Goal: Task Accomplishment & Management: Manage account settings

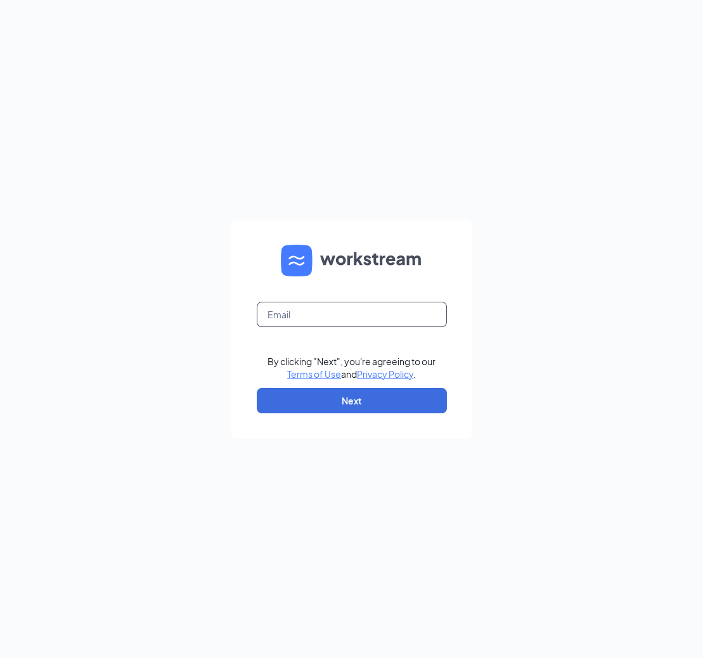
click at [316, 312] on input "text" at bounding box center [352, 314] width 190 height 25
type input "heather@jnmrestaurants.com"
click at [343, 387] on form "heather@jnmrestaurants.com By clicking "Next", you're agreeing to our Terms of …" at bounding box center [351, 328] width 241 height 219
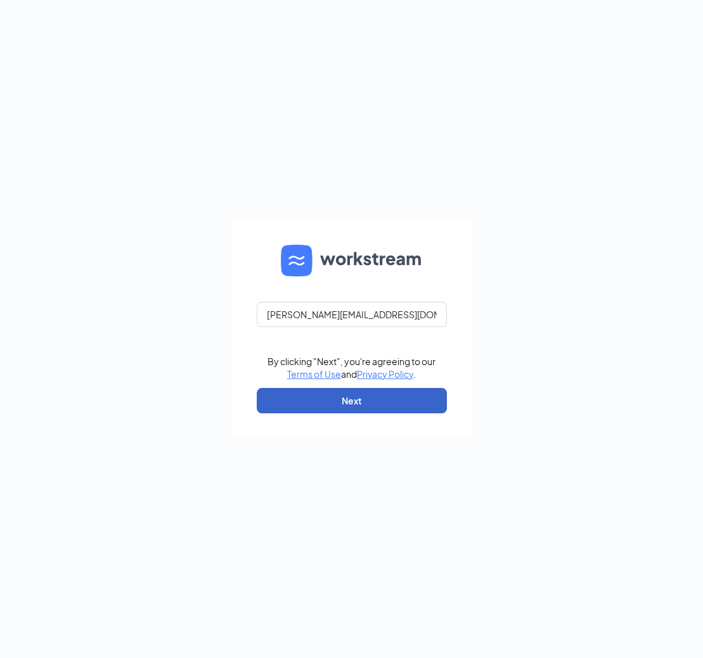
click at [334, 397] on button "Next" at bounding box center [352, 400] width 190 height 25
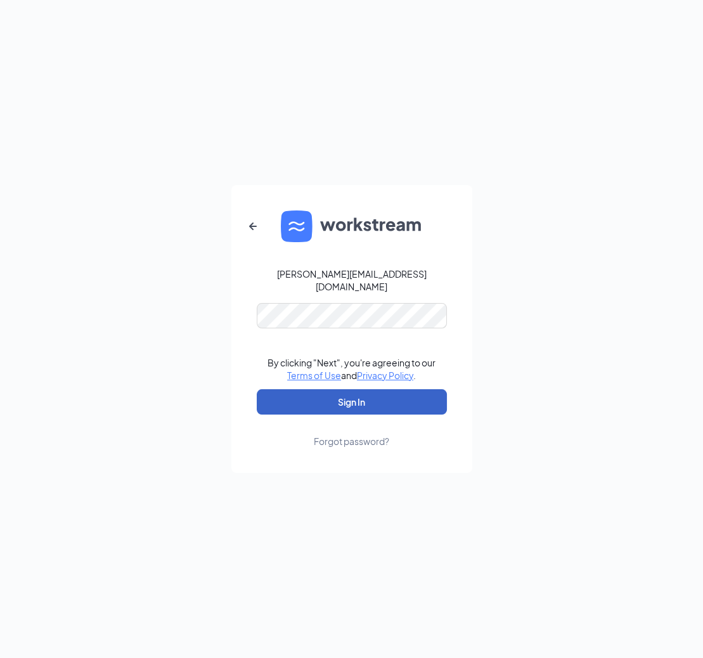
click at [343, 400] on button "Sign In" at bounding box center [352, 401] width 190 height 25
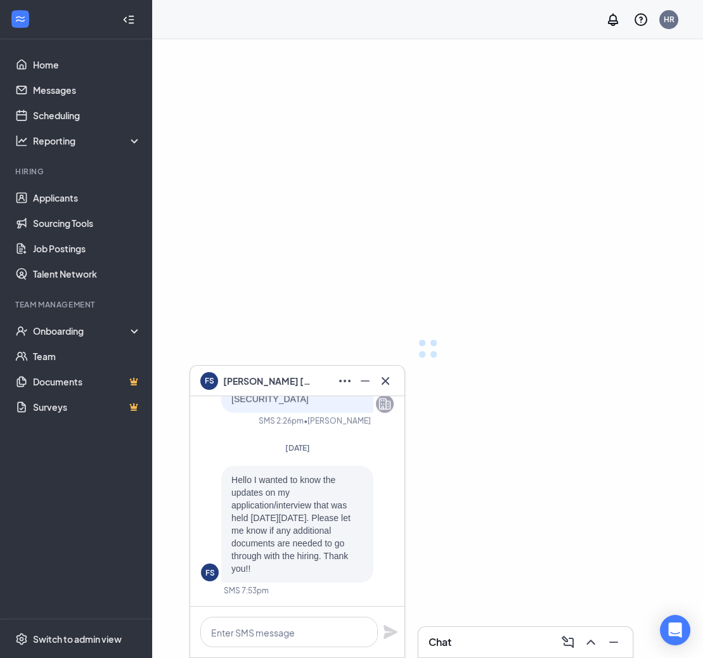
click at [273, 377] on span "[PERSON_NAME]" at bounding box center [267, 381] width 89 height 14
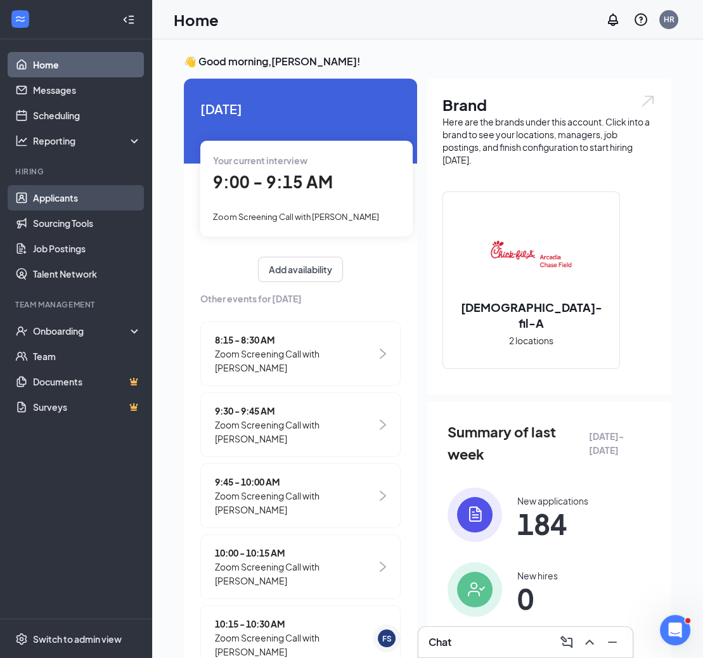
click at [101, 192] on link "Applicants" at bounding box center [87, 197] width 108 height 25
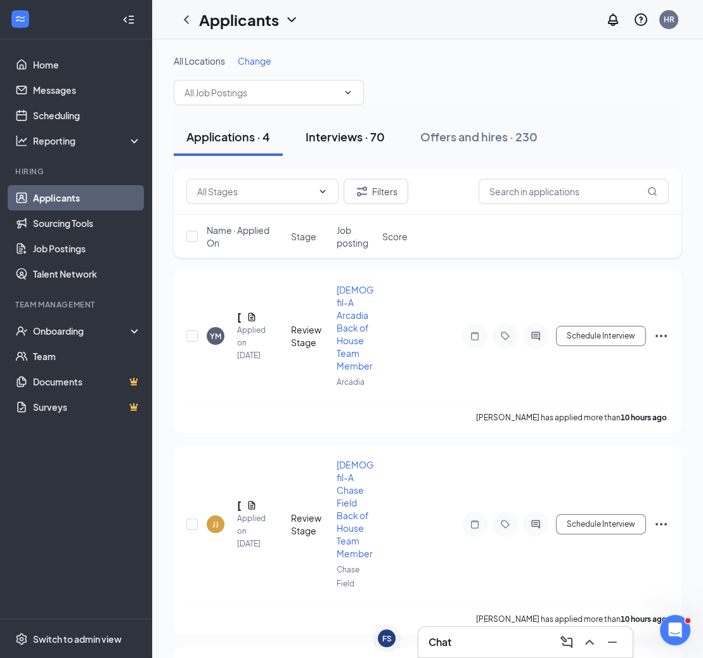
click at [364, 138] on div "Interviews · 70" at bounding box center [345, 137] width 79 height 16
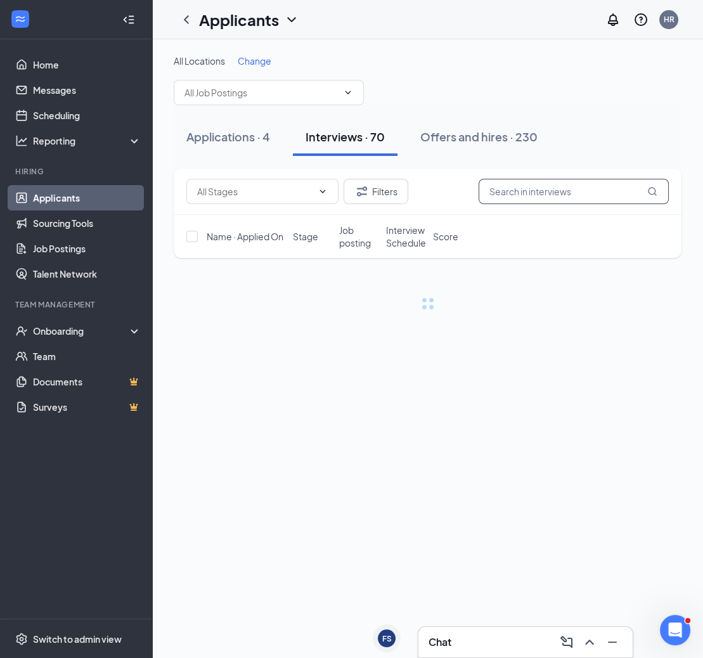
click at [538, 196] on input "text" at bounding box center [574, 191] width 190 height 25
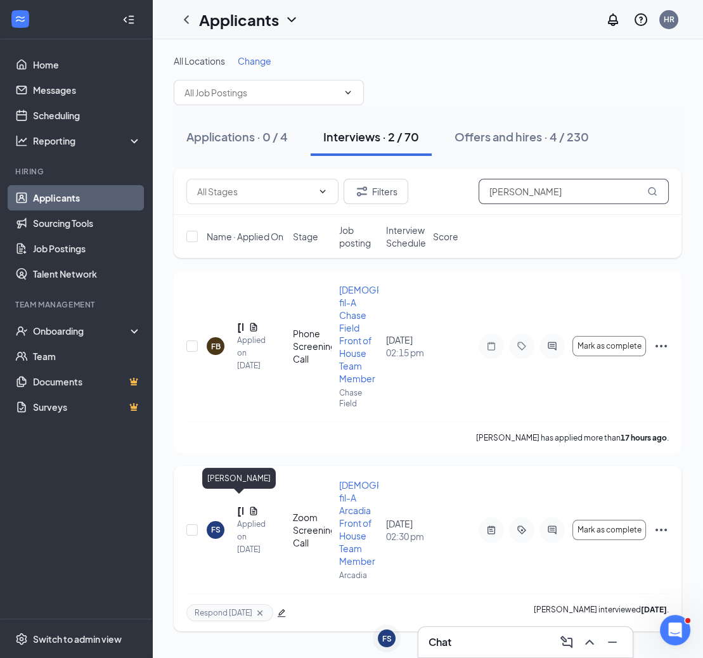
type input "Fran"
click at [237, 504] on h5 "Francine Sermeno" at bounding box center [240, 511] width 6 height 14
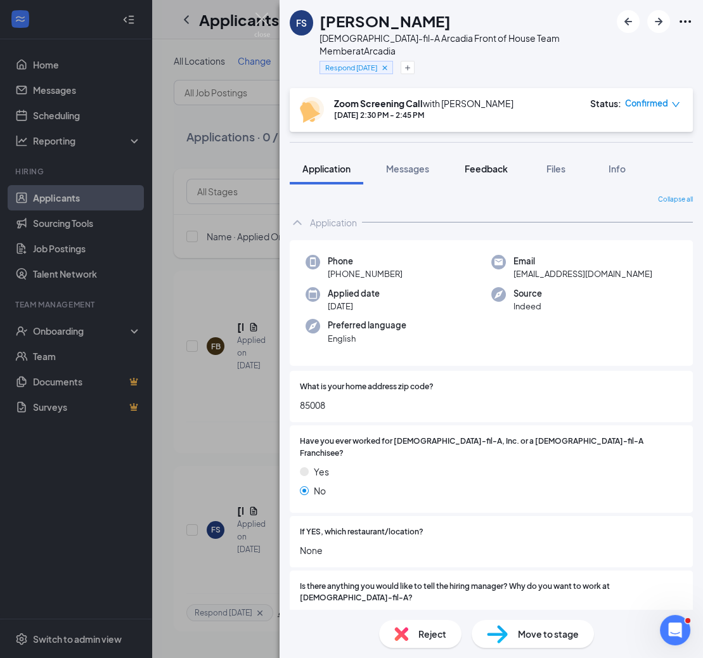
click at [479, 163] on span "Feedback" at bounding box center [486, 168] width 43 height 11
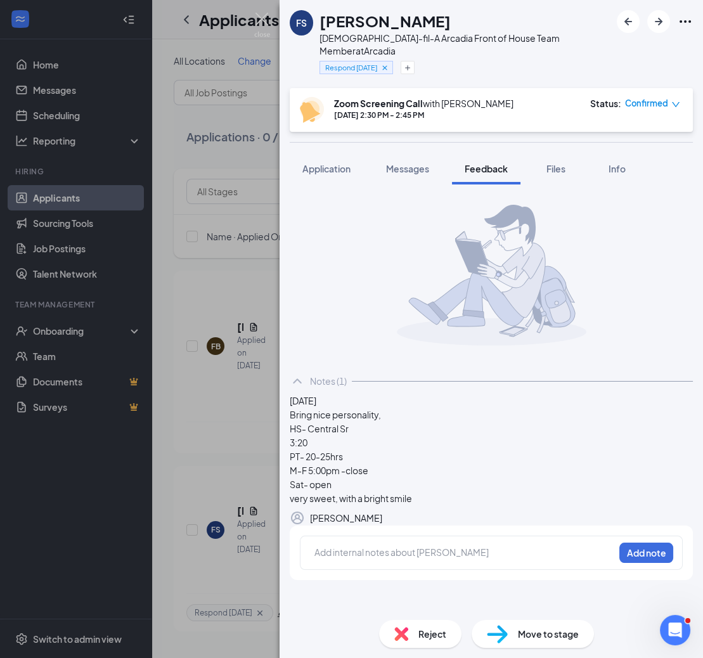
click at [431, 631] on span "Reject" at bounding box center [433, 634] width 28 height 14
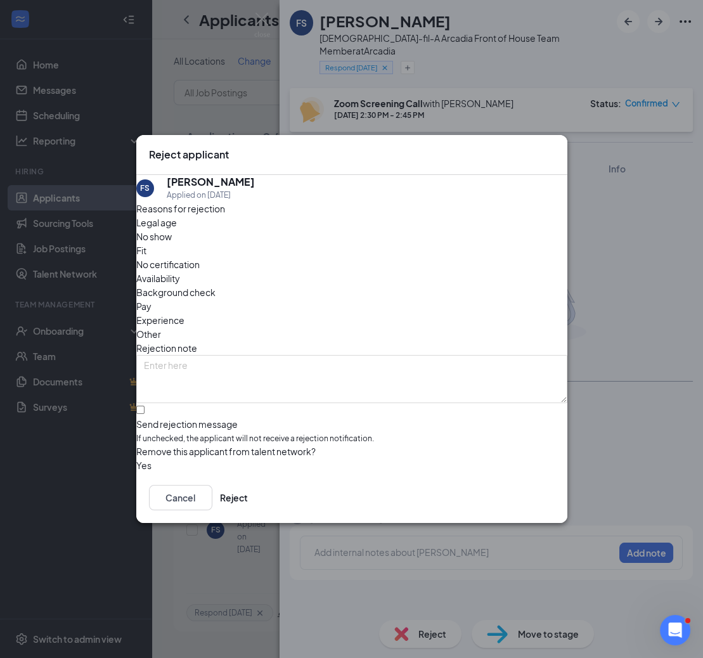
click at [555, 148] on icon "Cross" at bounding box center [555, 148] width 0 height 0
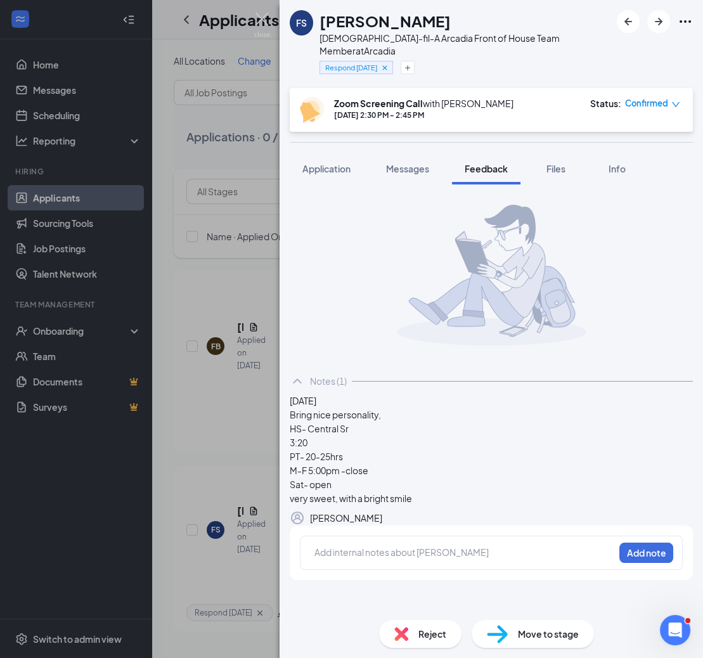
click at [404, 641] on div "Reject" at bounding box center [420, 634] width 82 height 28
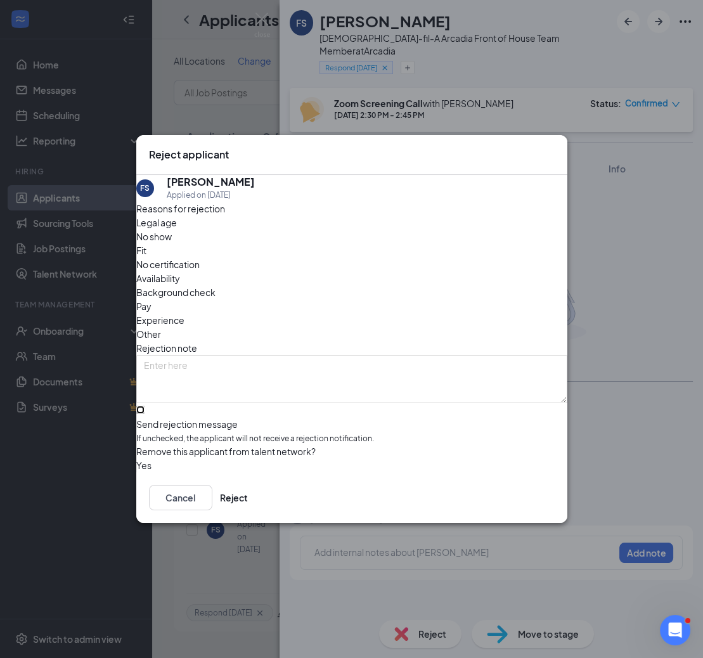
click at [145, 406] on input "Send rejection message If unchecked, the applicant will not receive a rejection…" at bounding box center [140, 410] width 8 height 8
checkbox input "true"
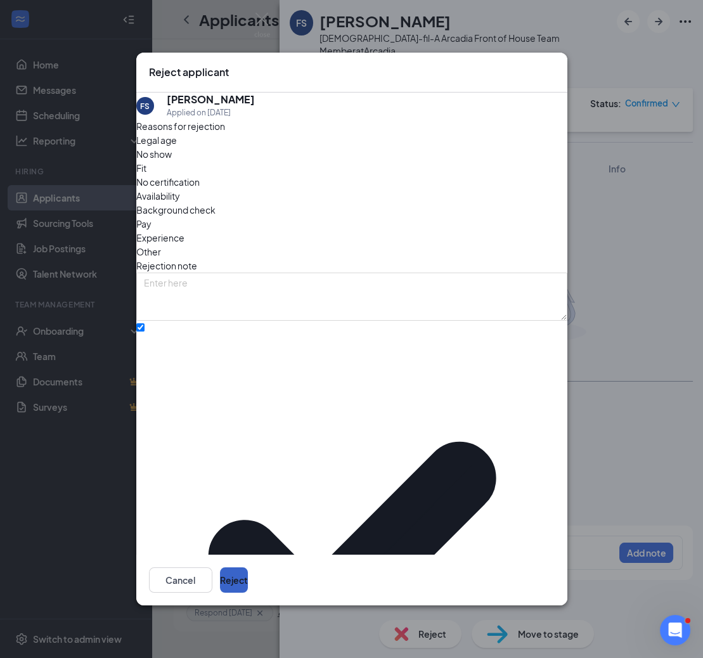
click at [248, 568] on button "Reject" at bounding box center [234, 580] width 28 height 25
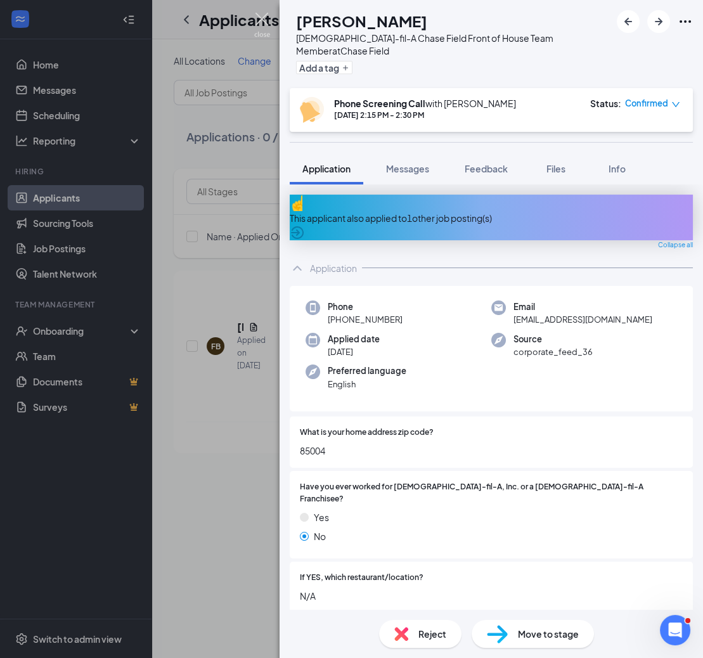
click at [261, 21] on img at bounding box center [262, 25] width 16 height 25
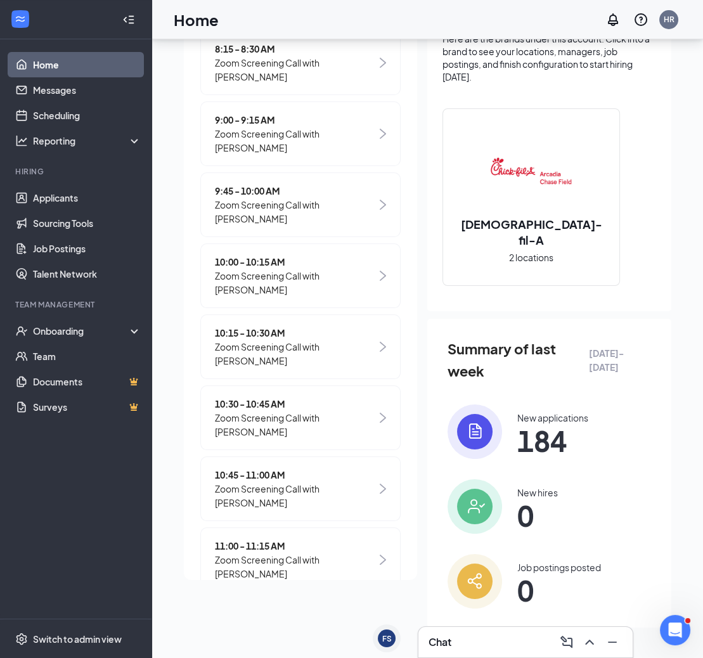
scroll to position [182, 0]
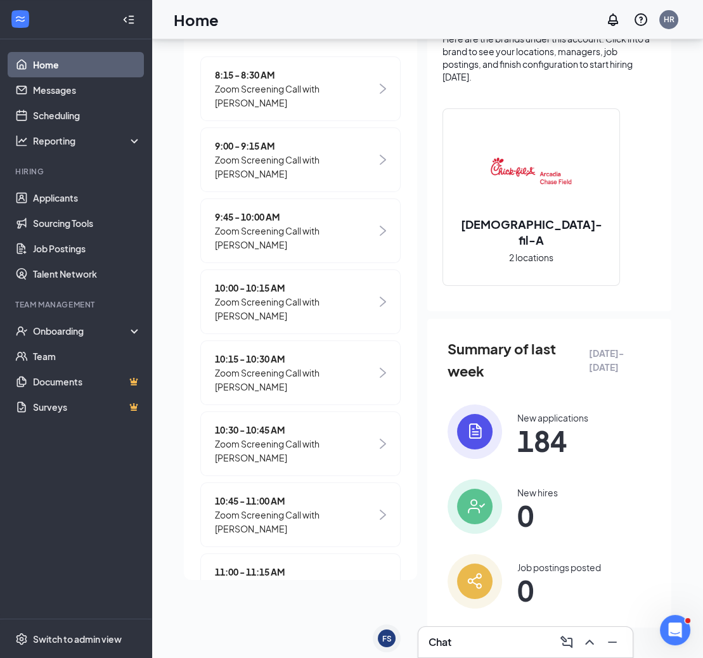
click at [309, 161] on span "Zoom Screening Call with [PERSON_NAME]" at bounding box center [296, 167] width 162 height 28
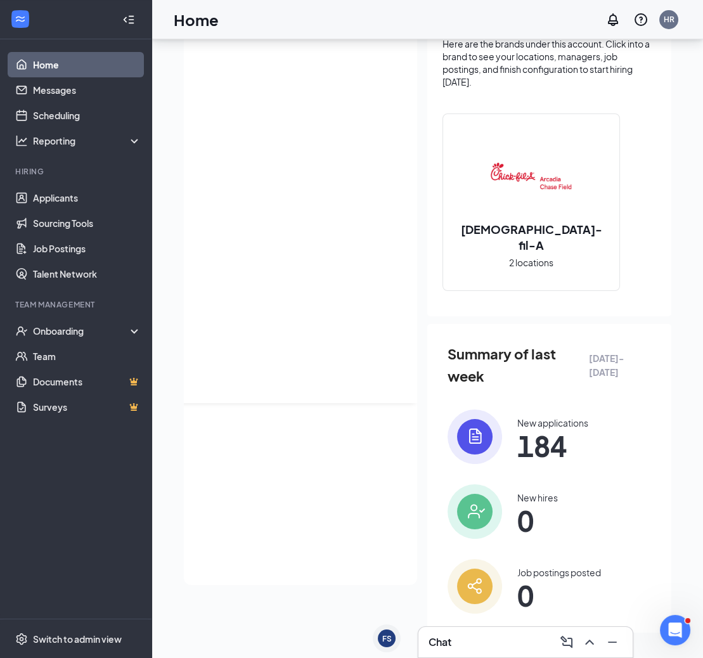
scroll to position [0, 0]
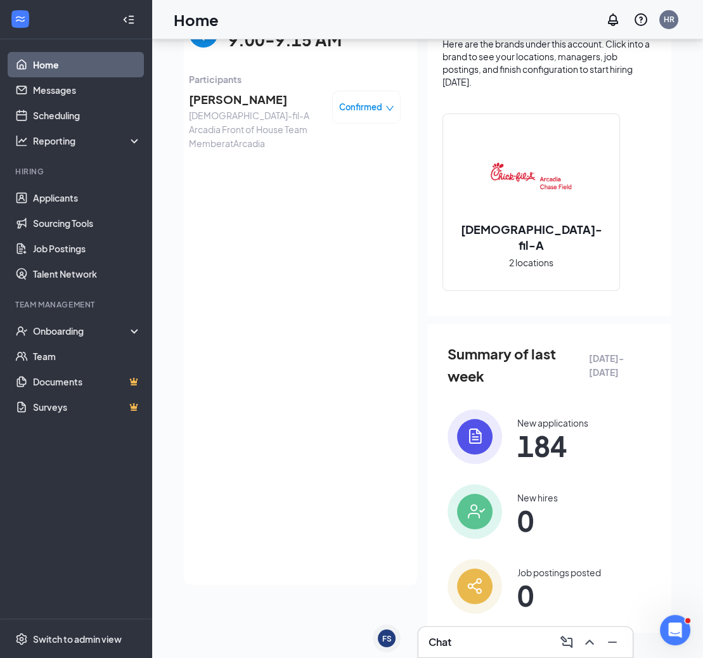
click at [258, 99] on span "[PERSON_NAME]" at bounding box center [255, 100] width 133 height 18
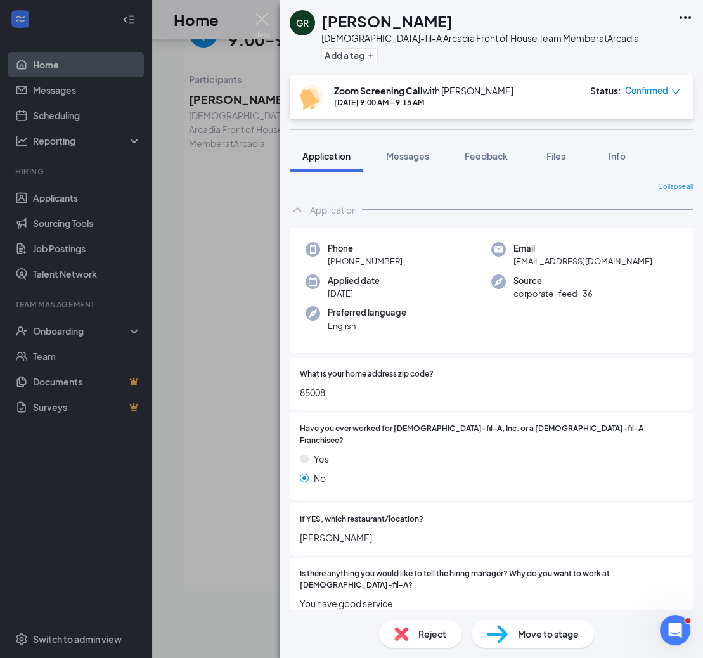
click at [568, 34] on div "[DEMOGRAPHIC_DATA]-fil-A Arcadia Front of House Team Member at [GEOGRAPHIC_DATA]" at bounding box center [481, 38] width 318 height 13
click at [259, 15] on img at bounding box center [262, 25] width 16 height 25
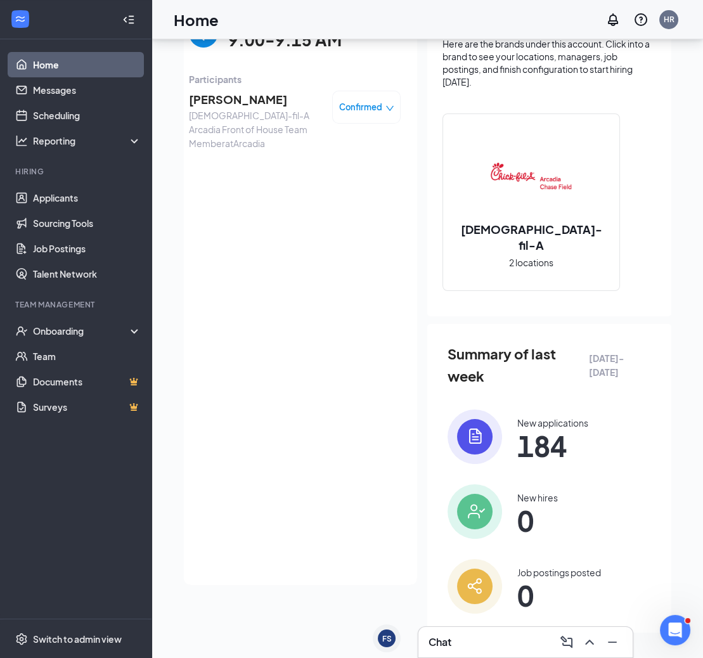
click at [209, 46] on img "back-button" at bounding box center [203, 32] width 29 height 29
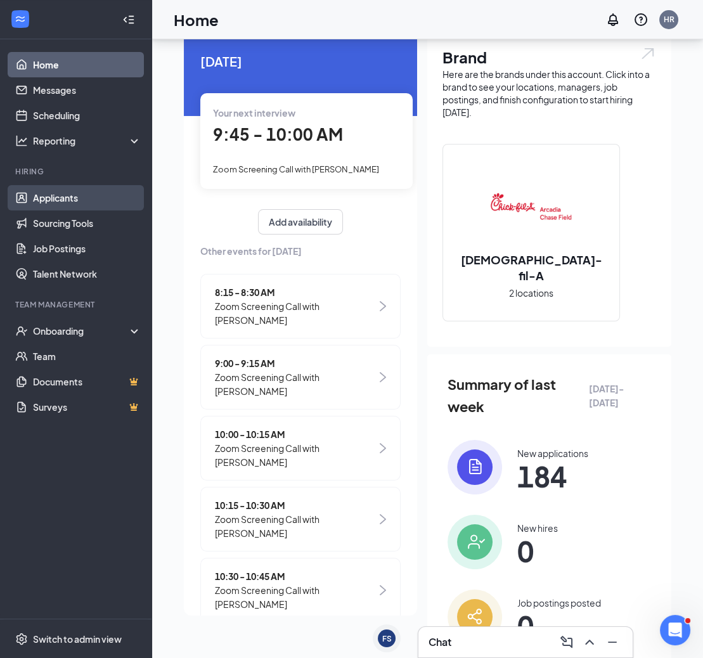
click at [79, 191] on link "Applicants" at bounding box center [87, 197] width 108 height 25
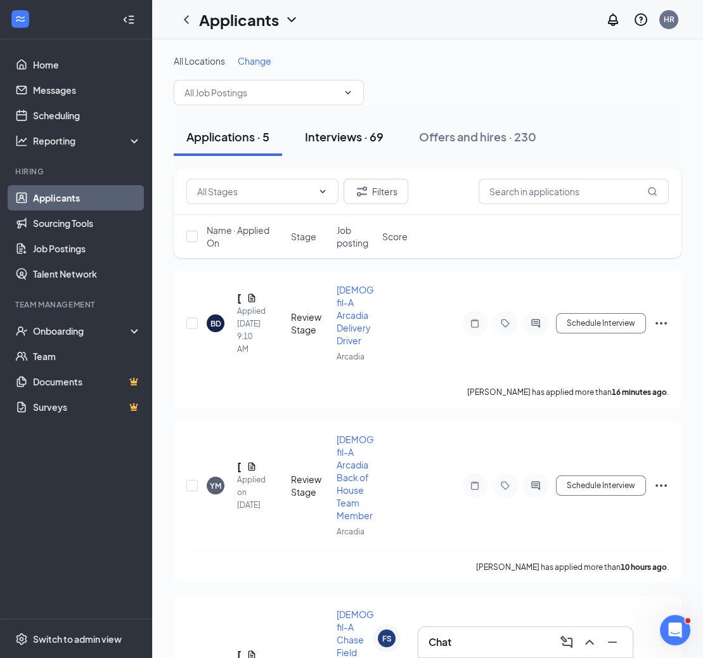
click at [365, 131] on div "Interviews · 69" at bounding box center [344, 137] width 79 height 16
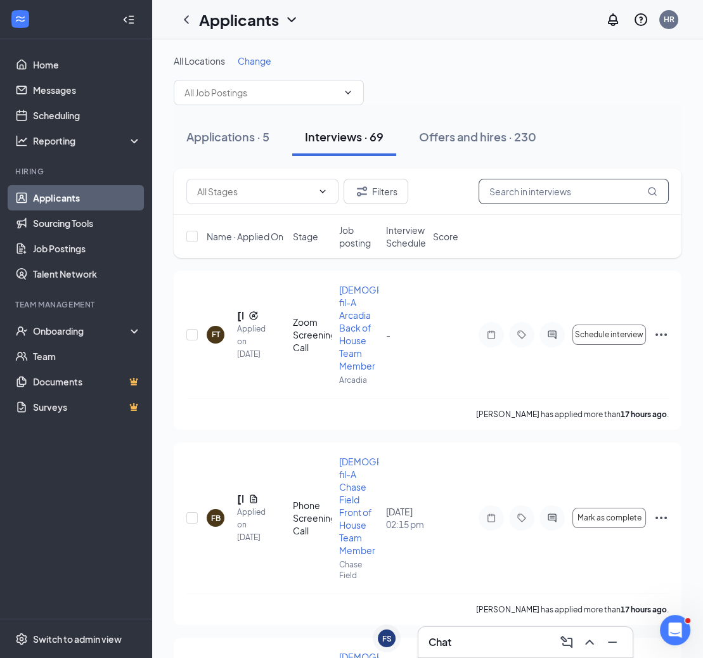
click at [550, 190] on input "text" at bounding box center [574, 191] width 190 height 25
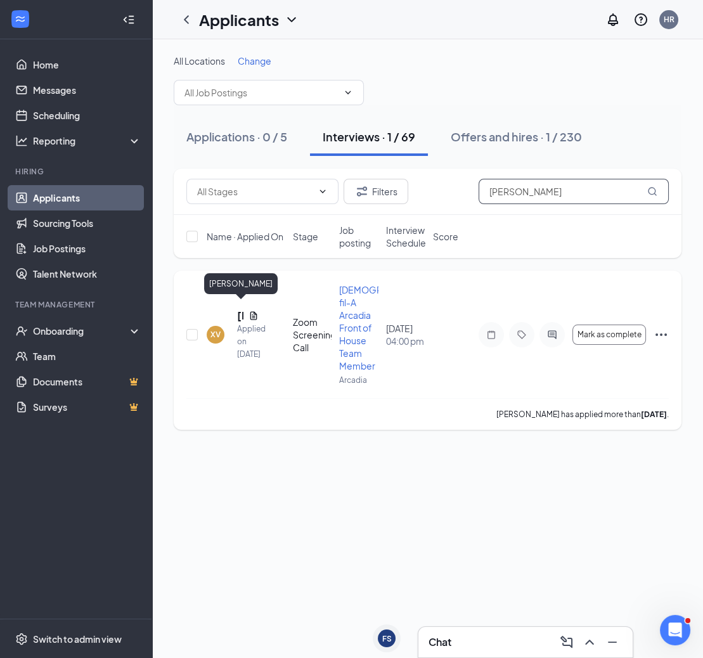
type input "[PERSON_NAME]"
click at [240, 309] on h5 "[PERSON_NAME]" at bounding box center [240, 316] width 6 height 14
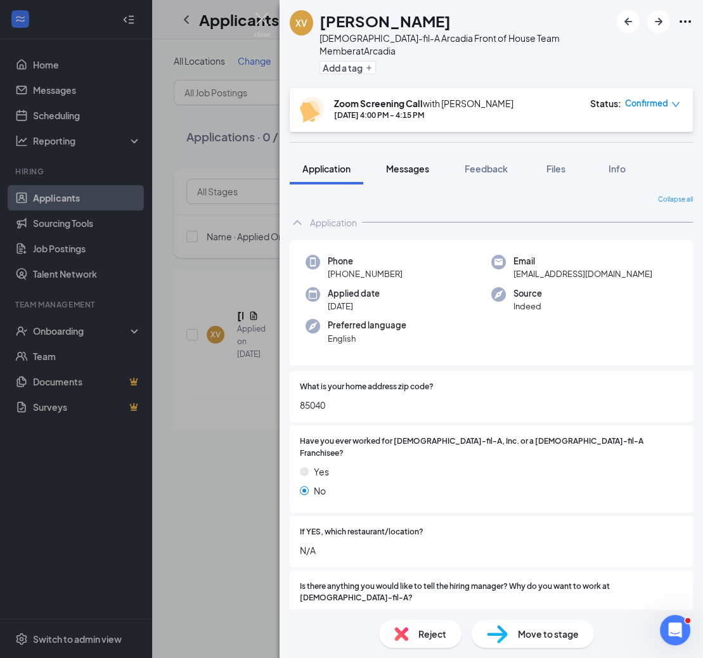
click at [405, 163] on span "Messages" at bounding box center [407, 168] width 43 height 11
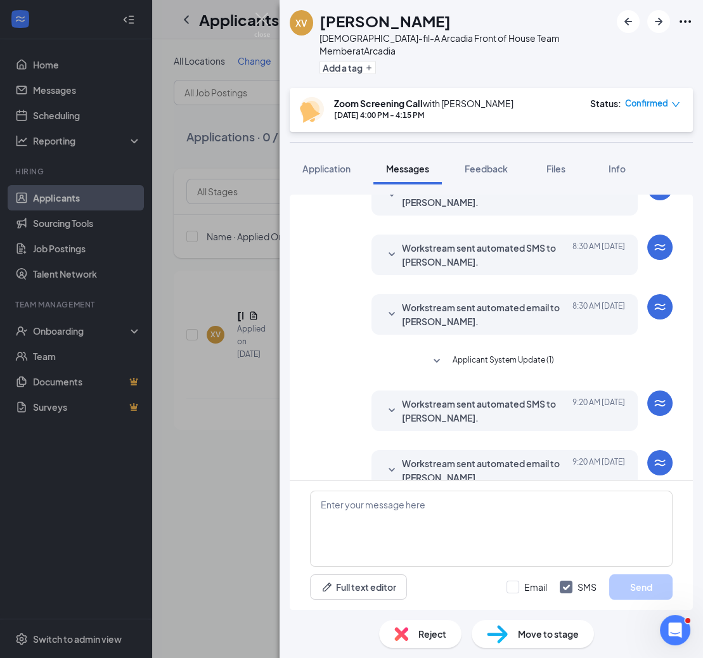
scroll to position [292, 0]
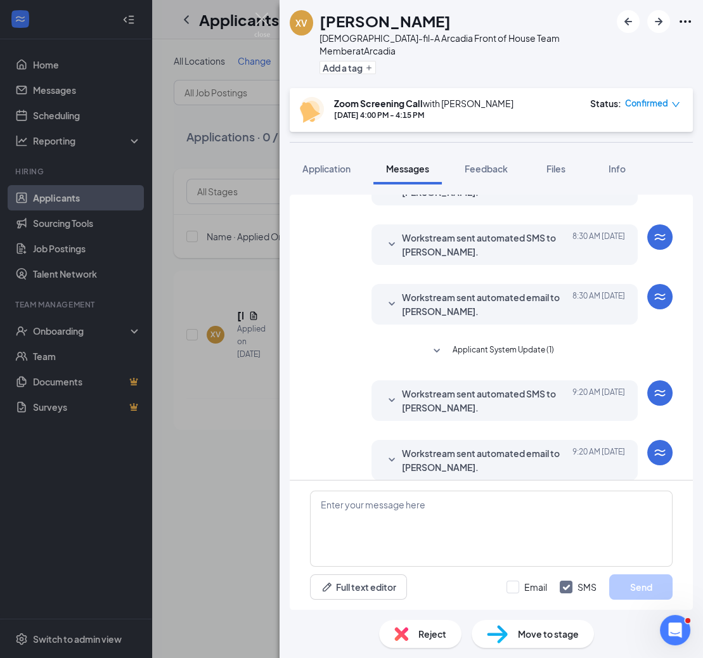
click at [389, 458] on icon "SmallChevronDown" at bounding box center [392, 460] width 6 height 4
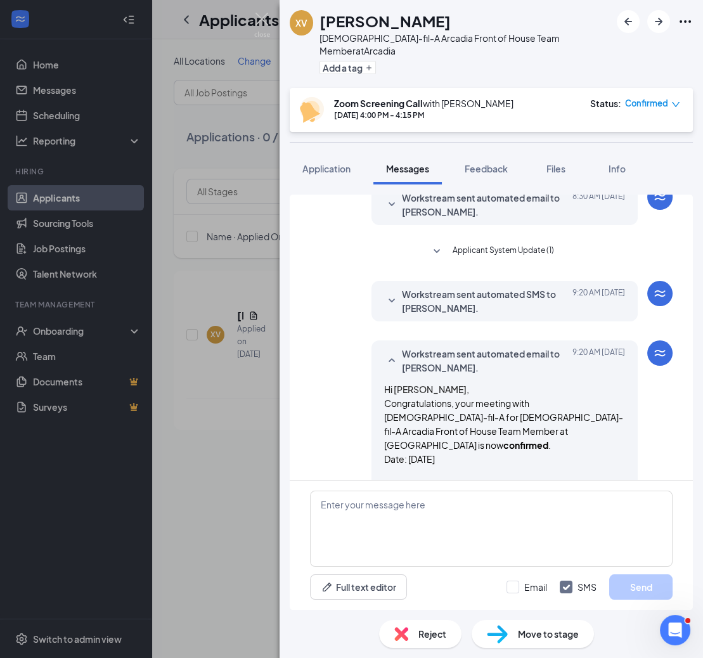
scroll to position [286, 0]
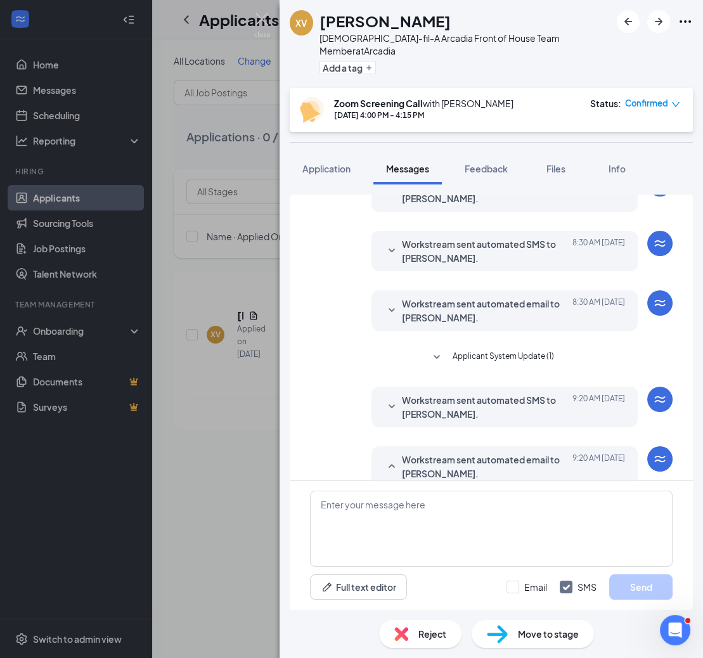
click at [392, 459] on icon "SmallChevronUp" at bounding box center [391, 466] width 15 height 15
click at [263, 18] on img at bounding box center [262, 25] width 16 height 25
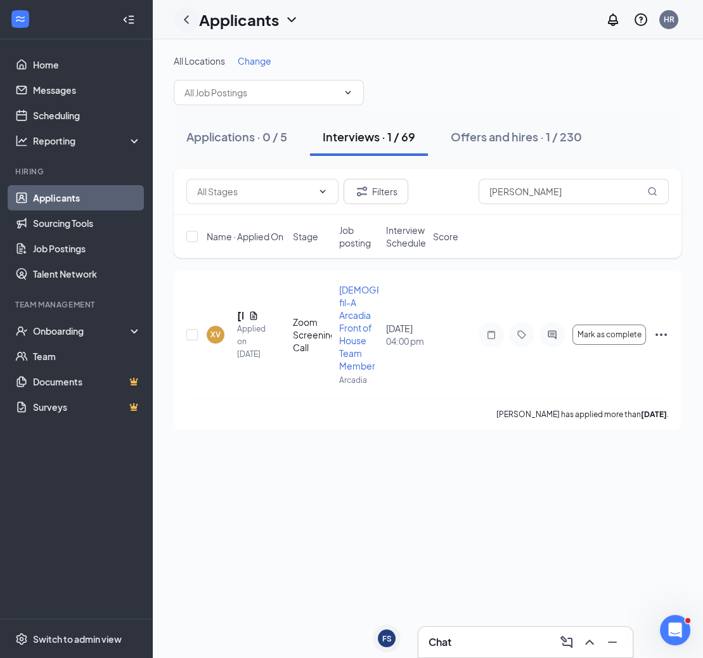
click at [189, 19] on icon "ChevronLeft" at bounding box center [186, 19] width 15 height 15
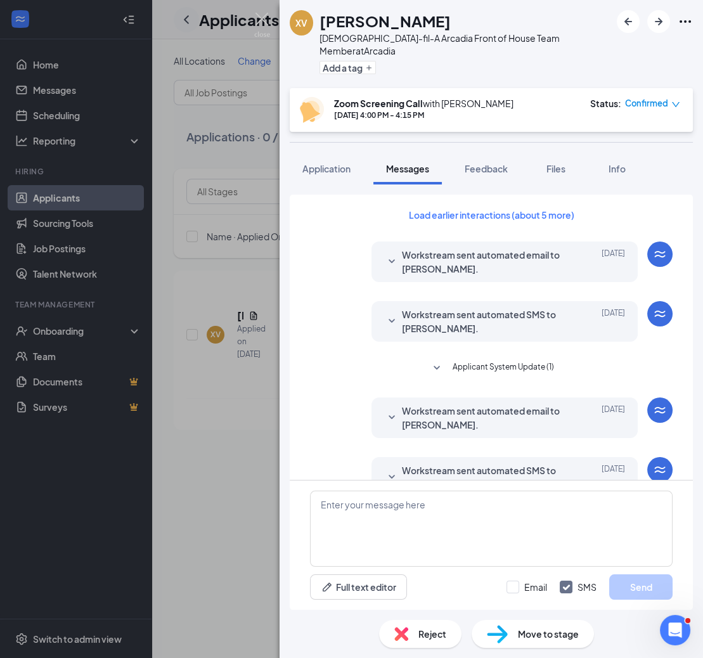
scroll to position [292, 0]
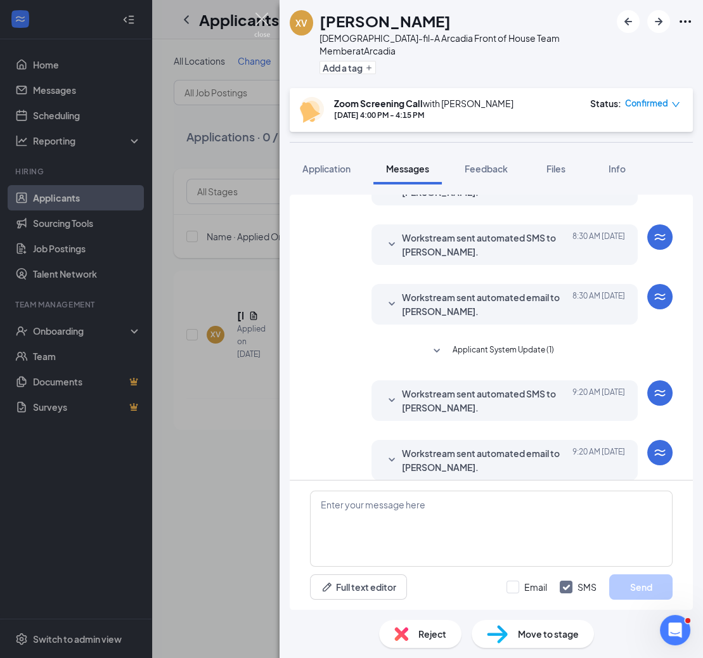
click at [264, 18] on img at bounding box center [262, 25] width 16 height 25
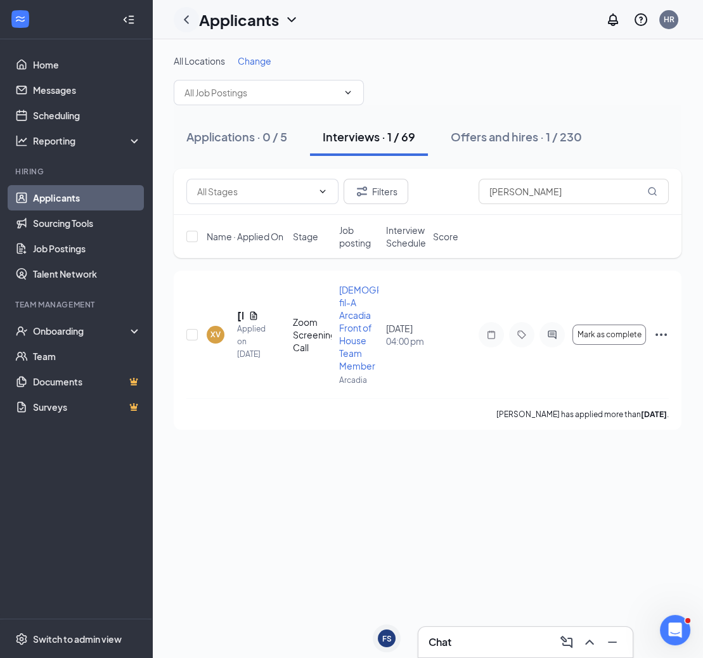
click at [183, 19] on icon "ChevronLeft" at bounding box center [186, 19] width 15 height 15
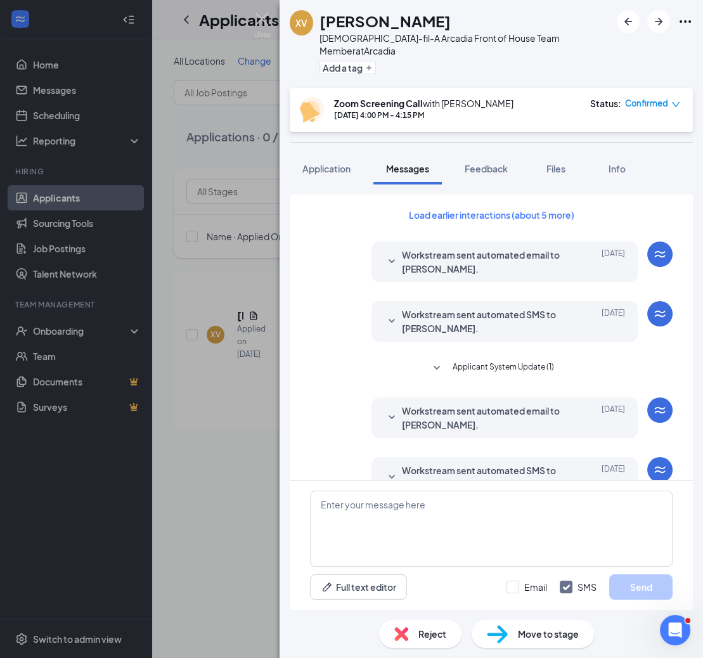
scroll to position [292, 0]
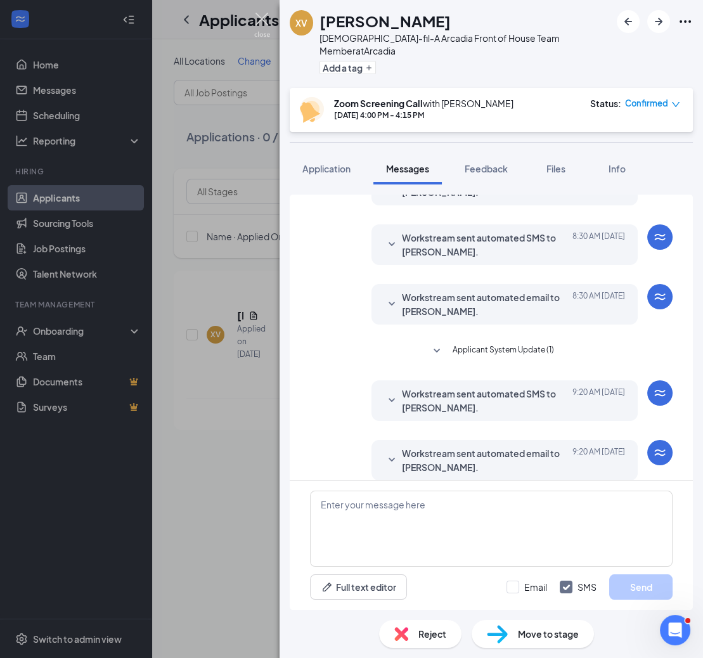
click at [265, 17] on img at bounding box center [262, 25] width 16 height 25
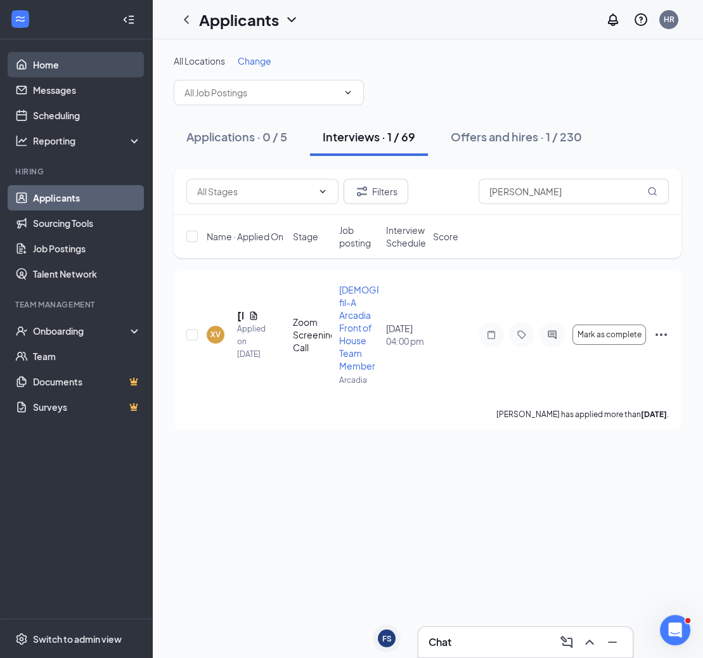
click at [37, 72] on link "Home" at bounding box center [87, 64] width 108 height 25
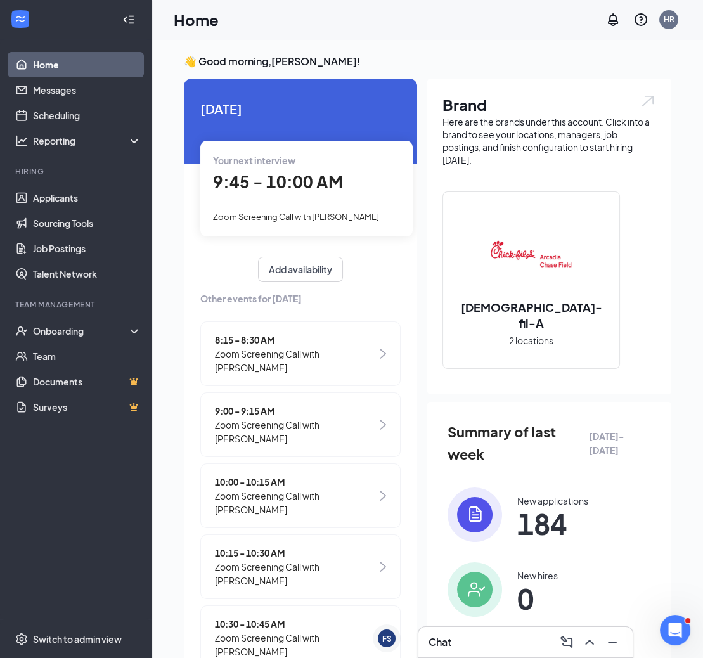
click at [268, 192] on span "9:45 - 10:00 AM" at bounding box center [278, 181] width 130 height 21
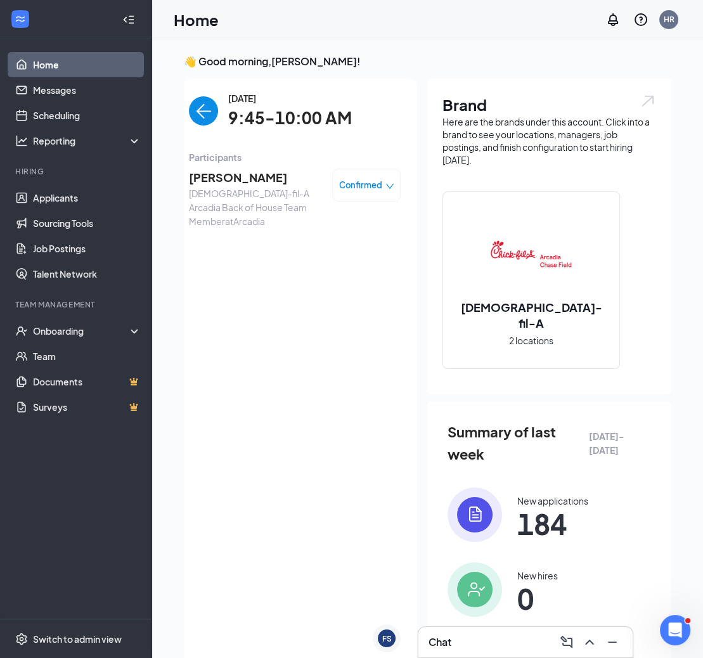
scroll to position [4, 0]
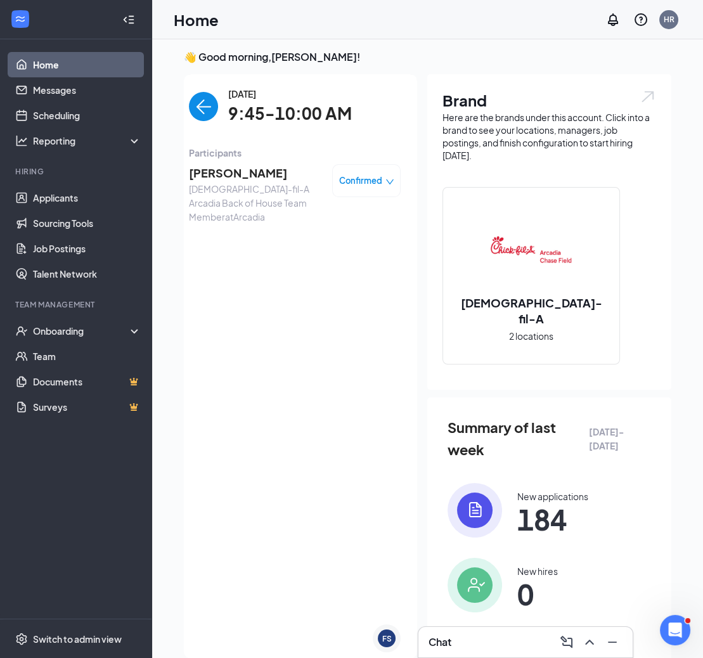
click at [242, 171] on span "[PERSON_NAME]" at bounding box center [255, 173] width 133 height 18
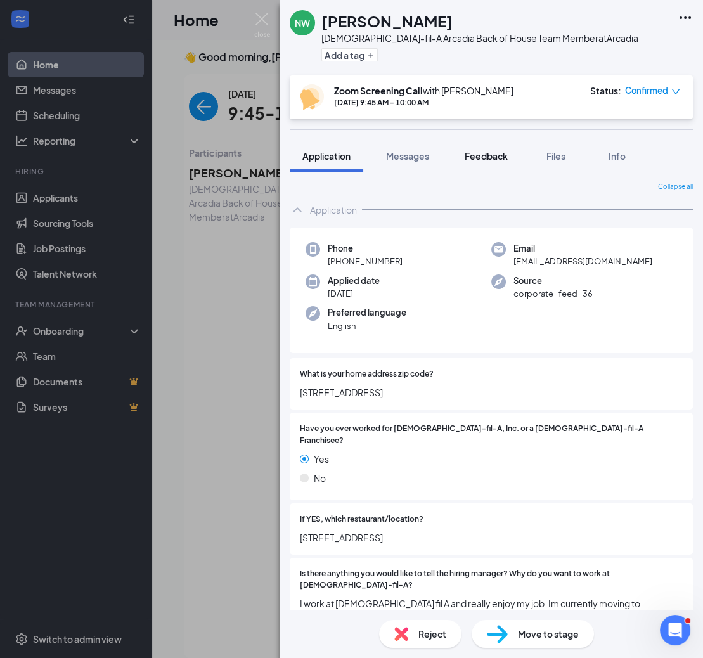
click at [484, 159] on span "Feedback" at bounding box center [486, 155] width 43 height 11
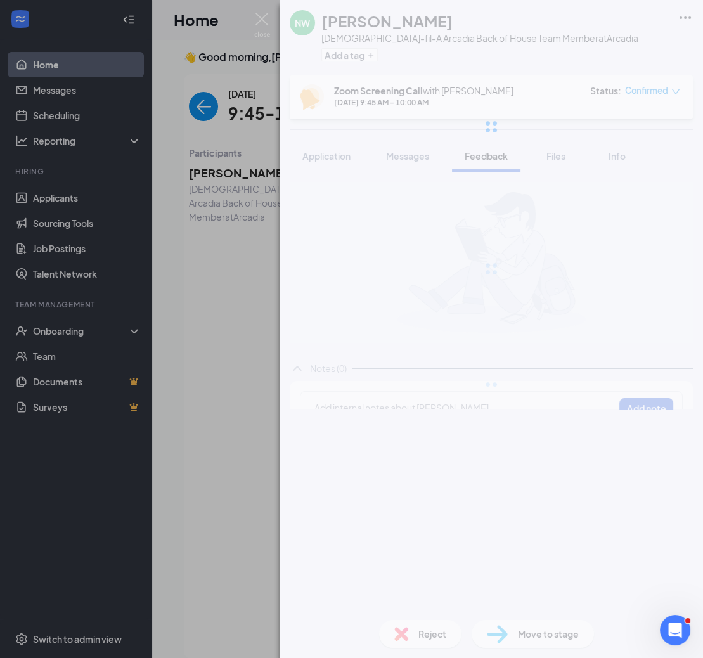
click at [415, 157] on div at bounding box center [492, 127] width 424 height 254
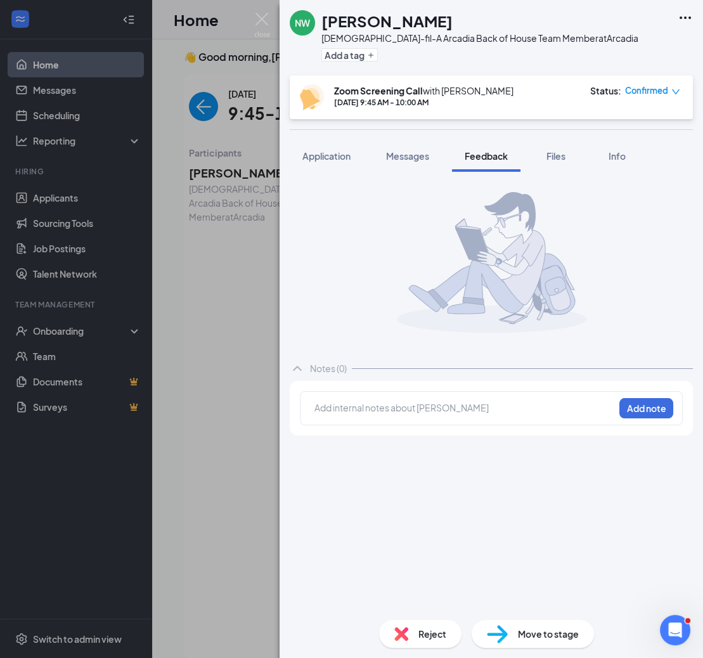
click at [415, 157] on span "Messages" at bounding box center [407, 155] width 43 height 11
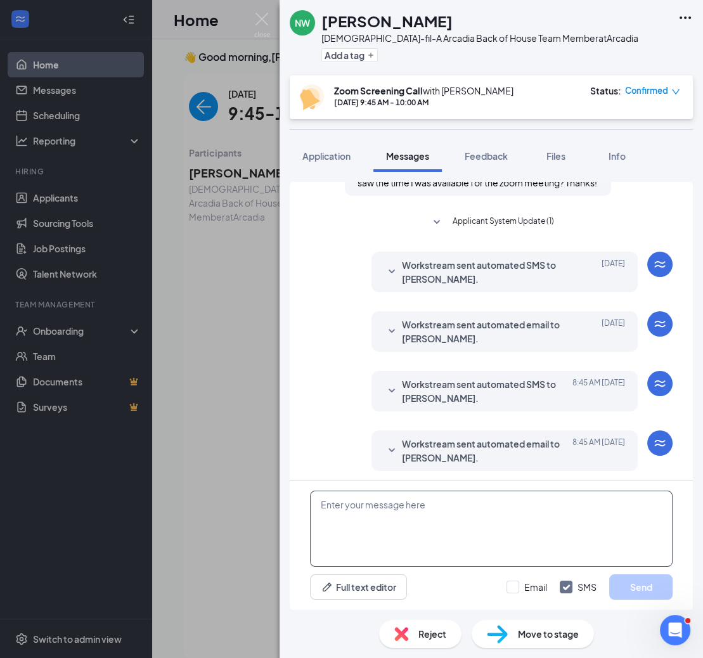
scroll to position [338, 0]
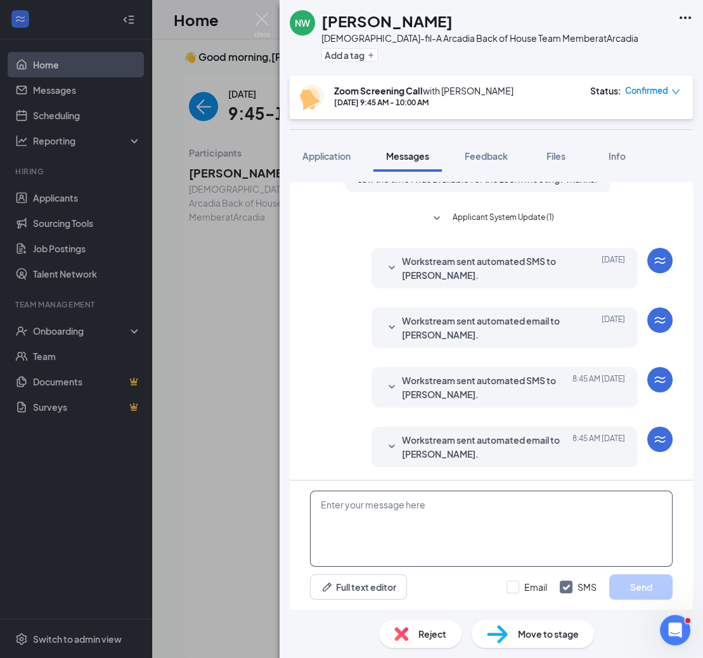
click at [413, 517] on textarea at bounding box center [491, 529] width 363 height 76
click at [398, 507] on textarea "Hi there here is th elink" at bounding box center [491, 529] width 363 height 76
click at [431, 506] on textarea "Hi there here is the link" at bounding box center [491, 529] width 363 height 76
paste textarea "[URL][DOMAIN_NAME][SECURITY_DATA]"
type textarea "Hi there here is the link : [URL][DOMAIN_NAME][SECURITY_DATA]"
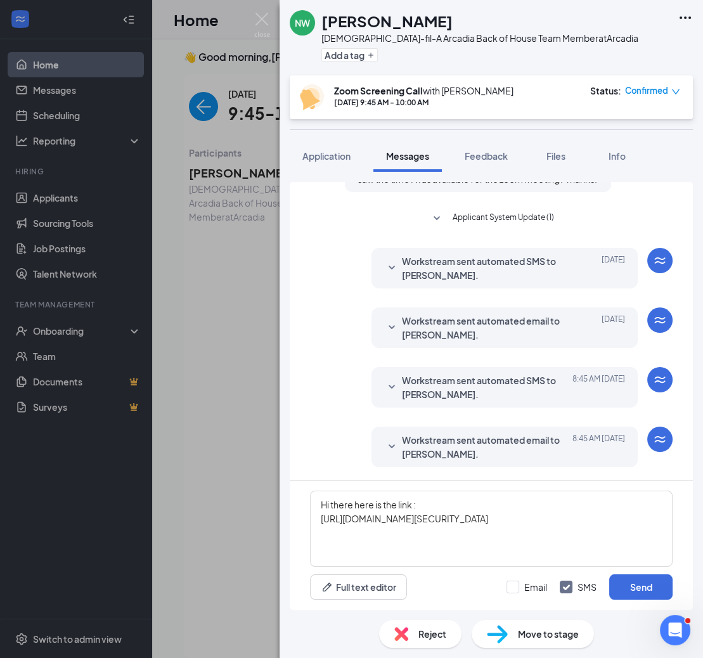
click at [530, 578] on div "Email SMS Send" at bounding box center [590, 587] width 166 height 25
click at [519, 587] on input "Email" at bounding box center [527, 587] width 41 height 13
checkbox input "true"
click at [654, 585] on button "Send" at bounding box center [640, 587] width 63 height 25
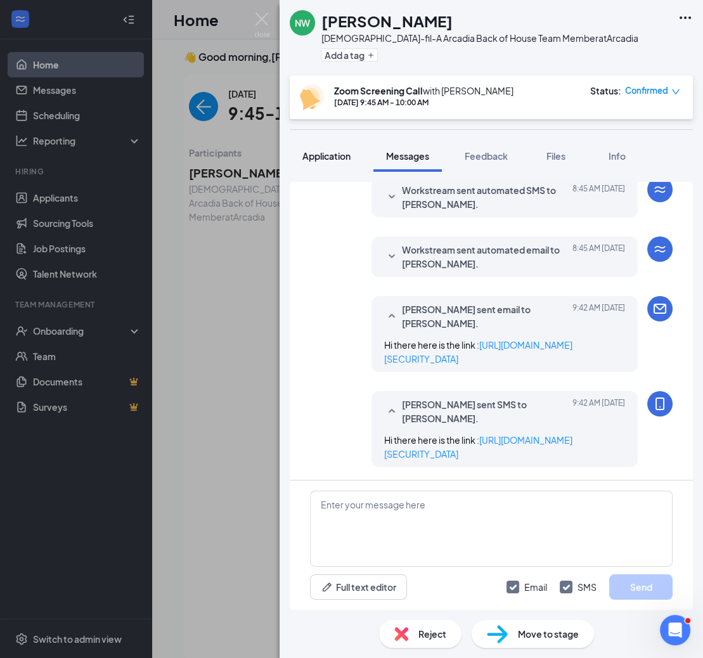
scroll to position [556, 0]
click at [331, 150] on span "Application" at bounding box center [326, 155] width 48 height 11
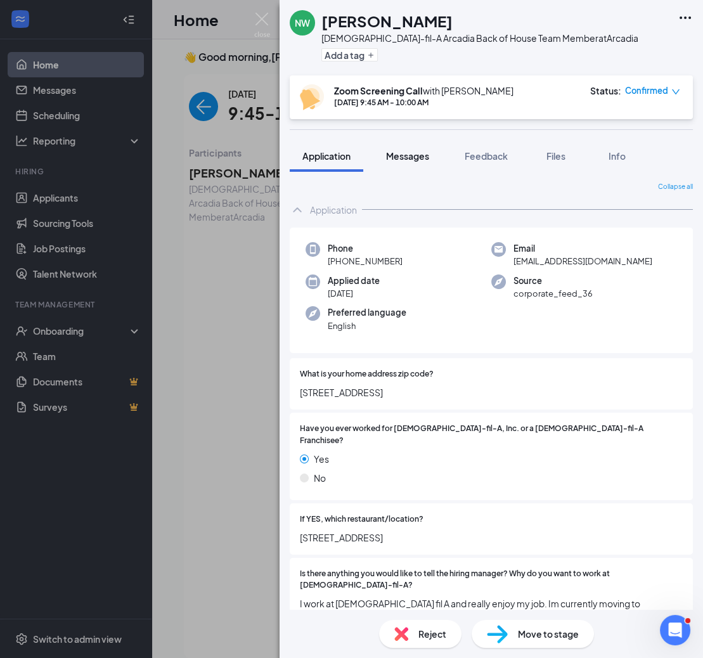
click at [413, 152] on span "Messages" at bounding box center [407, 155] width 43 height 11
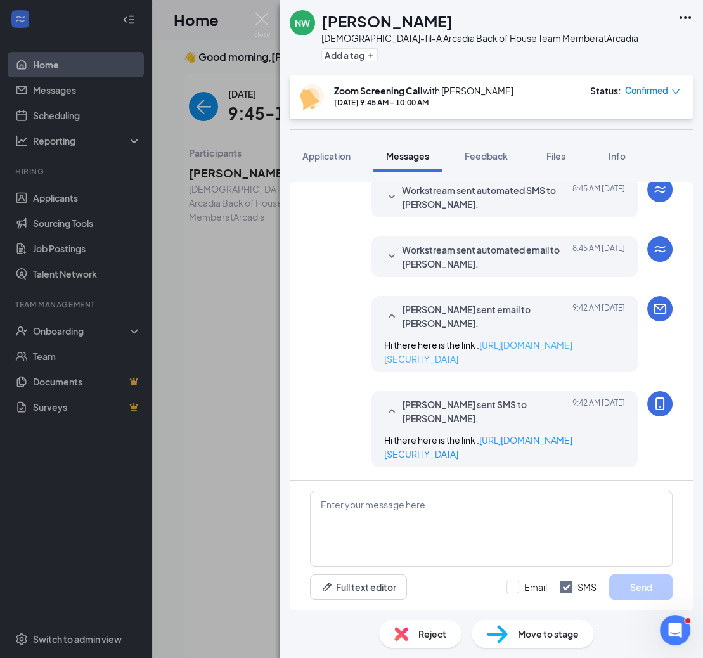
scroll to position [460, 0]
click at [491, 158] on span "Feedback" at bounding box center [486, 155] width 43 height 11
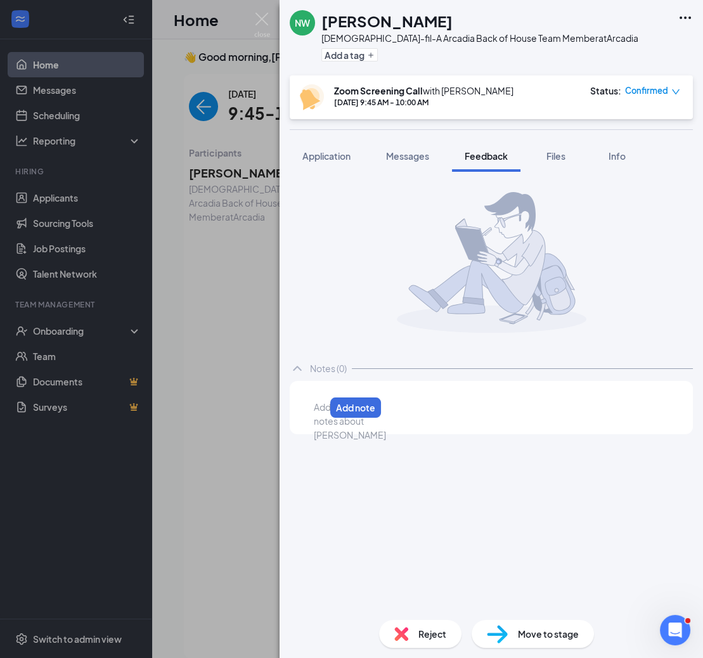
click at [325, 410] on div at bounding box center [320, 407] width 10 height 13
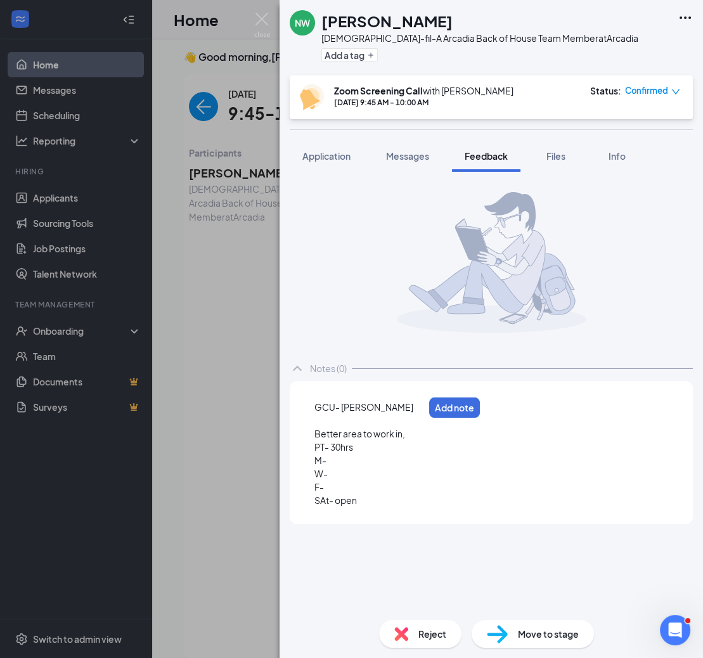
click at [345, 461] on div "M-" at bounding box center [369, 460] width 109 height 13
click at [345, 461] on span "M- open-" at bounding box center [335, 460] width 40 height 11
click at [369, 461] on div "M- open-" at bounding box center [369, 460] width 109 height 13
click at [339, 482] on div "F-" at bounding box center [369, 487] width 109 height 13
click at [339, 479] on div "W-" at bounding box center [369, 473] width 109 height 13
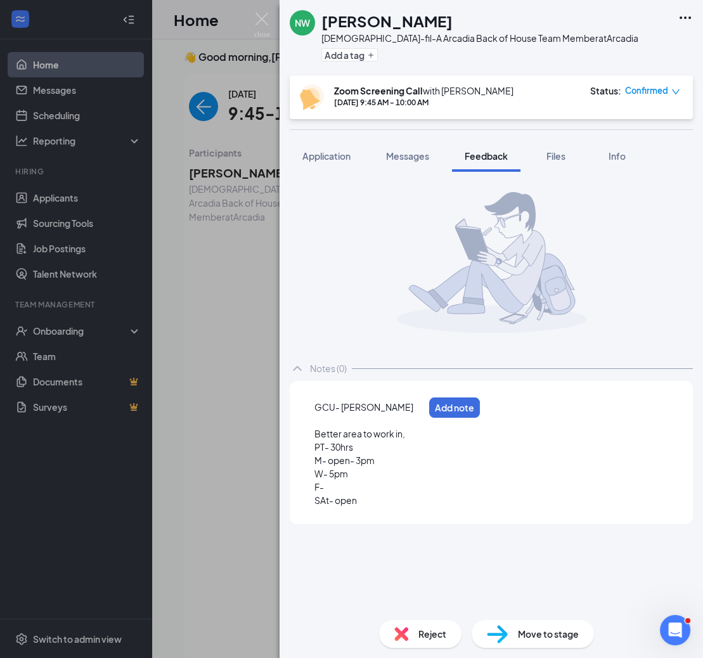
click at [336, 489] on div "F-" at bounding box center [369, 487] width 109 height 13
click at [371, 504] on div "SAt- open" at bounding box center [369, 500] width 109 height 13
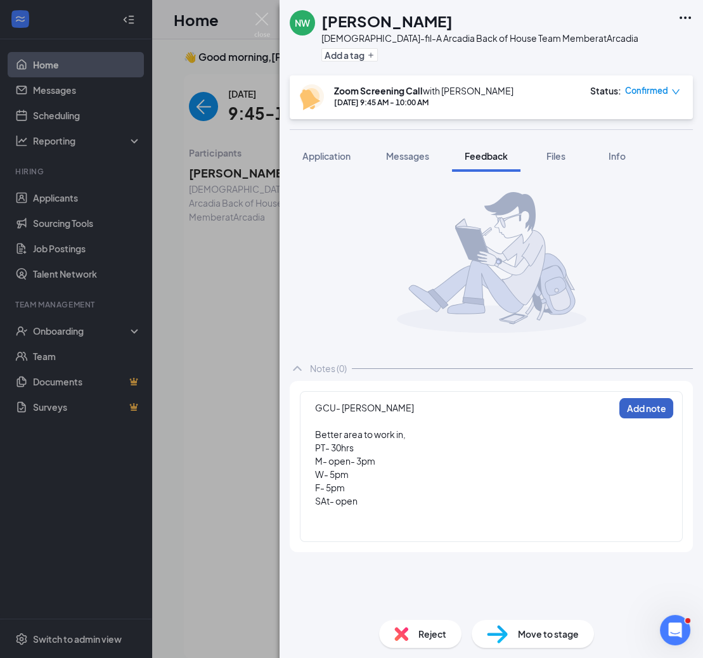
click at [647, 409] on button "Add note" at bounding box center [647, 408] width 54 height 20
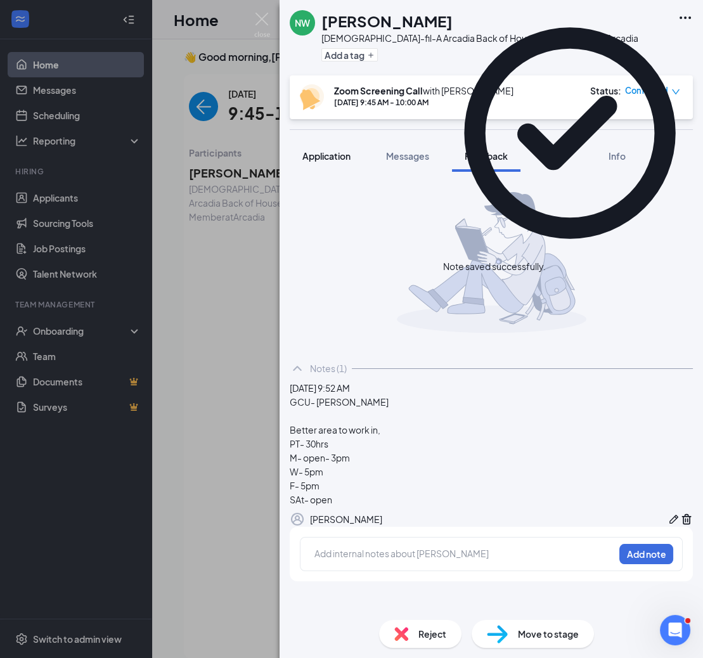
click at [338, 154] on div "NW [PERSON_NAME] [DEMOGRAPHIC_DATA]-fil-A Arcadia Back of House Team Member at …" at bounding box center [492, 329] width 424 height 658
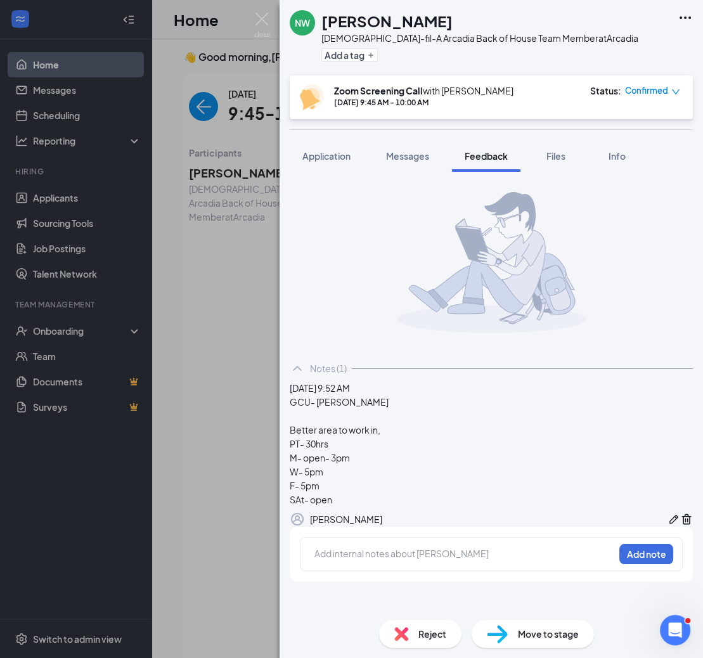
scroll to position [22, 0]
click at [670, 522] on icon "Pen" at bounding box center [674, 519] width 9 height 9
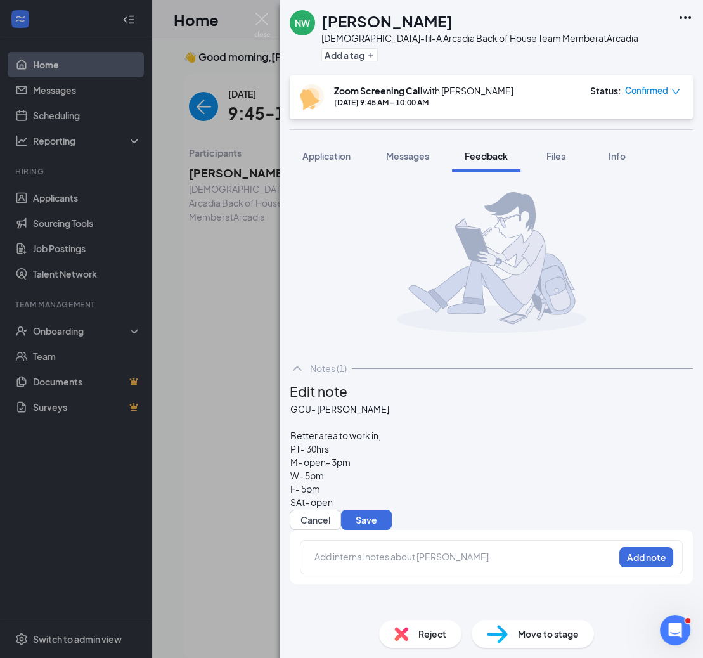
scroll to position [56, 0]
click at [404, 483] on div "F- 5pm" at bounding box center [491, 489] width 402 height 13
click at [385, 496] on div "SAt- open" at bounding box center [491, 502] width 402 height 13
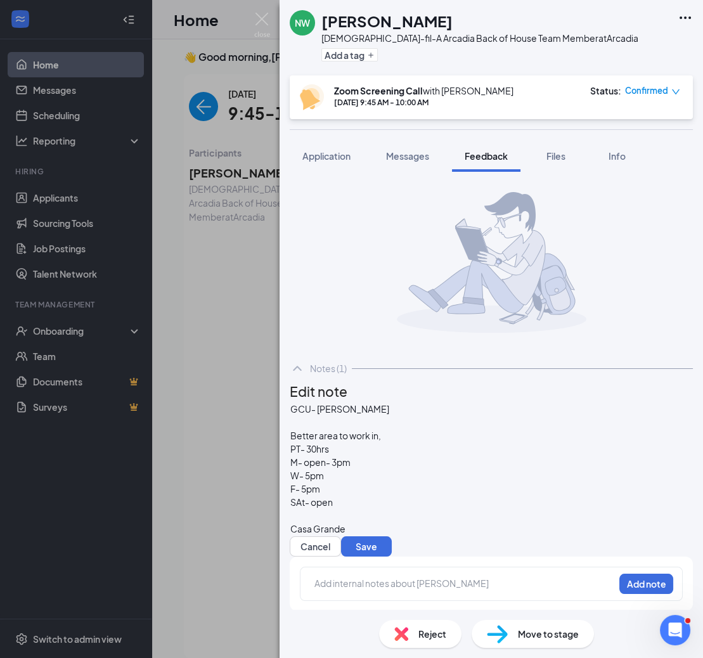
scroll to position [96, 0]
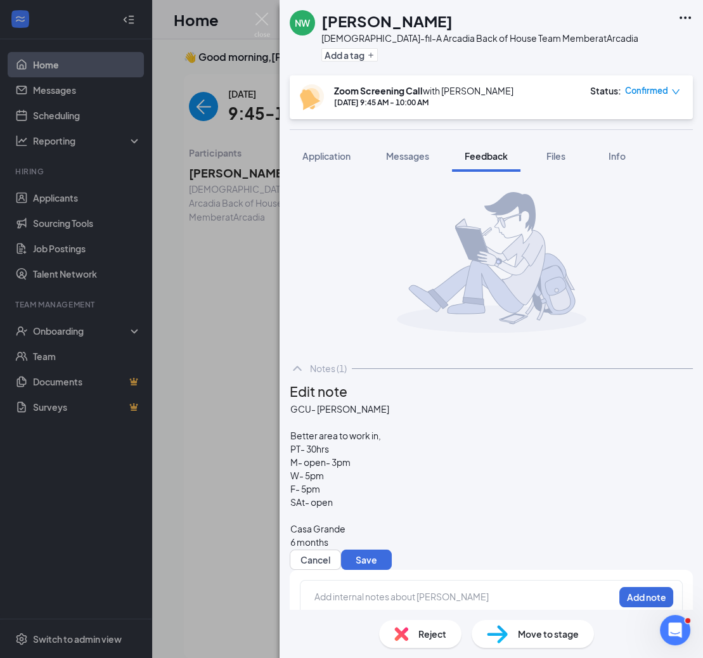
click at [378, 523] on div "Casa Grande" at bounding box center [491, 529] width 402 height 13
click at [365, 536] on div "6 months" at bounding box center [491, 542] width 402 height 13
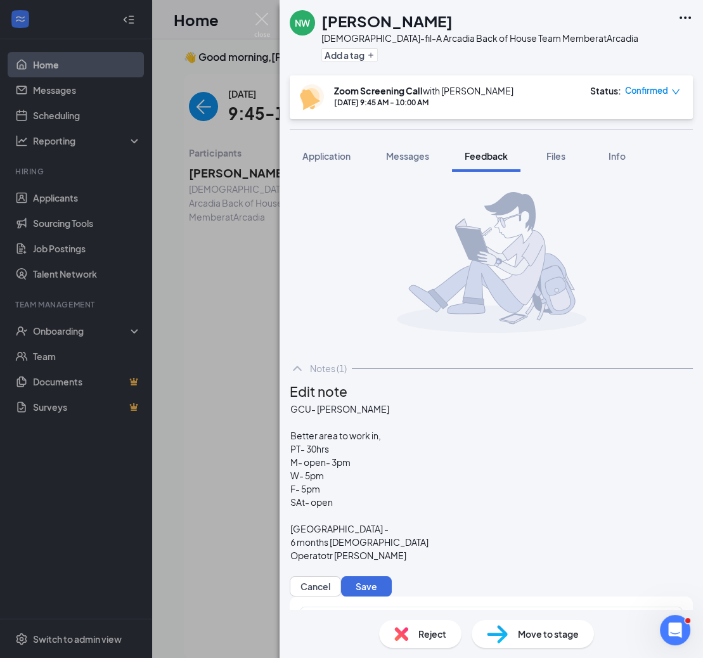
scroll to position [122, 0]
click at [357, 550] on span "Operatotr [PERSON_NAME]" at bounding box center [348, 555] width 116 height 11
click at [436, 549] on div "Operator [PERSON_NAME]" at bounding box center [491, 555] width 402 height 13
click at [392, 603] on button "Save" at bounding box center [366, 613] width 51 height 20
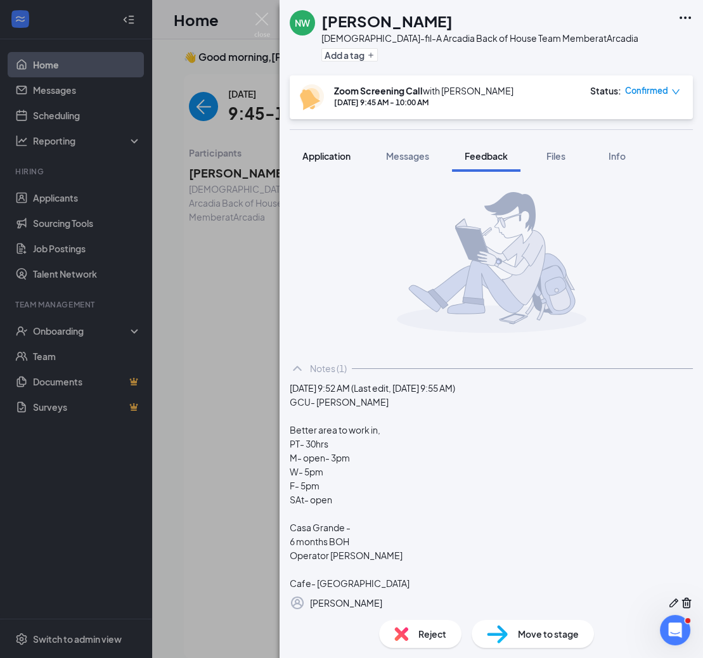
click at [332, 157] on span "Application" at bounding box center [326, 155] width 48 height 11
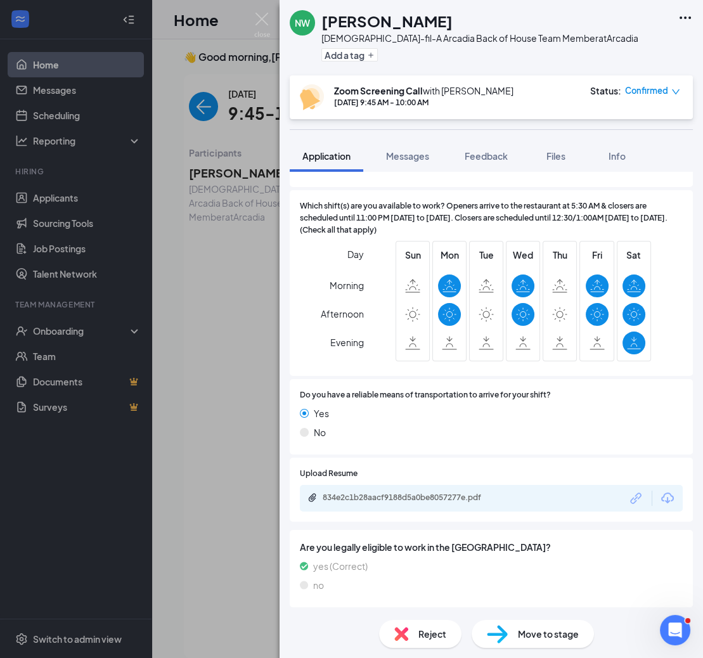
scroll to position [743, 0]
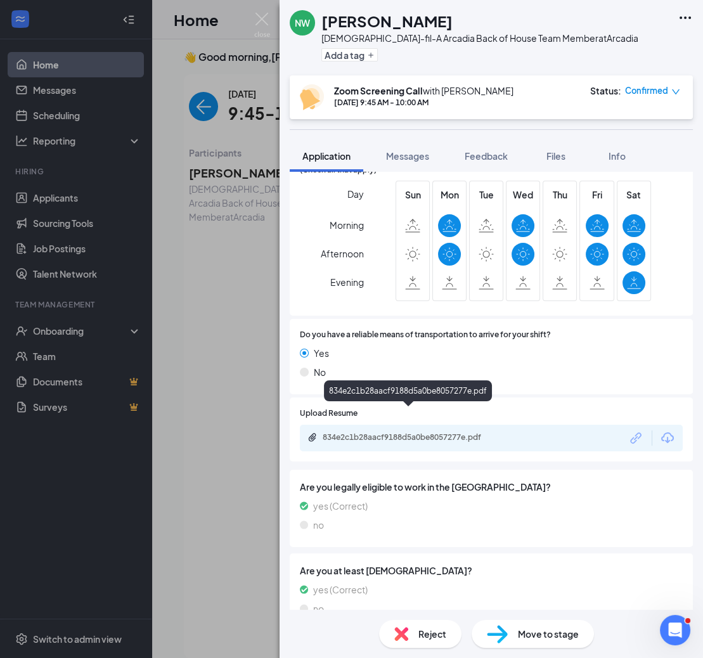
click at [380, 432] on div "834e2c1b28aacf9188d5a0be8057277e.pdf" at bounding box center [412, 437] width 178 height 10
click at [493, 158] on span "Feedback" at bounding box center [486, 155] width 43 height 11
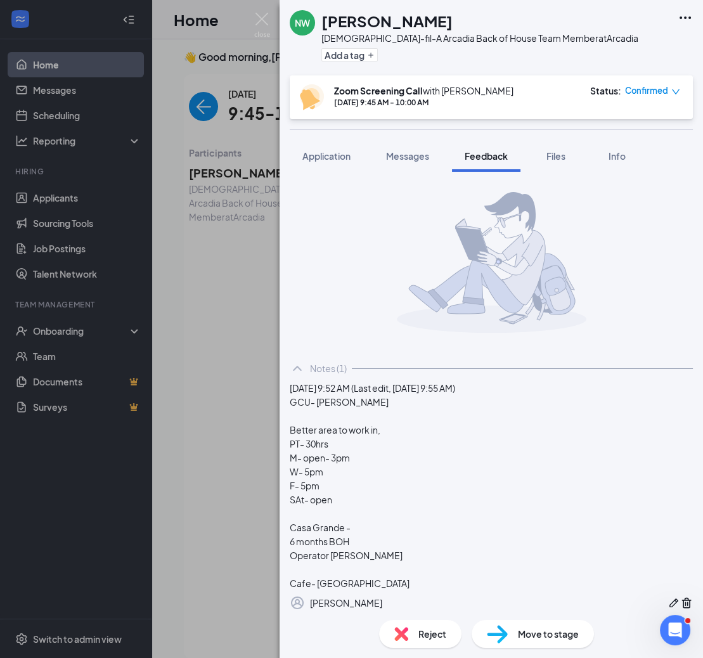
scroll to position [105, 0]
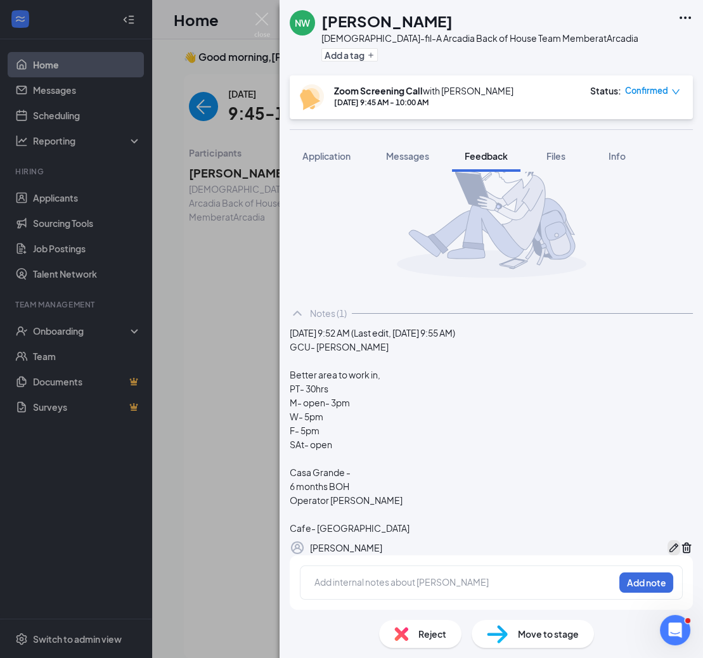
click at [668, 542] on icon "Pen" at bounding box center [674, 548] width 13 height 13
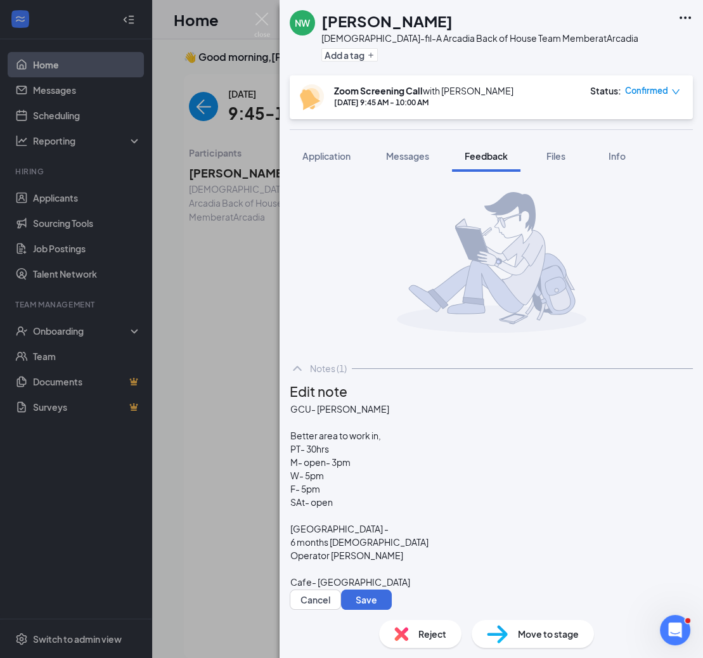
scroll to position [136, 0]
click at [396, 576] on div "Cafe- [GEOGRAPHIC_DATA]" at bounding box center [491, 582] width 402 height 13
click at [433, 416] on div "GCU- [PERSON_NAME]" at bounding box center [491, 409] width 402 height 13
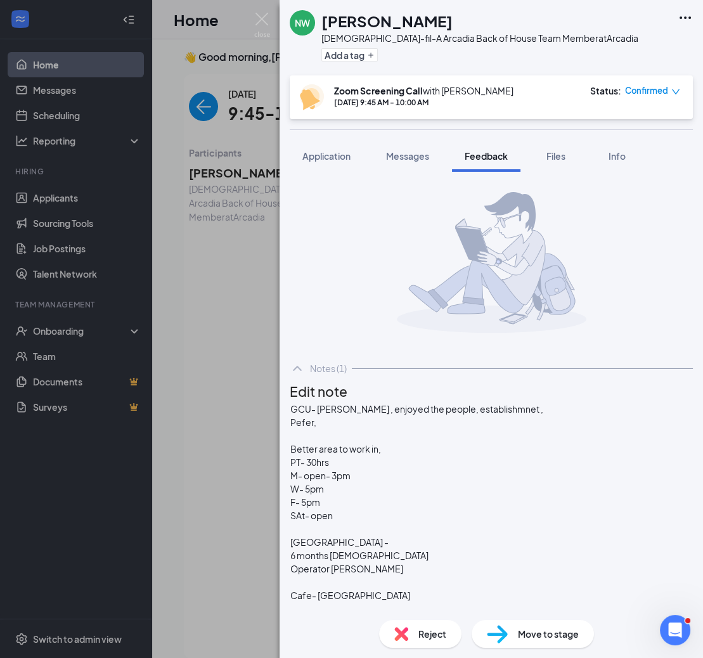
click at [392, 616] on button "Save" at bounding box center [366, 626] width 51 height 20
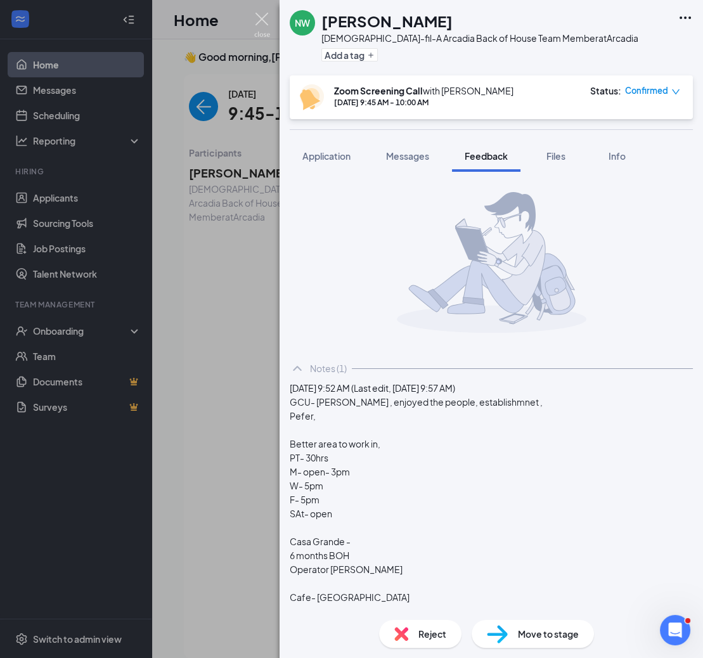
click at [263, 17] on img at bounding box center [262, 25] width 16 height 25
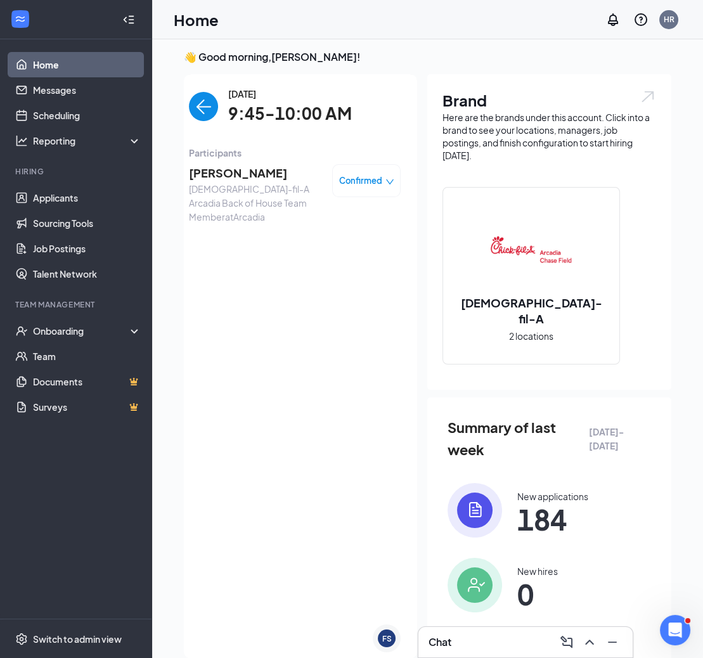
click at [200, 110] on img "back-button" at bounding box center [203, 106] width 29 height 29
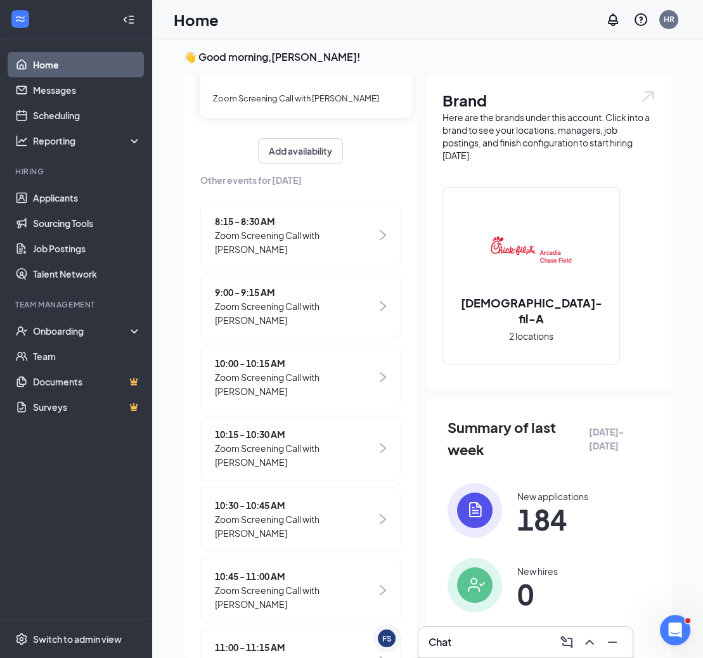
scroll to position [135, 0]
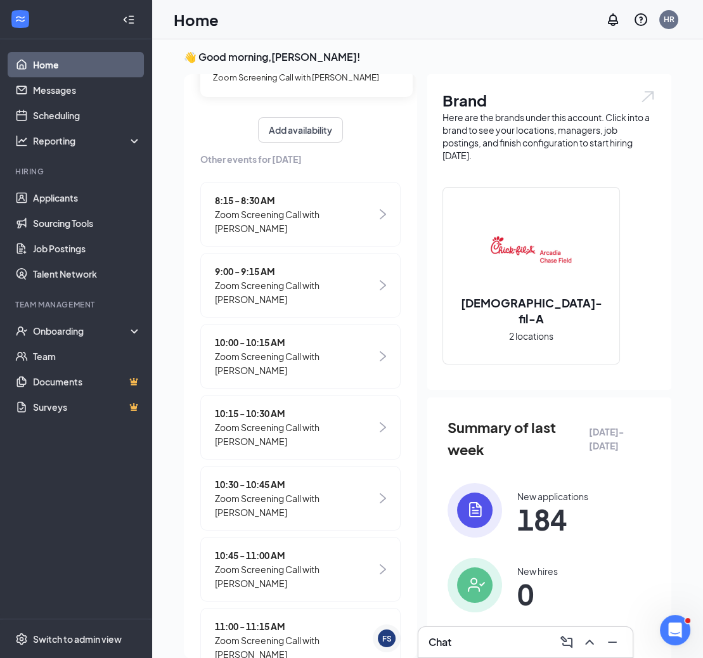
click at [301, 353] on span "Zoom Screening Call with [PERSON_NAME]" at bounding box center [296, 363] width 162 height 28
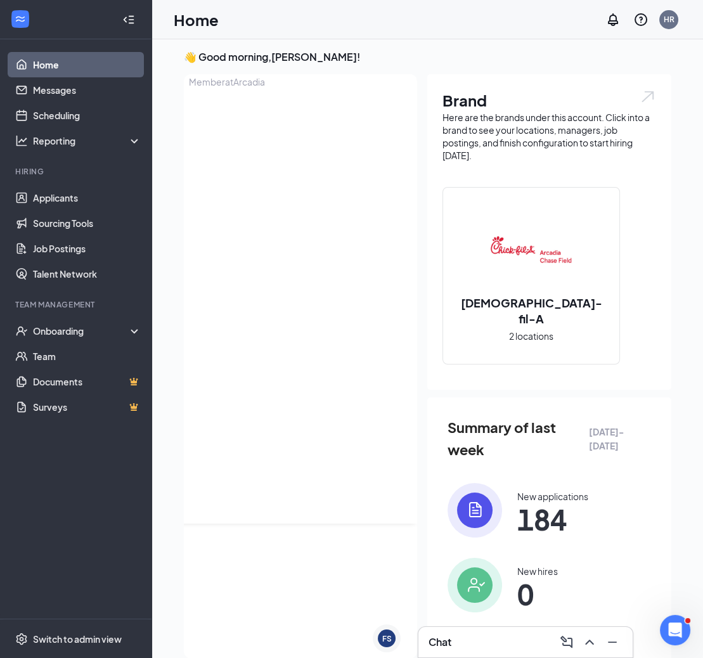
scroll to position [0, 0]
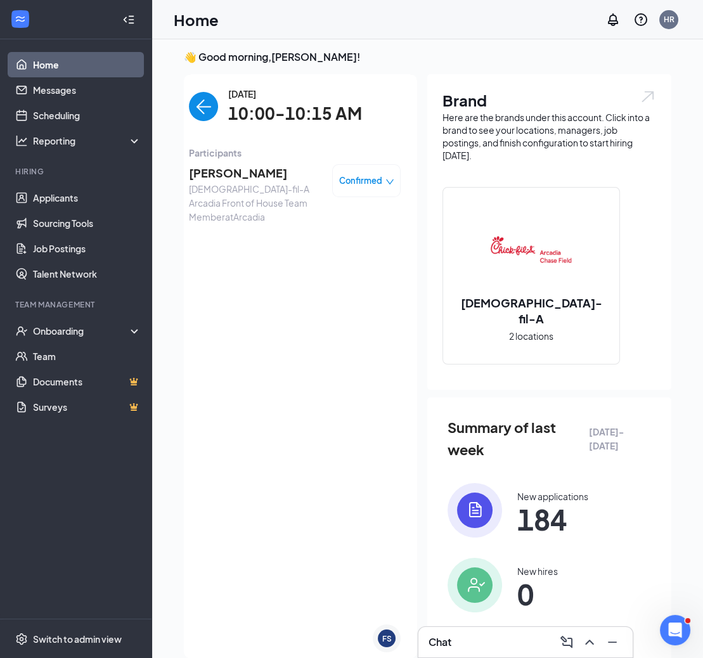
click at [245, 171] on span "[PERSON_NAME]" at bounding box center [255, 173] width 133 height 18
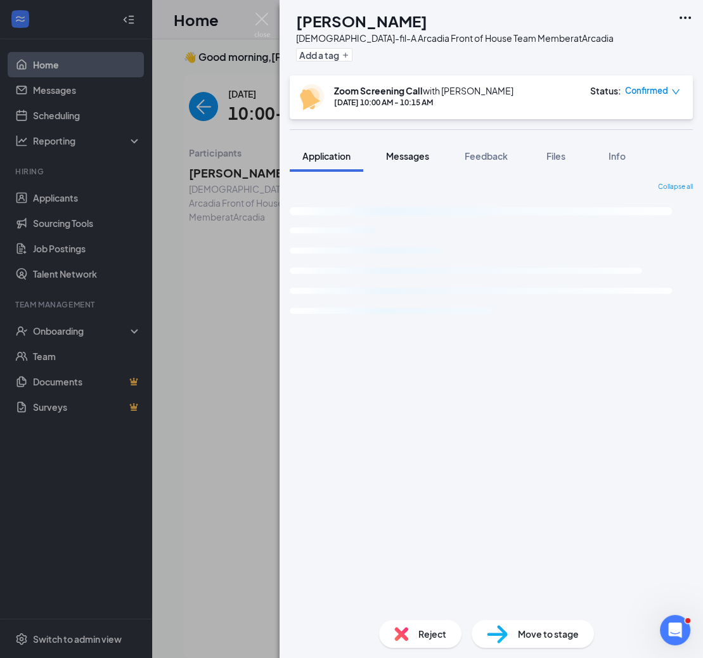
click at [421, 155] on span "Messages" at bounding box center [407, 155] width 43 height 11
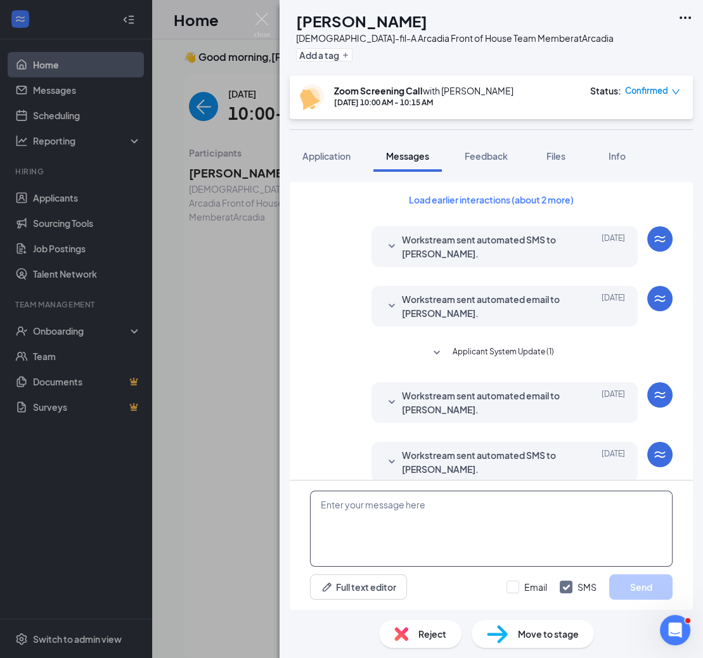
scroll to position [292, 0]
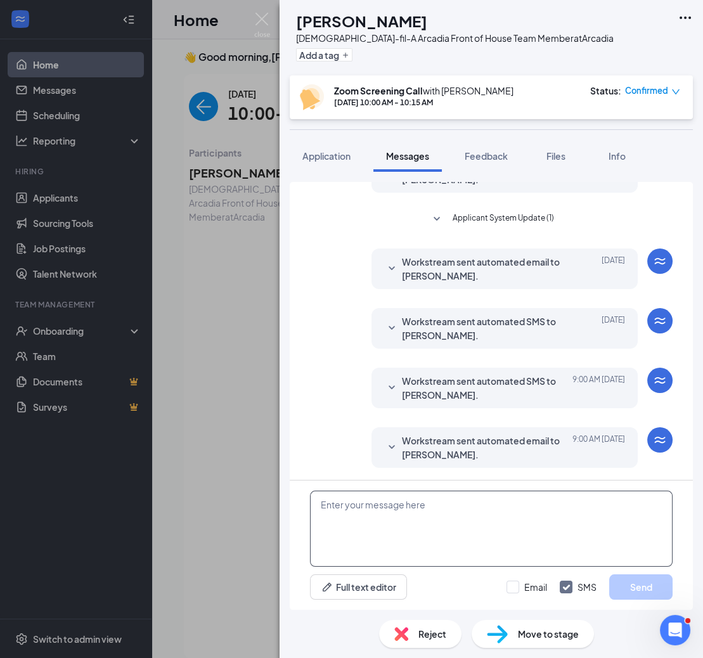
click at [393, 503] on textarea at bounding box center [491, 529] width 363 height 76
click at [467, 509] on textarea "Hi there, here is the link to join:" at bounding box center [491, 529] width 363 height 76
paste textarea "[URL][DOMAIN_NAME][SECURITY_DATA]"
type textarea "Hi there, here is the link to join: [URL][DOMAIN_NAME][SECURITY_DATA]"
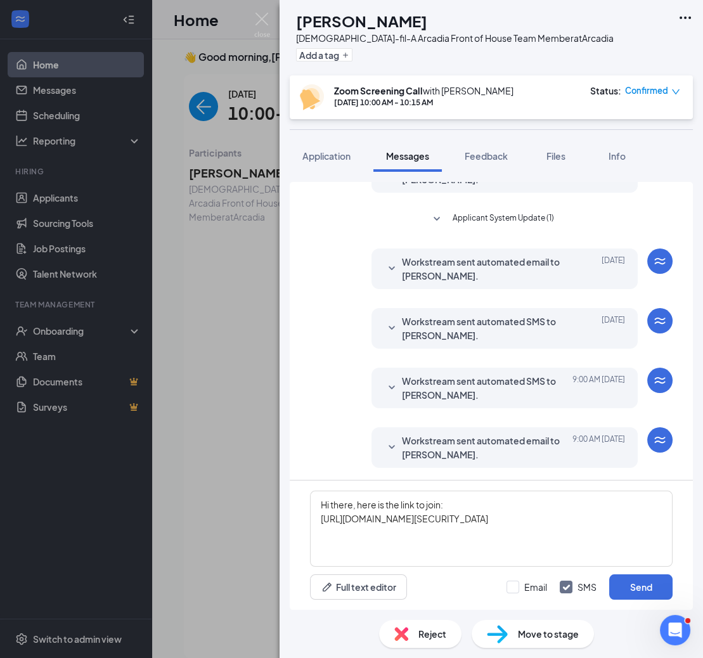
click at [524, 577] on div "Email SMS Send" at bounding box center [590, 587] width 166 height 25
click at [523, 591] on input "Email" at bounding box center [527, 587] width 41 height 13
checkbox input "true"
click at [660, 588] on button "Send" at bounding box center [640, 587] width 63 height 25
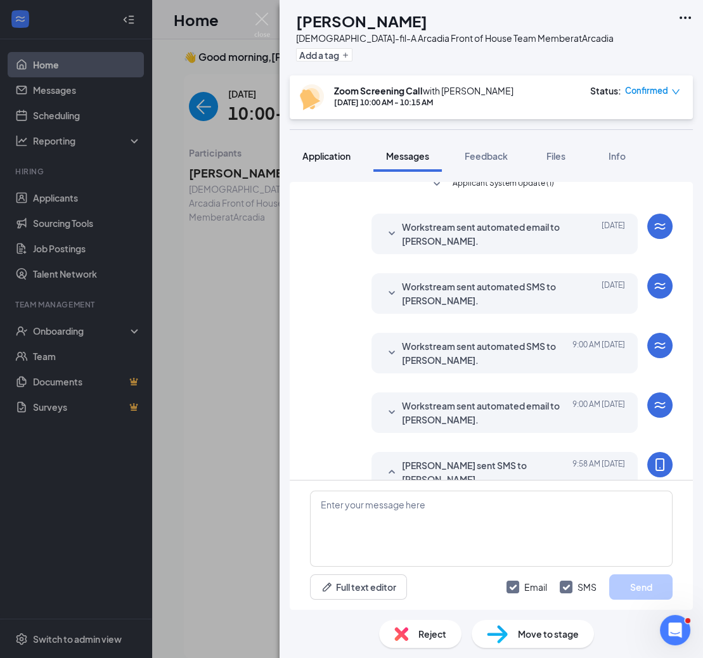
click at [314, 155] on span "Application" at bounding box center [326, 155] width 48 height 11
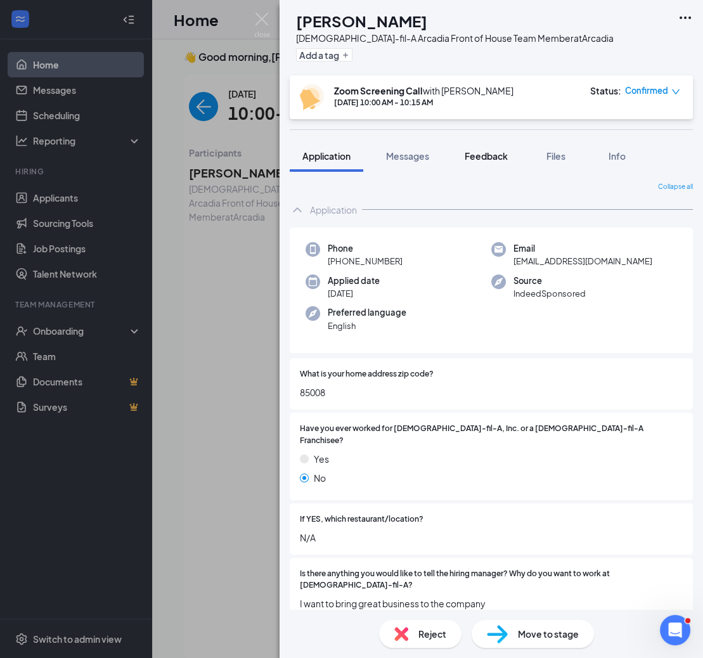
click at [479, 155] on span "Feedback" at bounding box center [486, 155] width 43 height 11
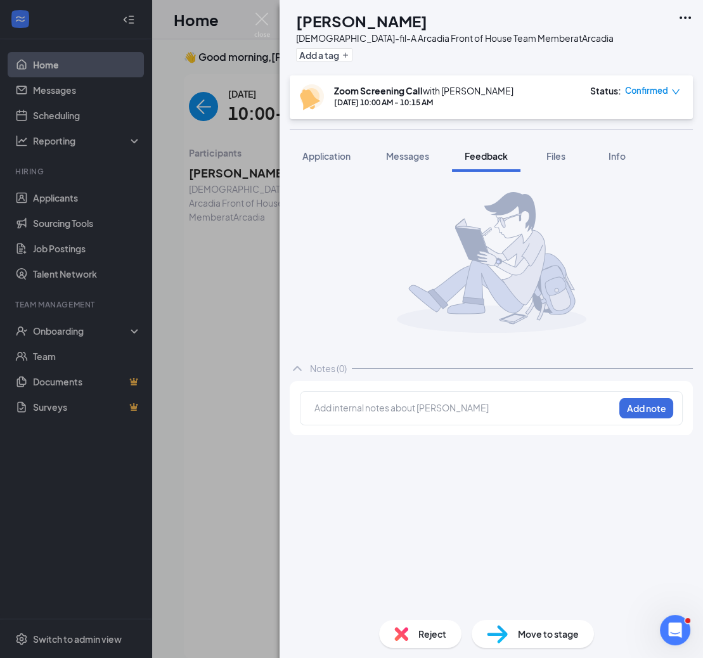
click at [338, 156] on span "Application" at bounding box center [326, 155] width 48 height 11
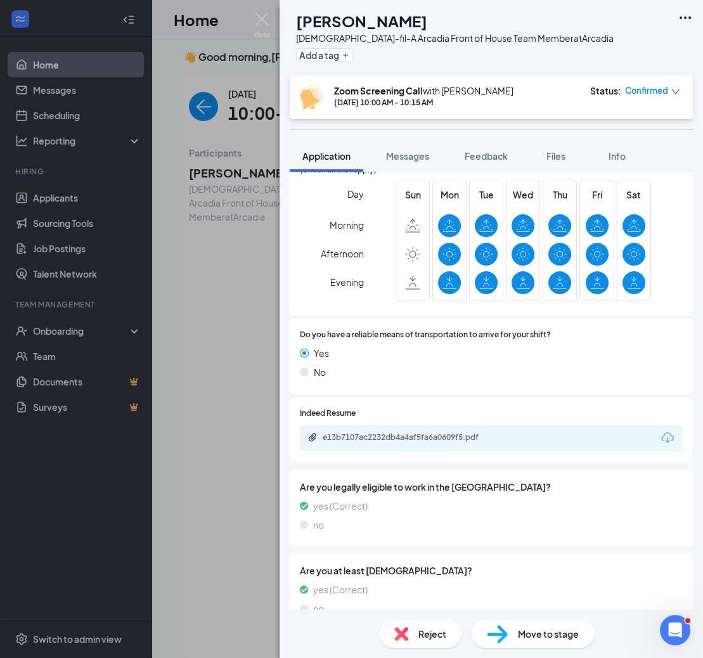
scroll to position [616, 0]
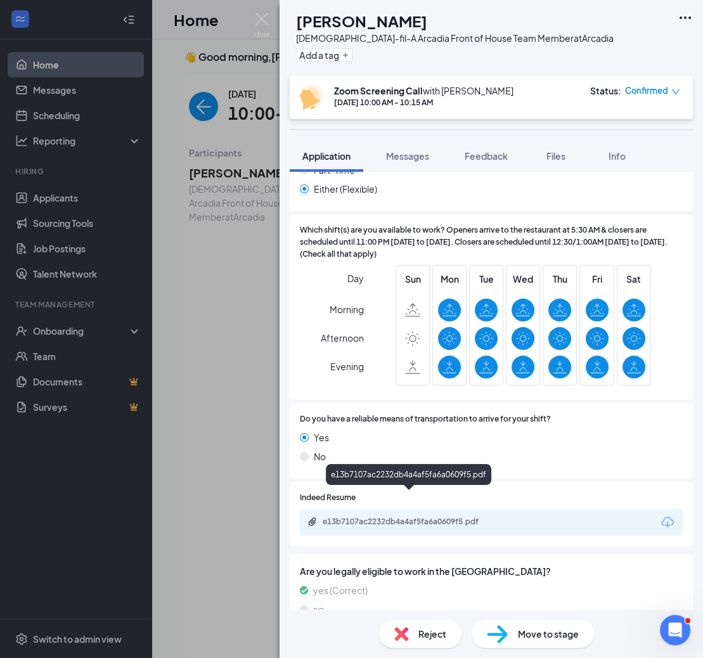
click at [409, 517] on div "e13b7107ac2232db4a4af5fa6a0609f5.pdf" at bounding box center [412, 522] width 178 height 10
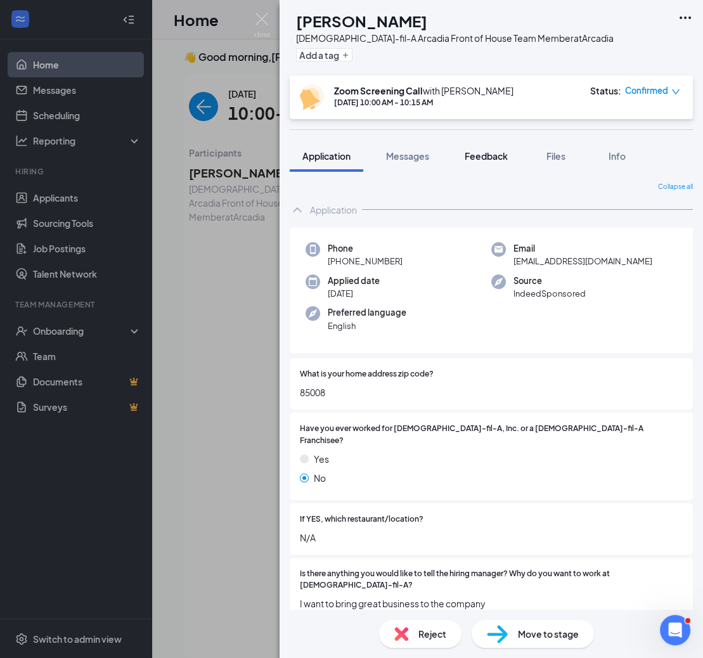
click at [486, 154] on span "Feedback" at bounding box center [486, 155] width 43 height 11
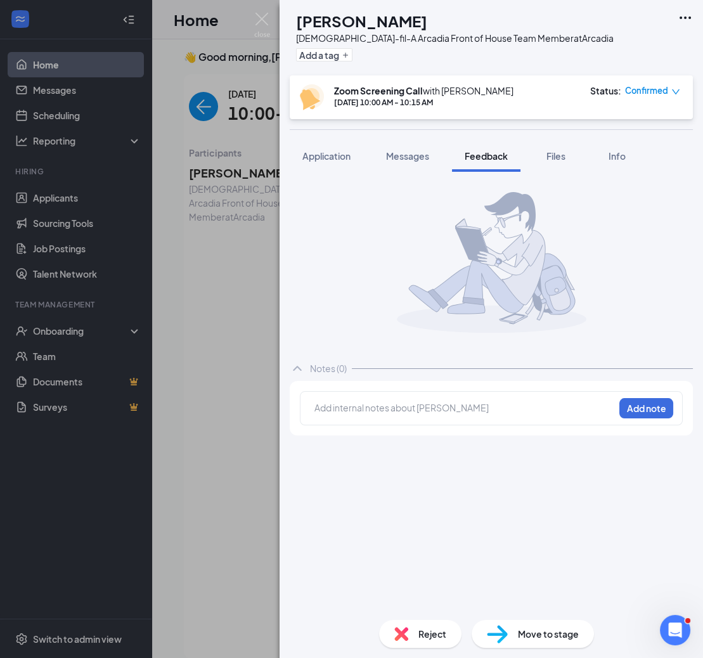
click at [409, 394] on div "Add internal notes about [PERSON_NAME] Add note" at bounding box center [491, 408] width 383 height 34
click at [410, 410] on div at bounding box center [464, 407] width 299 height 13
click at [325, 410] on div at bounding box center [320, 407] width 10 height 13
click at [338, 406] on div "Kid" at bounding box center [326, 407] width 23 height 13
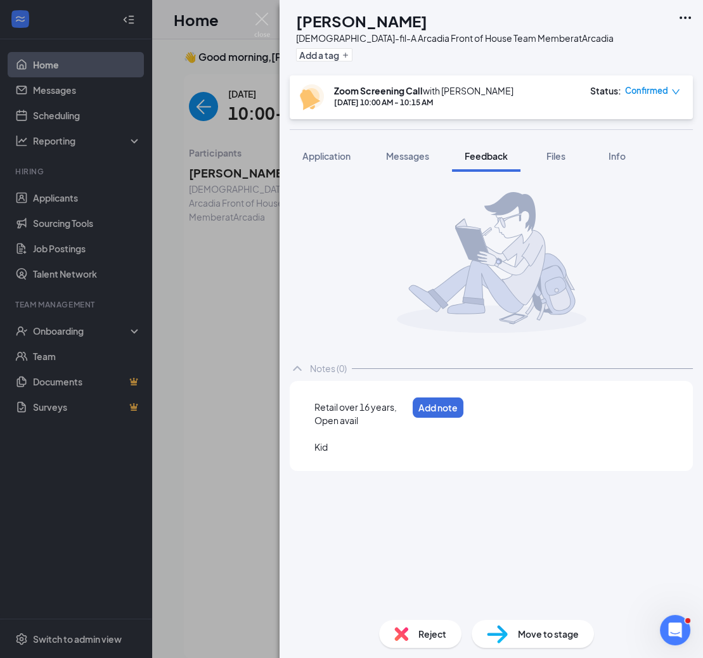
click at [342, 447] on div "Kid" at bounding box center [361, 447] width 93 height 13
click at [336, 433] on div at bounding box center [464, 434] width 299 height 13
drag, startPoint x: 366, startPoint y: 453, endPoint x: 296, endPoint y: 434, distance: 72.9
click at [296, 436] on div "Retail over 16 years, Open avail ero eroereero Kid Add note" at bounding box center [491, 432] width 403 height 103
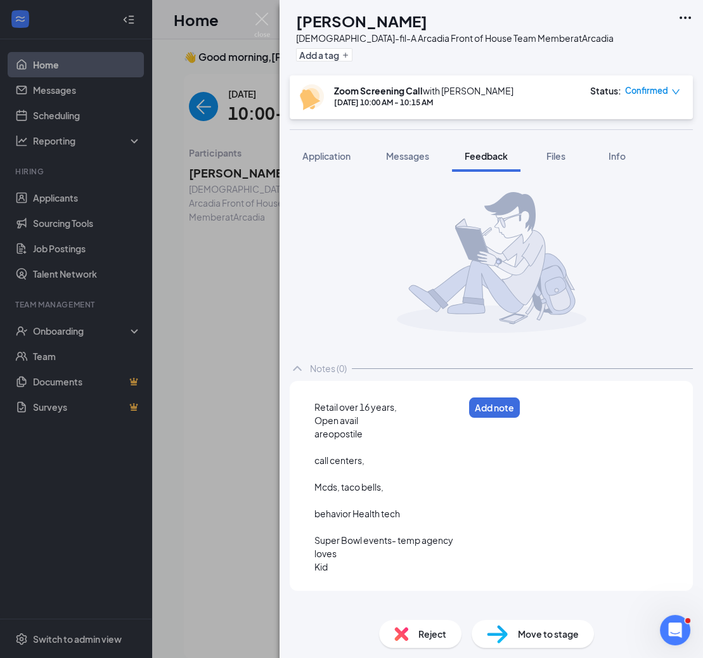
click at [417, 413] on div "Retail over 16 years," at bounding box center [389, 407] width 149 height 13
click at [355, 566] on div "Kid" at bounding box center [392, 567] width 155 height 13
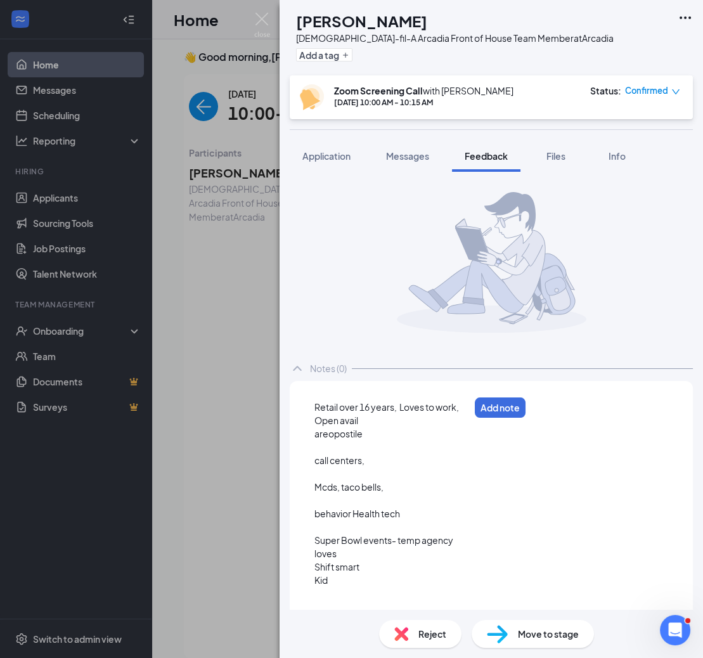
click at [376, 571] on div "Shift smart" at bounding box center [392, 567] width 155 height 13
click at [317, 483] on span "Mcds, taco bells," at bounding box center [349, 486] width 69 height 11
click at [389, 488] on div "Mcds, taco bells," at bounding box center [392, 487] width 155 height 13
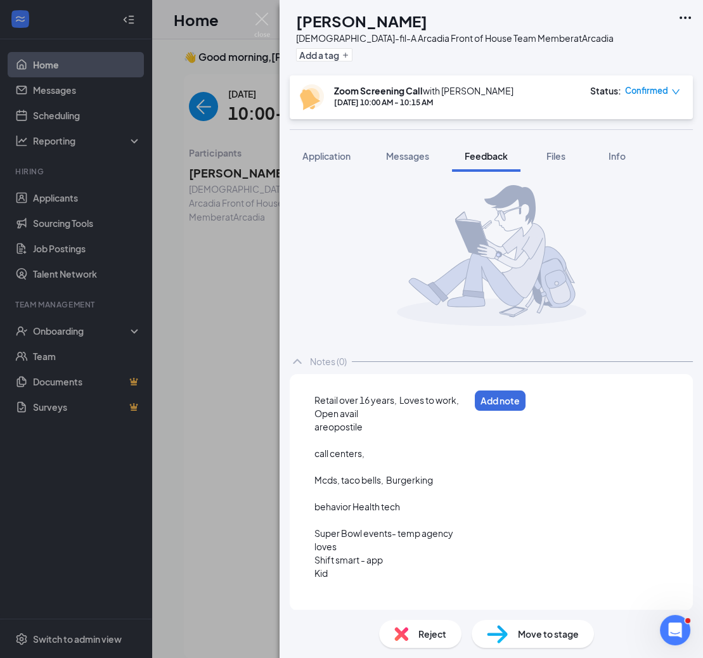
scroll to position [6, 0]
click at [406, 513] on div "Retail over 16 years, Loves to work, Open avail areopostile call centers, Mcds,…" at bounding box center [395, 494] width 160 height 200
click at [340, 521] on div at bounding box center [395, 520] width 160 height 13
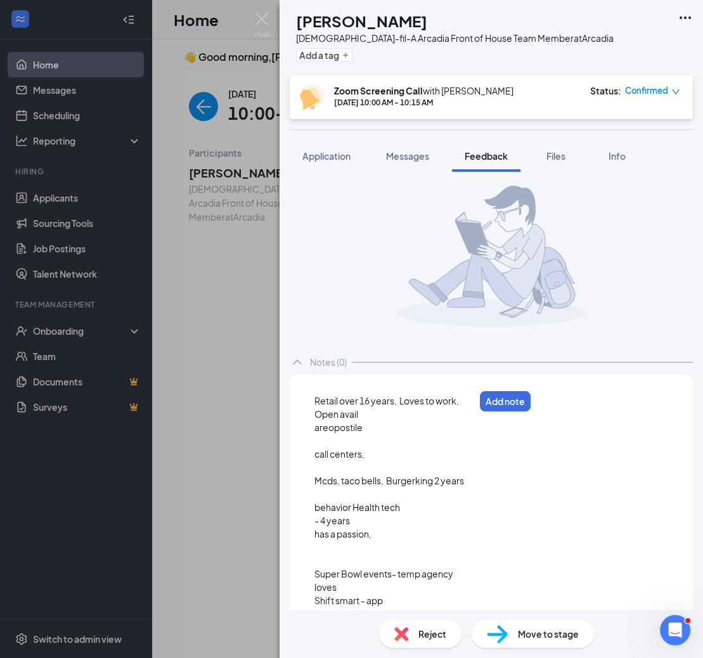
click at [387, 541] on div at bounding box center [395, 547] width 160 height 13
click at [385, 535] on div "has a passion," at bounding box center [395, 534] width 160 height 13
click at [332, 558] on div at bounding box center [395, 560] width 160 height 13
click at [379, 530] on div "has a passion," at bounding box center [395, 534] width 160 height 13
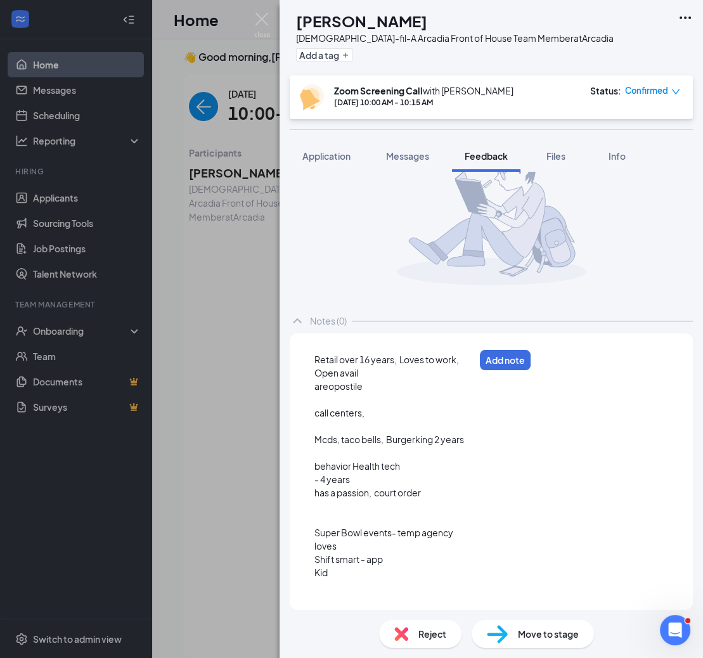
click at [338, 578] on div "Kid" at bounding box center [395, 572] width 160 height 13
click at [388, 575] on span "Kid- [DEMOGRAPHIC_DATA] wit father" at bounding box center [394, 572] width 159 height 11
click at [431, 575] on div "Kid- [DEMOGRAPHIC_DATA] with father" at bounding box center [402, 572] width 175 height 13
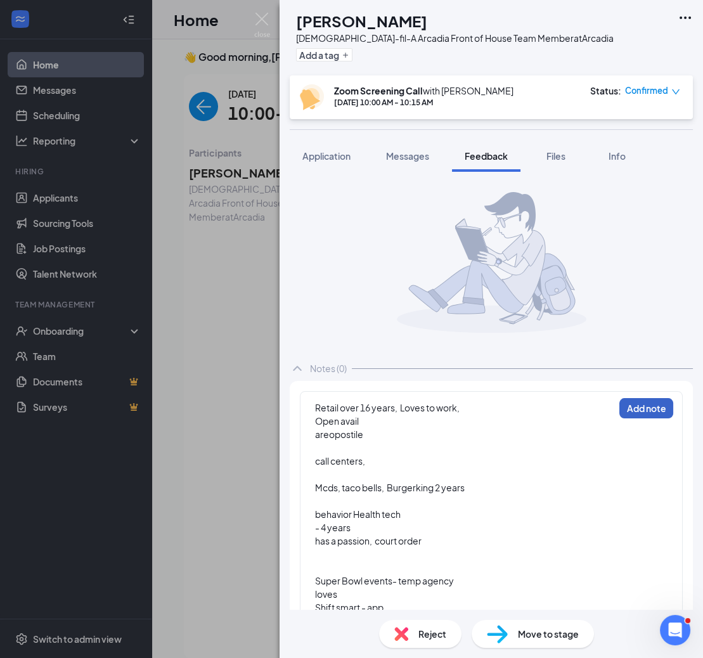
click at [644, 402] on button "Add note" at bounding box center [647, 408] width 54 height 20
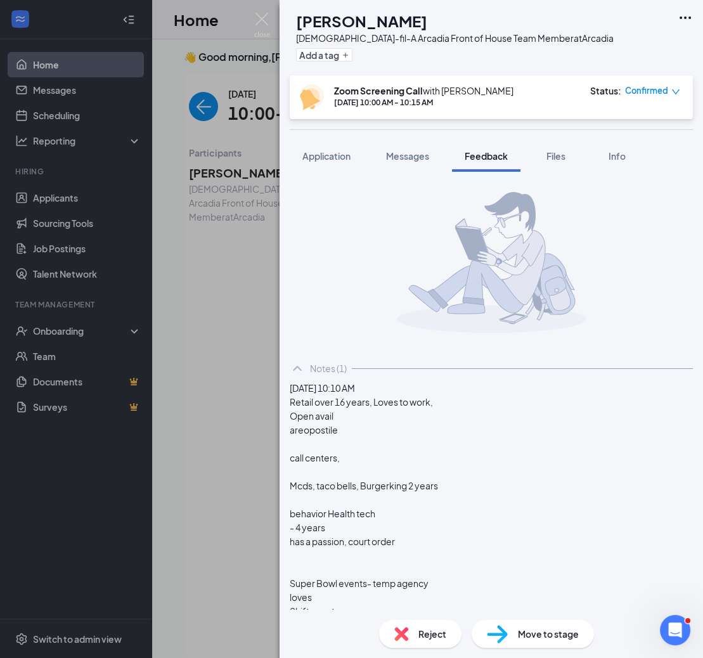
click at [336, 48] on div "Add a tag" at bounding box center [455, 54] width 318 height 21
click at [339, 53] on button "Add a tag" at bounding box center [324, 54] width 56 height 13
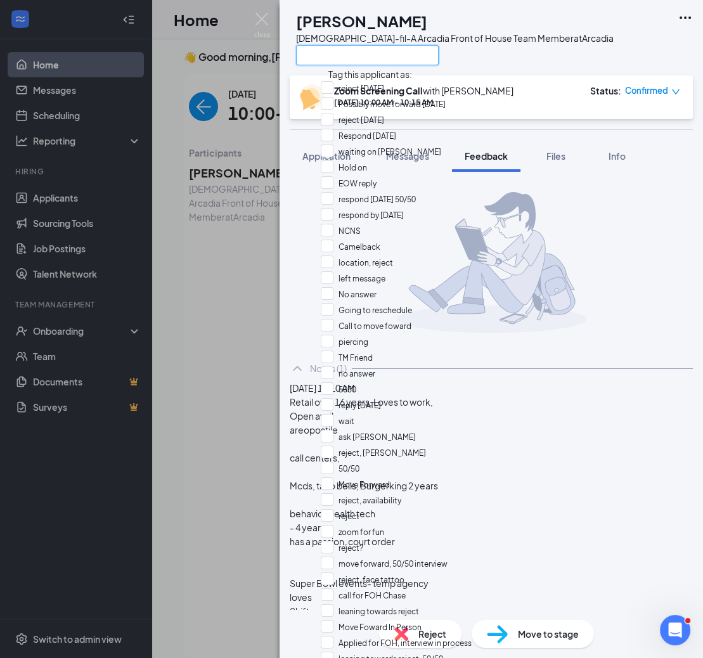
click at [339, 53] on input "text" at bounding box center [367, 55] width 143 height 20
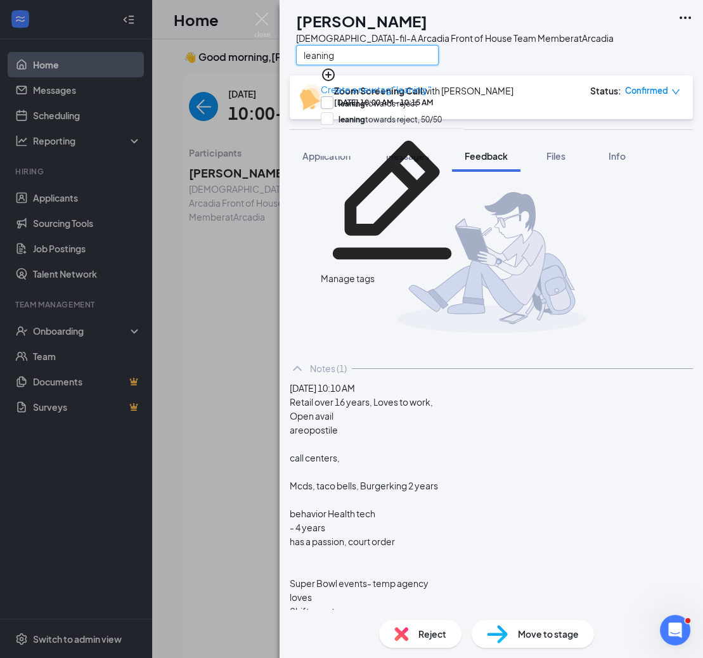
type input "leaning"
click at [349, 96] on input "leaning towards reject" at bounding box center [369, 103] width 97 height 14
checkbox input "true"
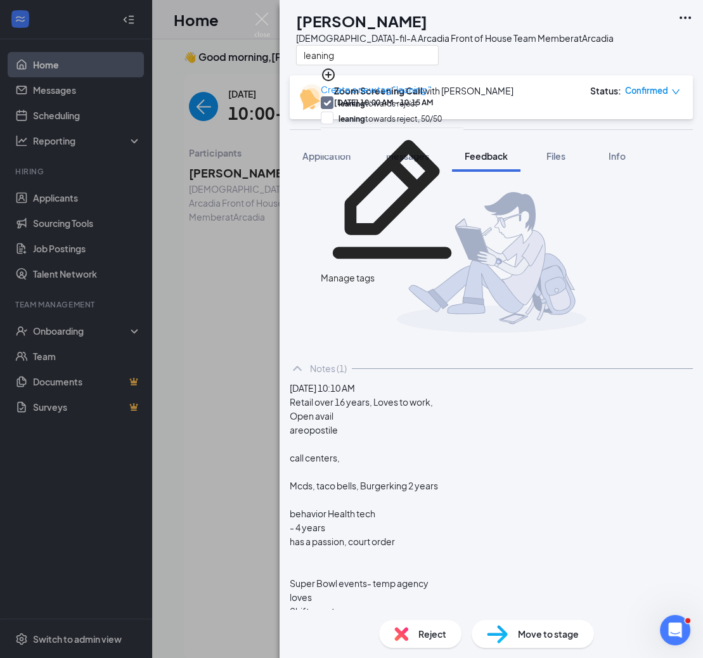
click at [504, 58] on div "leaning" at bounding box center [455, 54] width 318 height 21
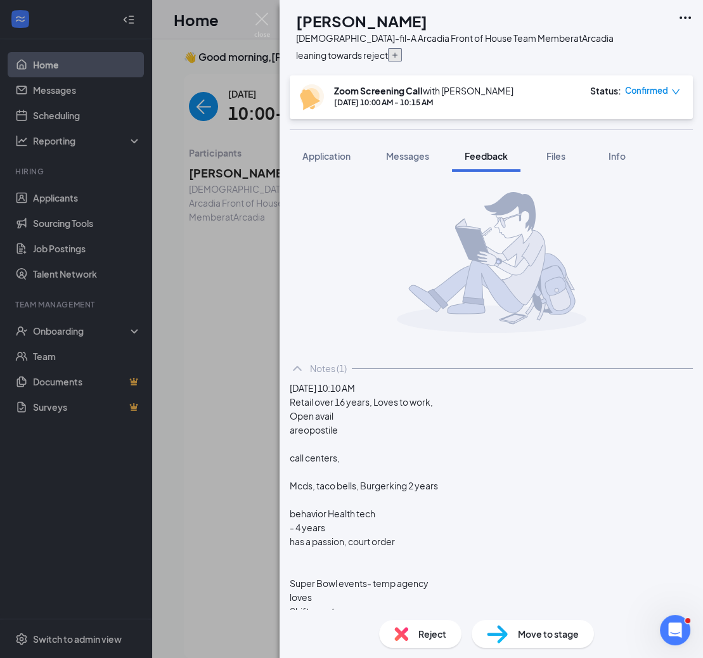
click at [399, 57] on icon "Plus" at bounding box center [395, 55] width 8 height 8
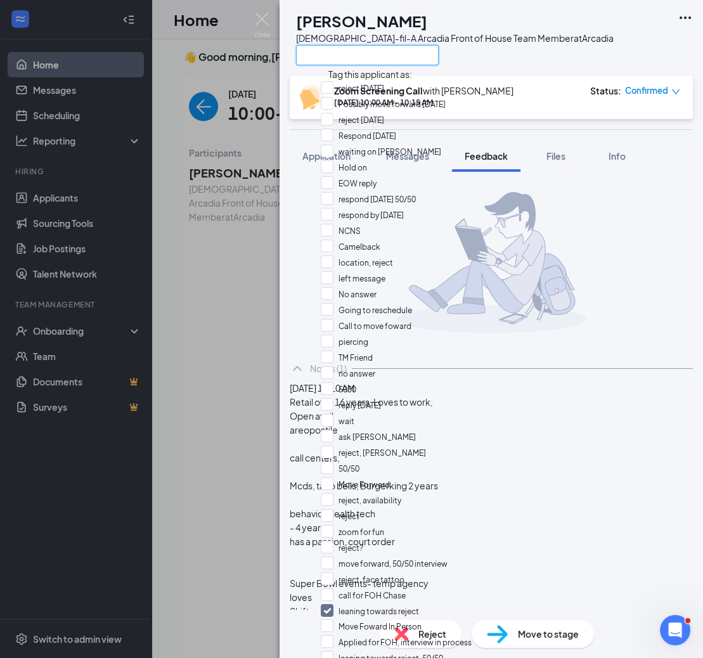
click at [420, 56] on input "text" at bounding box center [367, 55] width 143 height 20
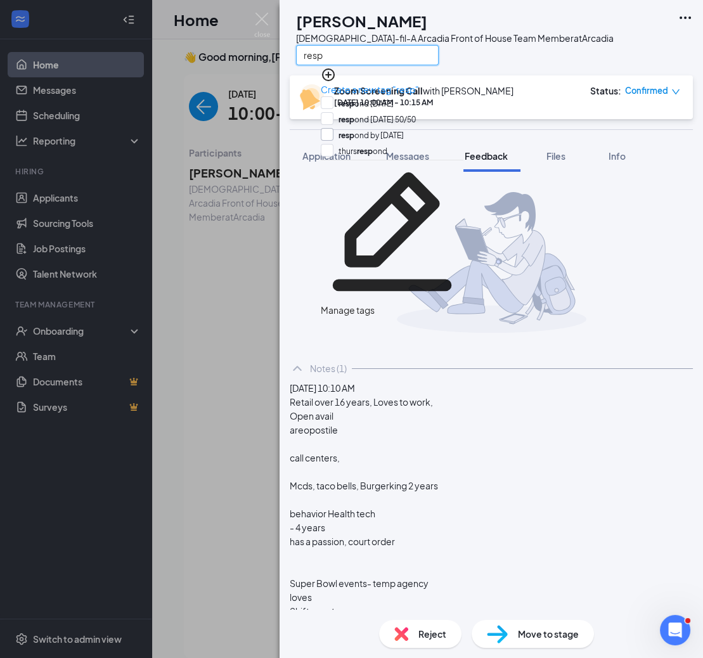
type input "resp"
click at [404, 135] on input "resp ond by [DATE]" at bounding box center [362, 135] width 83 height 14
checkbox input "true"
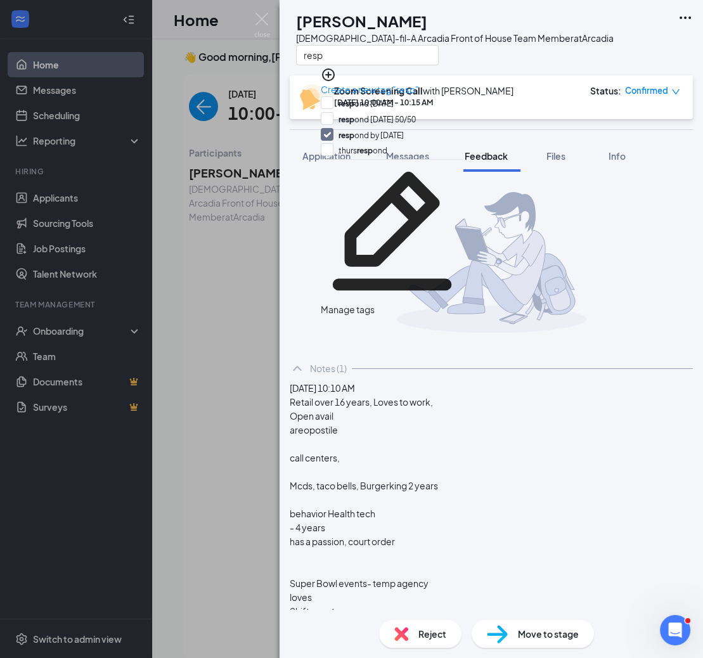
click at [574, 29] on div "KW [PERSON_NAME] [DEMOGRAPHIC_DATA]-fil-A Arcadia Front of House Team Member at…" at bounding box center [492, 37] width 424 height 75
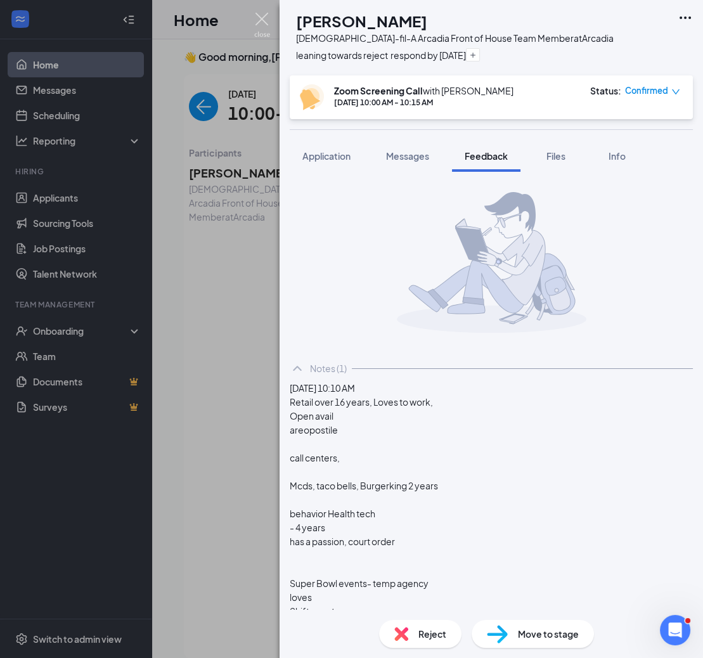
click at [257, 22] on img at bounding box center [262, 25] width 16 height 25
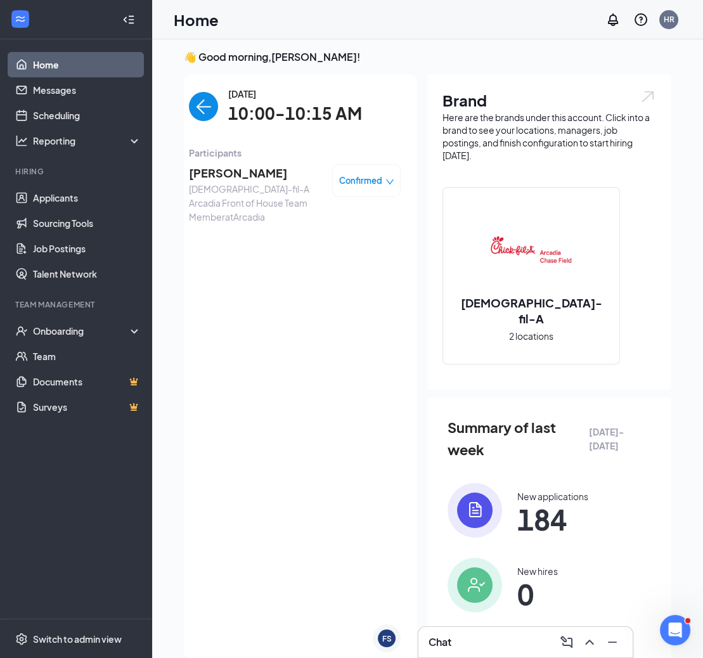
click at [202, 108] on img "back-button" at bounding box center [203, 106] width 29 height 29
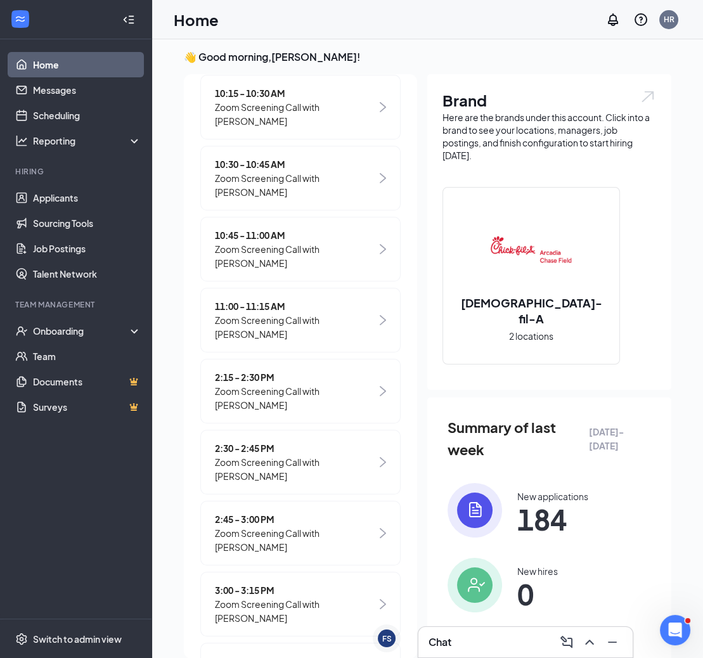
scroll to position [417, 0]
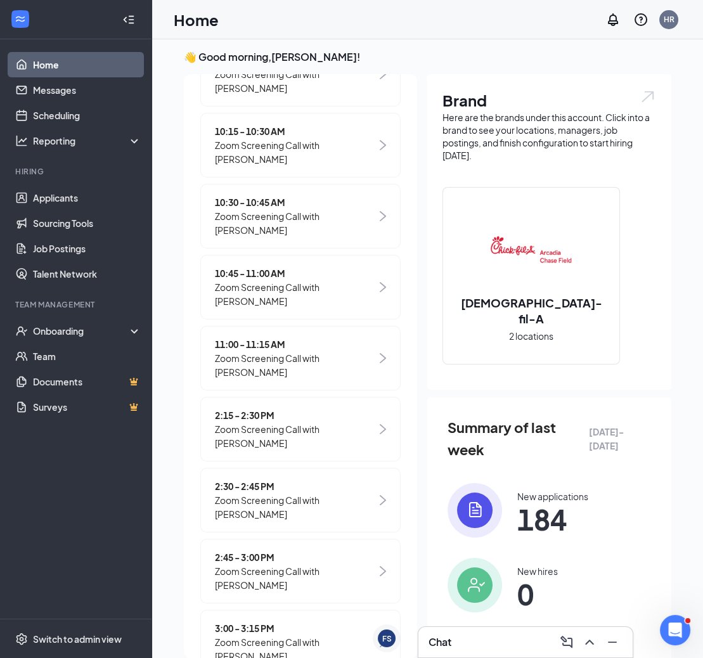
click at [334, 153] on span "Zoom Screening Call with [PERSON_NAME]" at bounding box center [296, 152] width 162 height 28
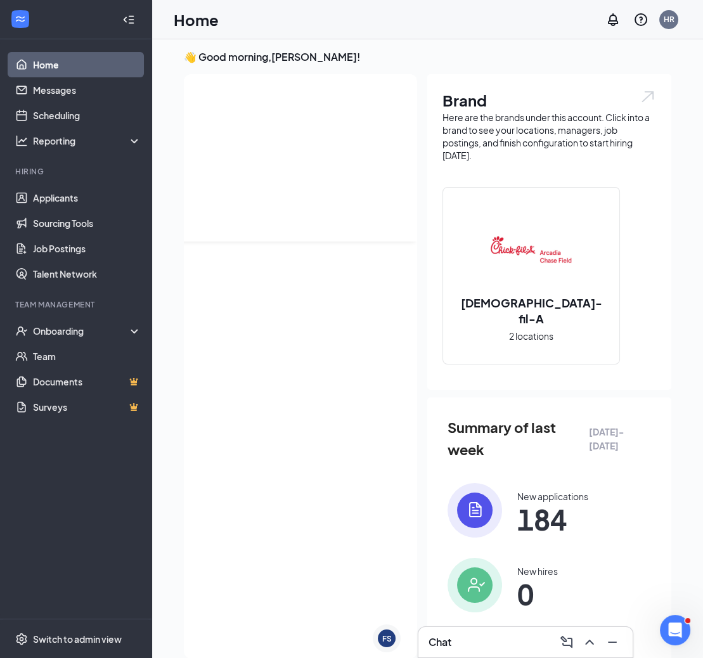
scroll to position [0, 0]
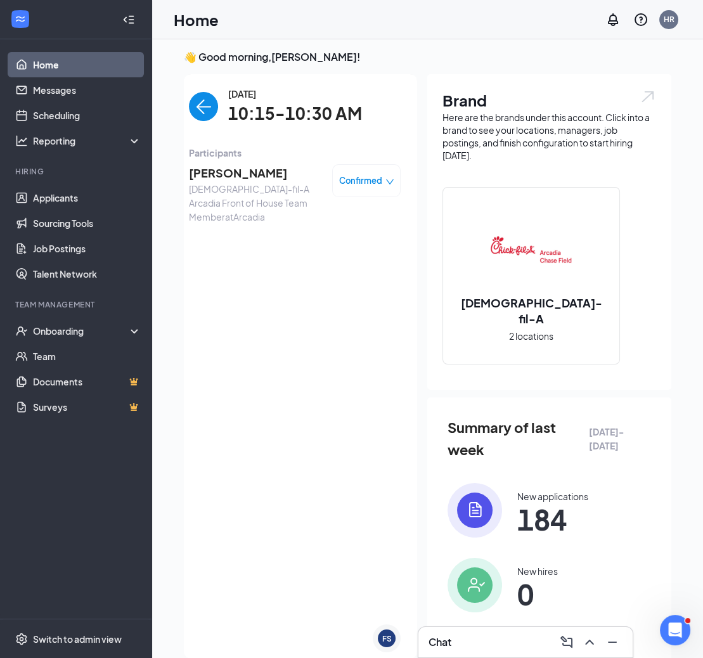
click at [235, 167] on span "[PERSON_NAME]" at bounding box center [255, 173] width 133 height 18
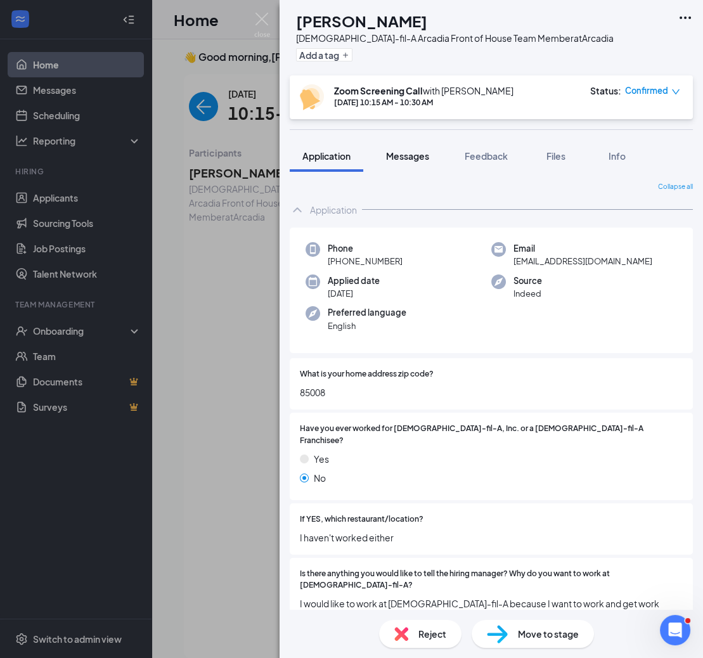
click at [419, 159] on span "Messages" at bounding box center [407, 155] width 43 height 11
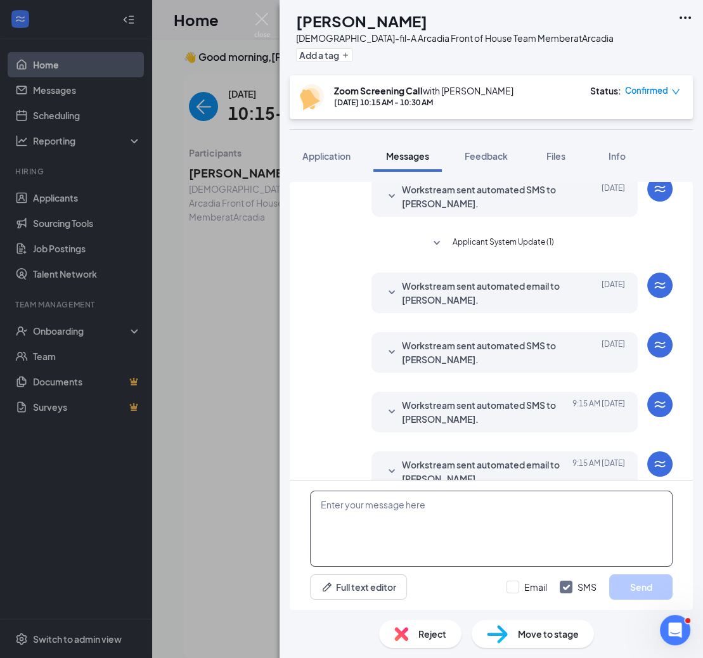
click at [471, 544] on textarea at bounding box center [491, 529] width 363 height 76
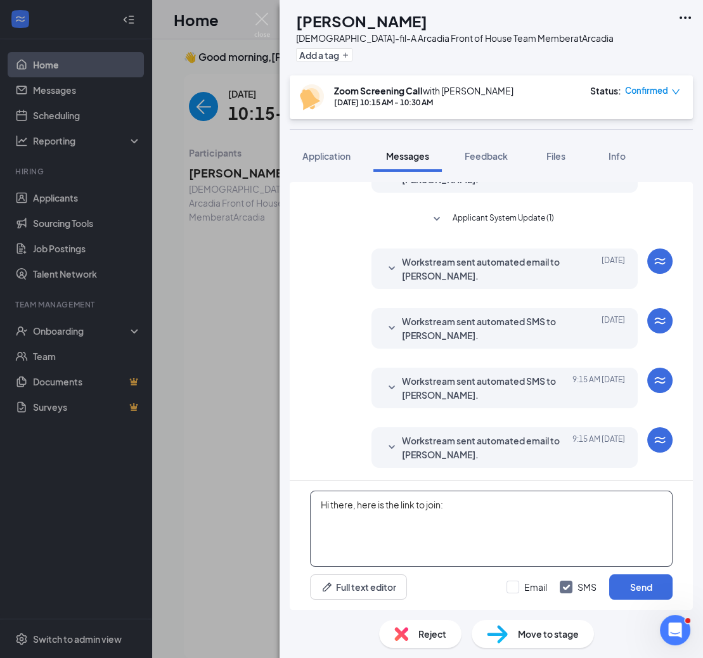
paste textarea "[URL][DOMAIN_NAME][SECURITY_DATA]"
type textarea "Hi there, here is the link to join: [URL][DOMAIN_NAME][SECURITY_DATA]"
click at [522, 585] on input "Email" at bounding box center [527, 587] width 41 height 13
checkbox input "true"
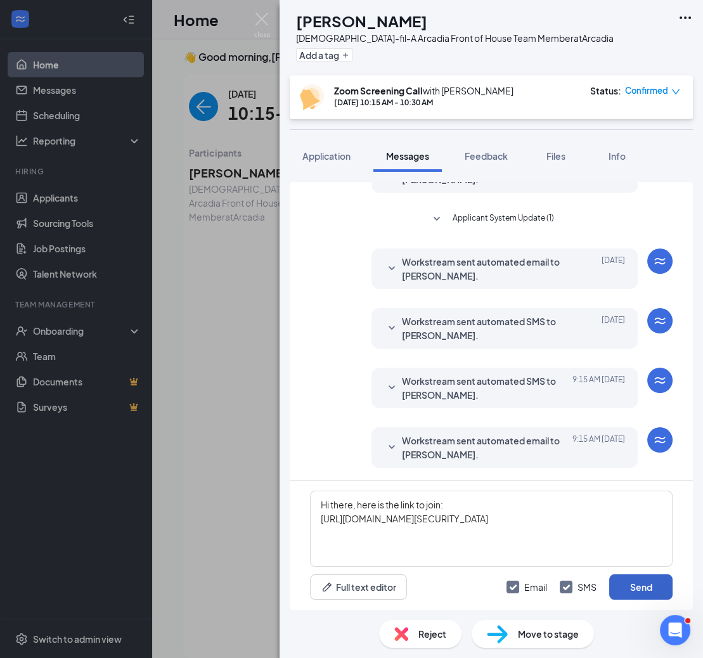
click at [654, 583] on button "Send" at bounding box center [640, 587] width 63 height 25
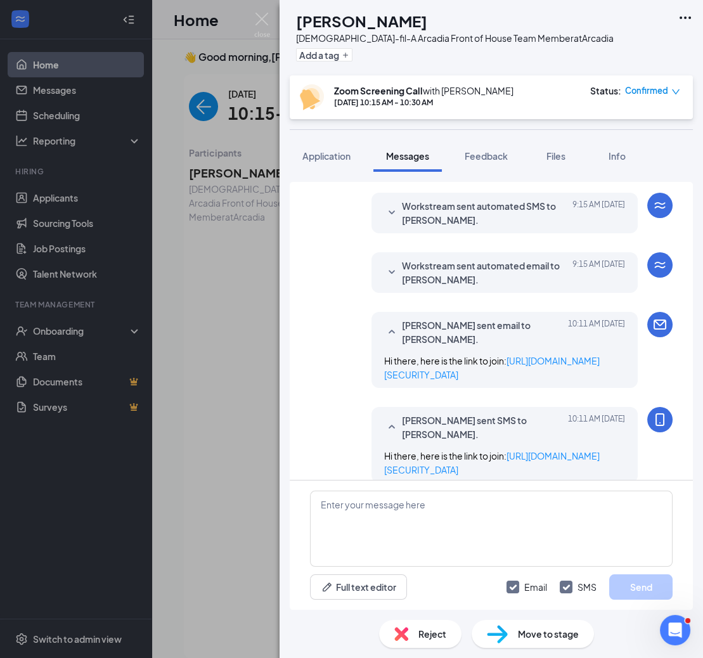
scroll to position [510, 0]
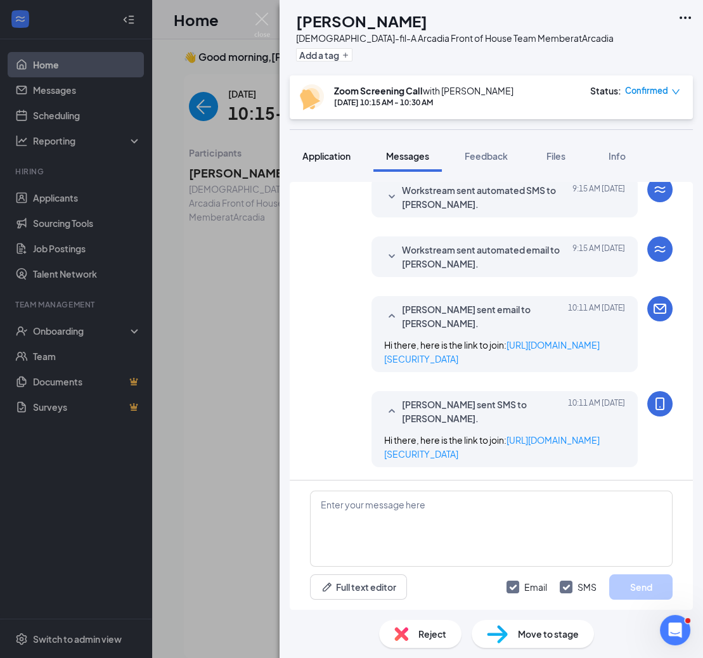
click at [335, 153] on span "Application" at bounding box center [326, 155] width 48 height 11
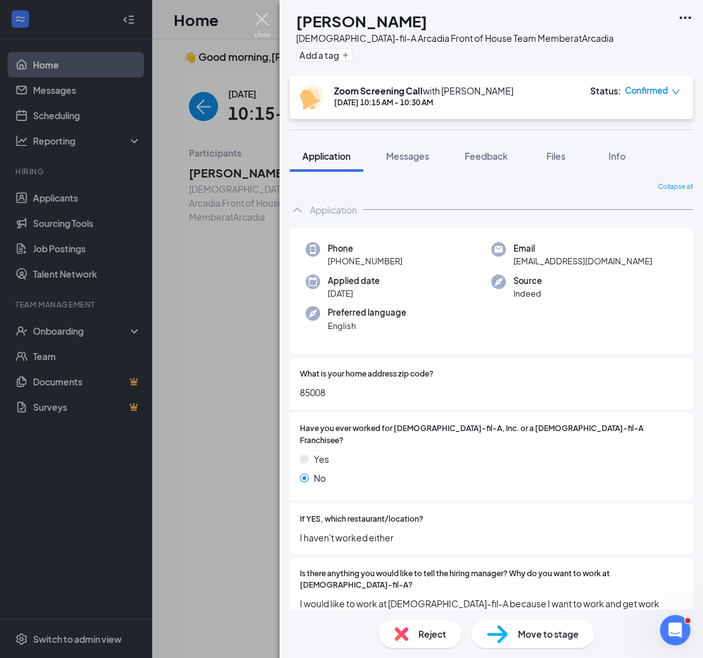
click at [261, 18] on img at bounding box center [262, 25] width 16 height 25
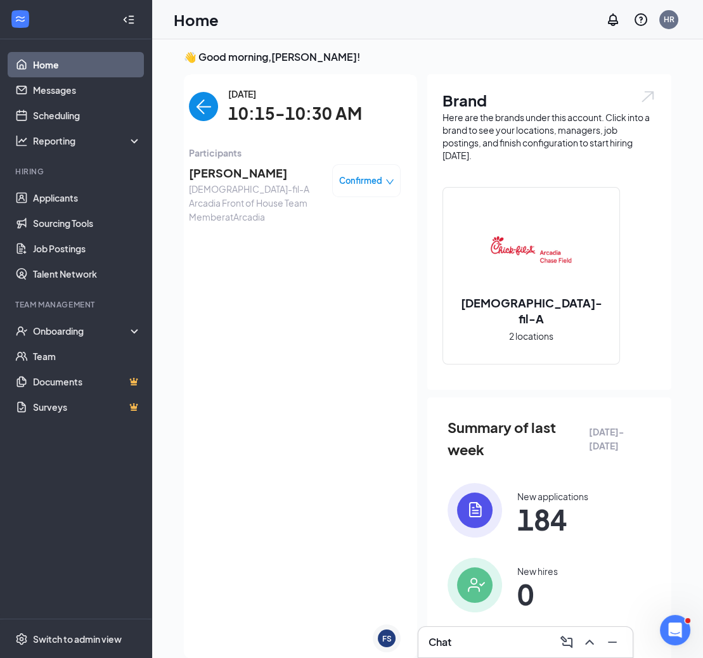
click at [207, 108] on img "back-button" at bounding box center [203, 106] width 29 height 29
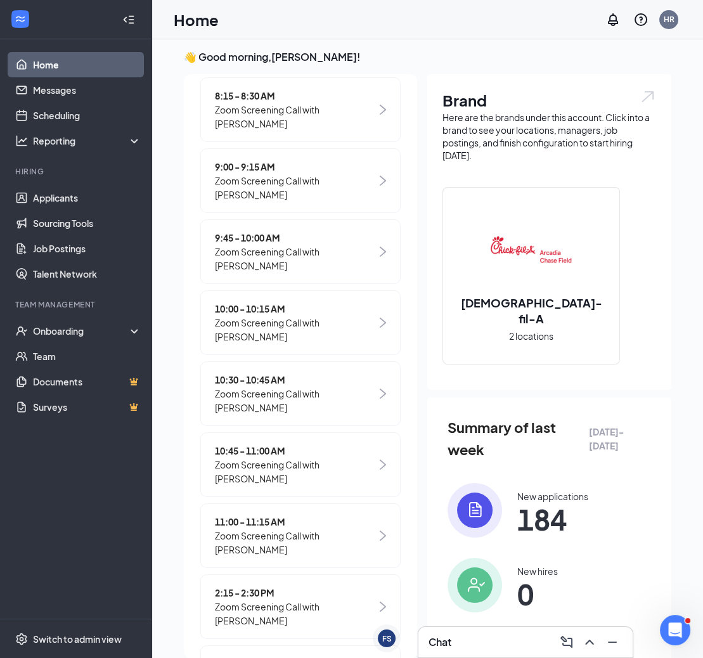
scroll to position [250, 0]
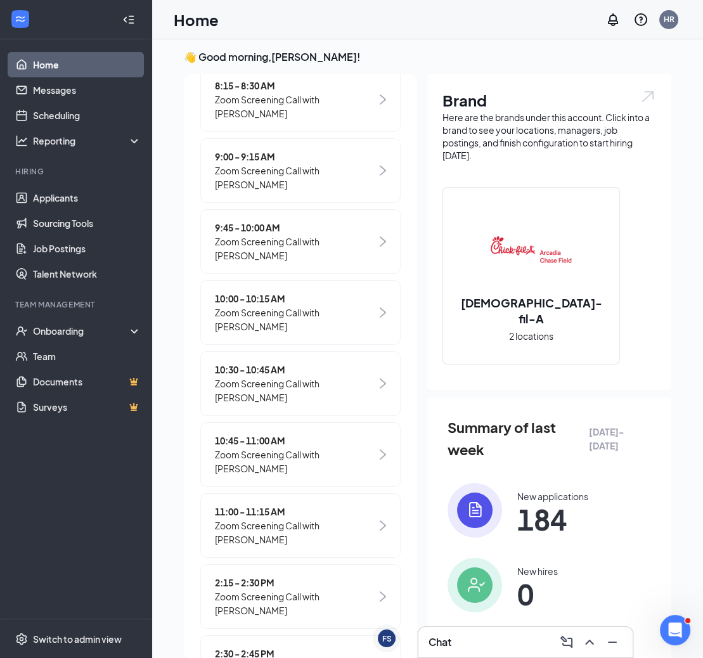
click at [342, 386] on span "Zoom Screening Call with [PERSON_NAME]" at bounding box center [296, 391] width 162 height 28
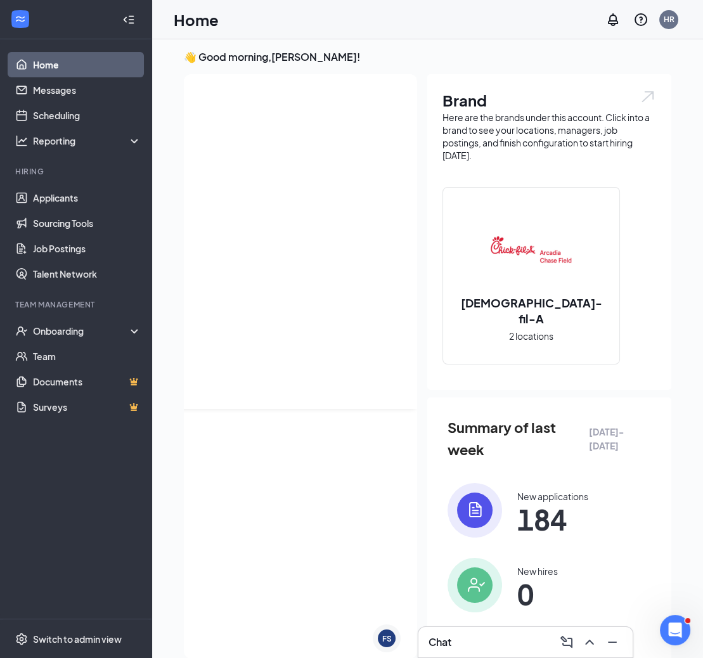
scroll to position [0, 0]
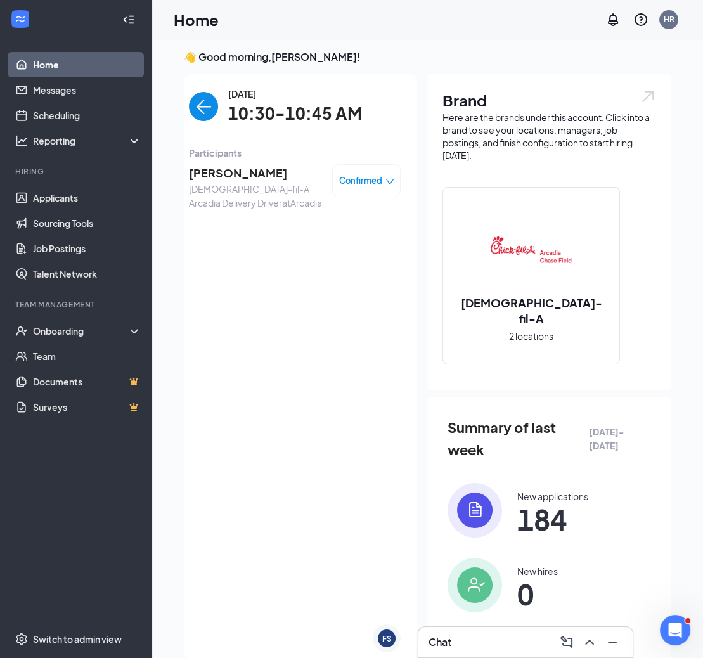
click at [207, 103] on img "back-button" at bounding box center [203, 106] width 29 height 29
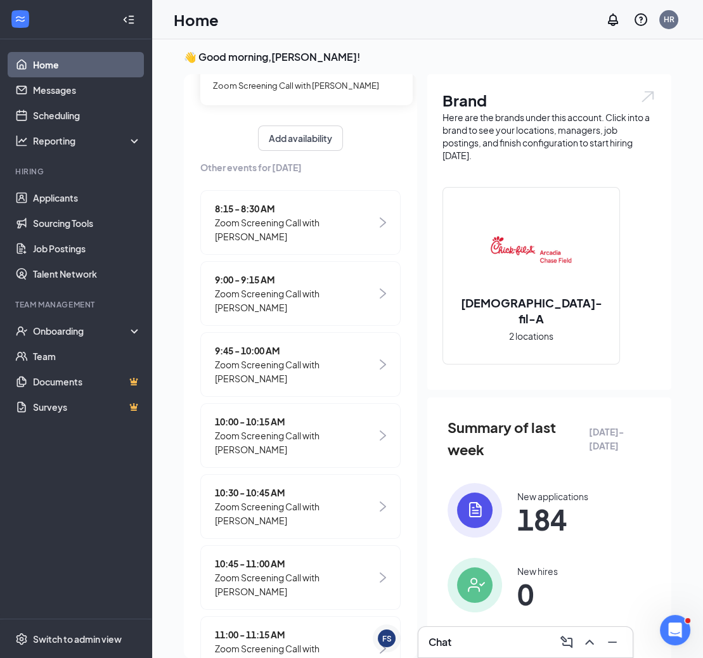
scroll to position [128, 0]
click at [295, 510] on span "Zoom Screening Call with [PERSON_NAME]" at bounding box center [296, 512] width 162 height 28
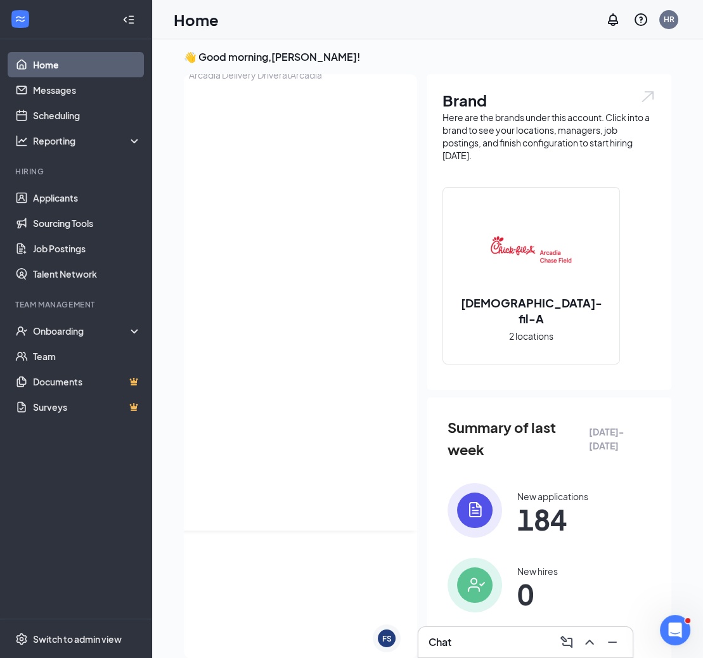
scroll to position [0, 0]
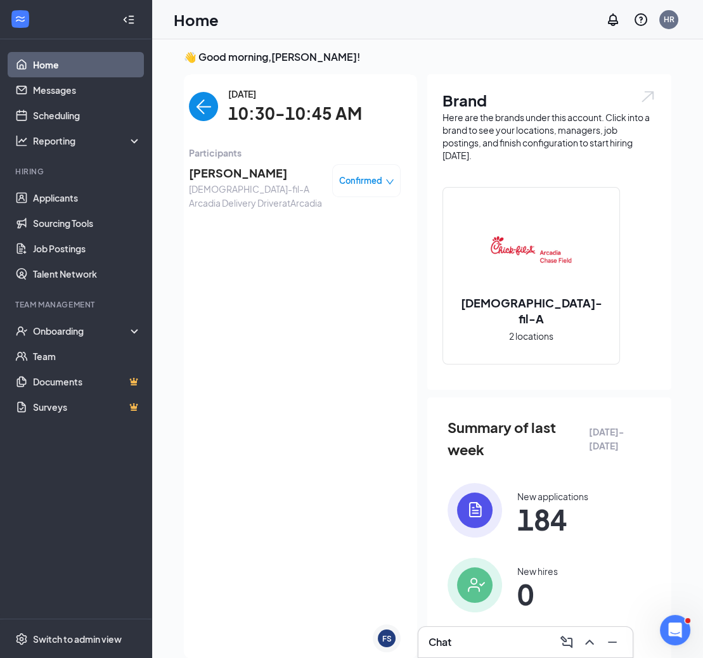
click at [265, 171] on span "[PERSON_NAME]" at bounding box center [255, 173] width 133 height 18
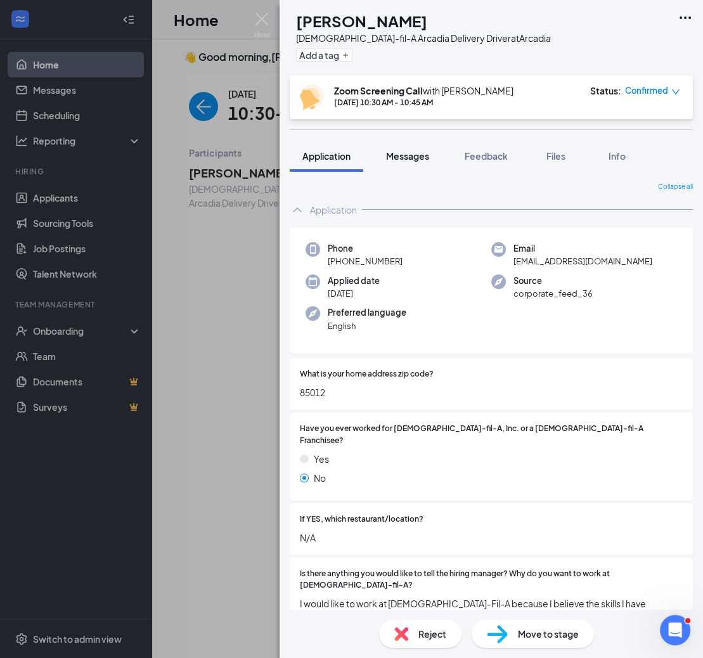
click at [408, 160] on span "Messages" at bounding box center [407, 155] width 43 height 11
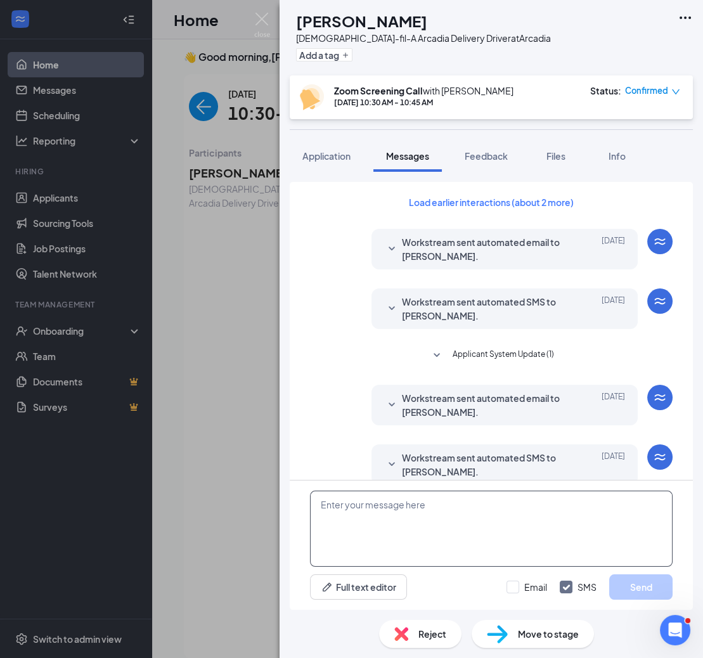
click at [382, 507] on textarea at bounding box center [491, 529] width 363 height 76
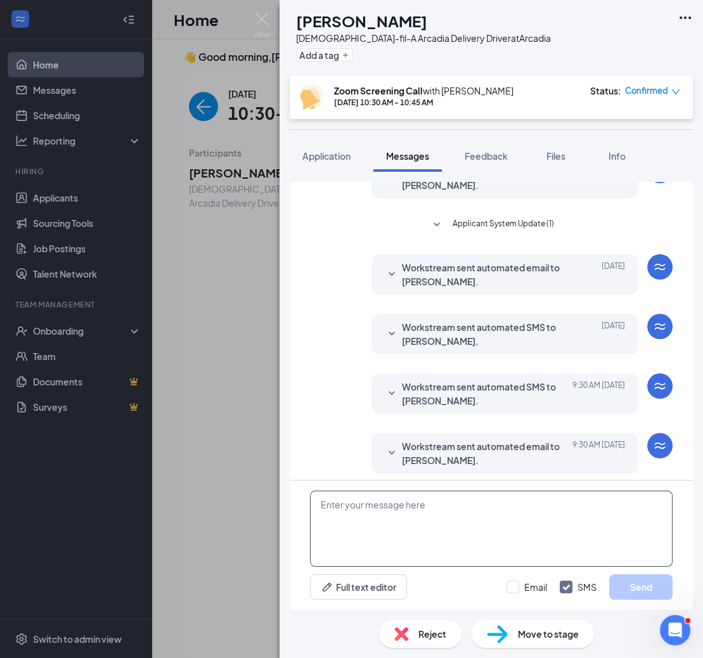
scroll to position [292, 0]
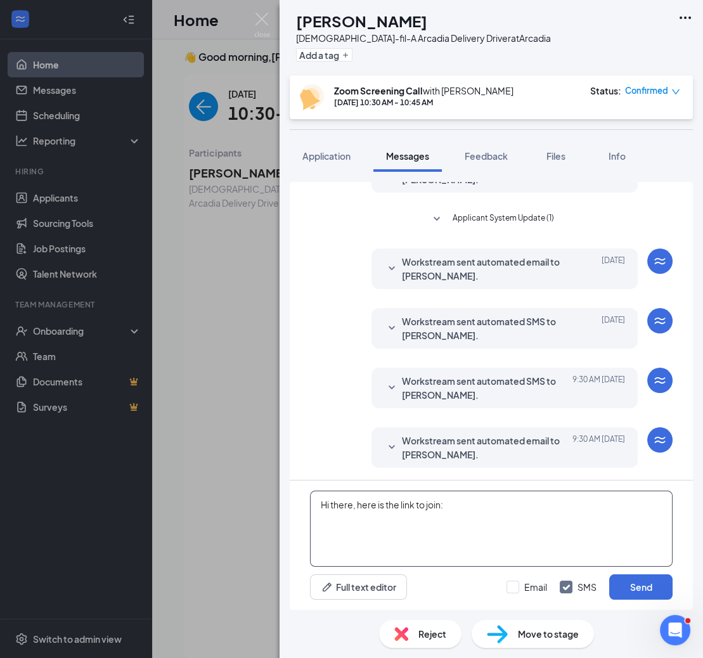
paste textarea
click at [397, 517] on textarea "Hi there, here is the link to join:" at bounding box center [491, 529] width 363 height 76
paste textarea "[URL][DOMAIN_NAME][SECURITY_DATA]"
click at [445, 508] on textarea "Hi there, here is the link to join:[URL][DOMAIN_NAME][SECURITY_DATA]" at bounding box center [491, 529] width 363 height 76
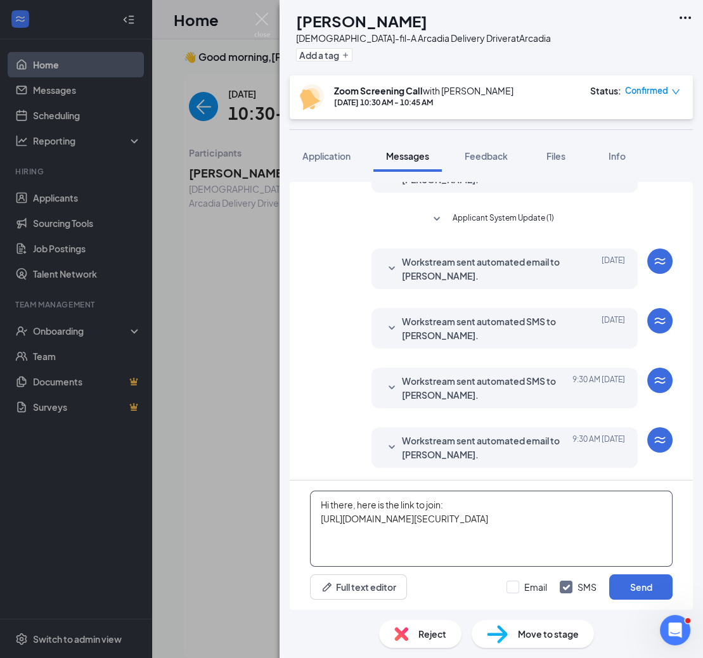
click at [547, 528] on textarea "Hi there, here is the link to join: [URL][DOMAIN_NAME][SECURITY_DATA]" at bounding box center [491, 529] width 363 height 76
type textarea "Hi there, here is the link to join: [URL][DOMAIN_NAME][SECURITY_DATA]"
click at [519, 589] on input "Email" at bounding box center [527, 587] width 41 height 13
checkbox input "true"
click at [644, 587] on button "Send" at bounding box center [640, 587] width 63 height 25
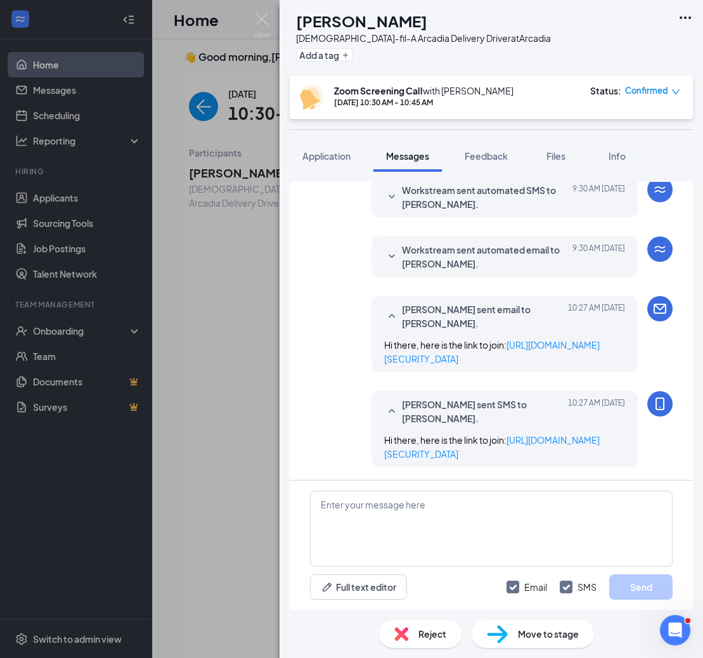
scroll to position [510, 0]
click at [258, 16] on img at bounding box center [262, 25] width 16 height 25
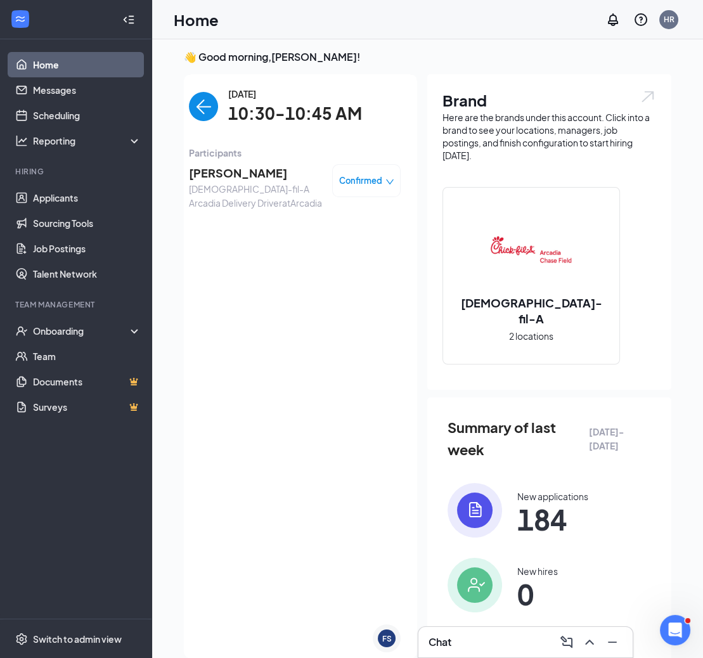
click at [200, 97] on img "back-button" at bounding box center [203, 106] width 29 height 29
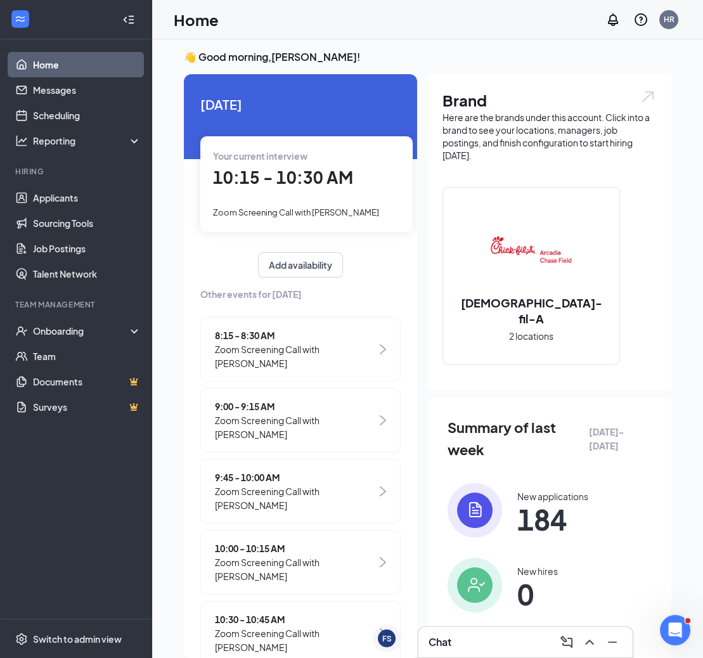
click at [330, 181] on span "10:15 - 10:30 AM" at bounding box center [283, 177] width 140 height 21
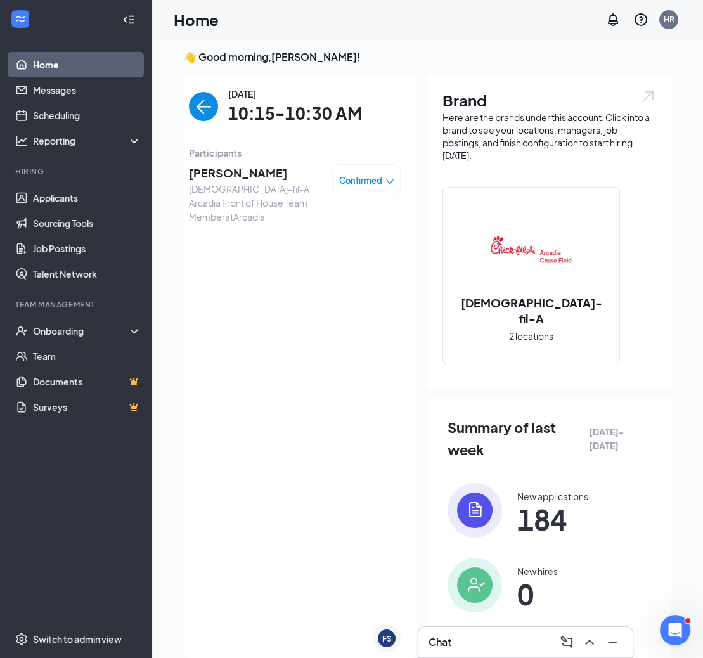
click at [273, 169] on span "[PERSON_NAME]" at bounding box center [255, 173] width 133 height 18
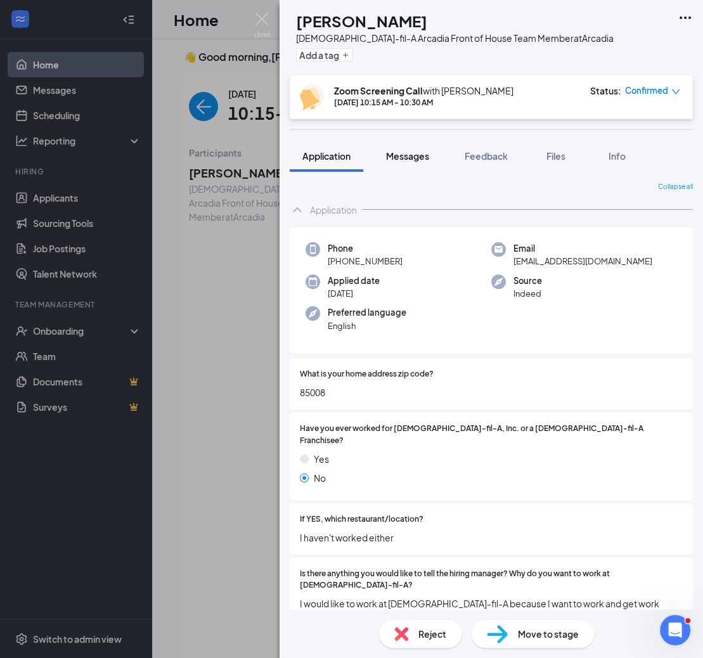
click at [415, 152] on span "Messages" at bounding box center [407, 155] width 43 height 11
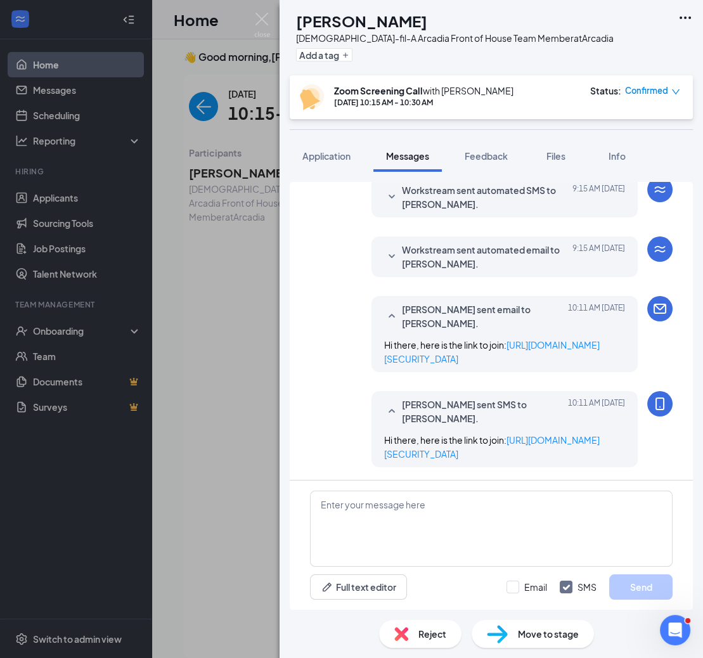
scroll to position [391, 0]
click at [420, 635] on span "Reject" at bounding box center [433, 634] width 28 height 14
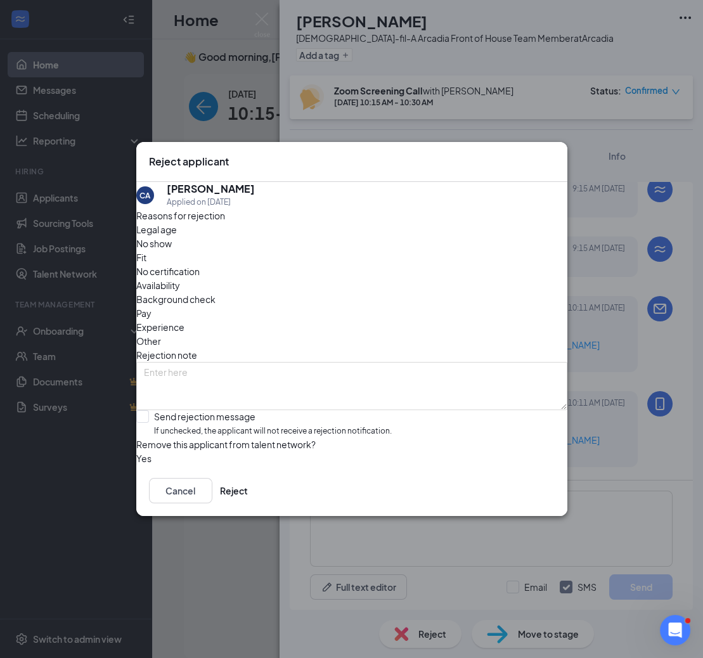
click at [172, 250] on span "No show" at bounding box center [154, 244] width 36 height 14
click at [294, 410] on input "Send rejection message If unchecked, the applicant will not receive a rejection…" at bounding box center [264, 423] width 256 height 27
checkbox input "true"
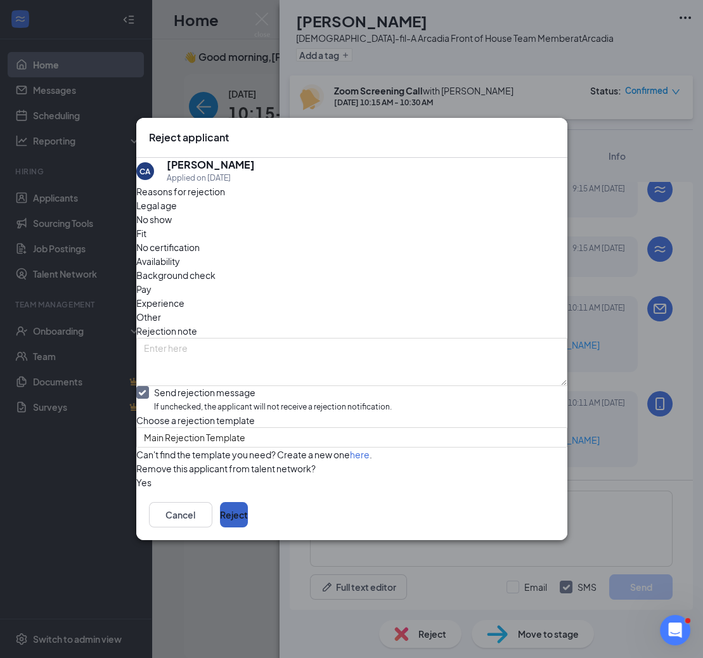
click at [248, 528] on button "Reject" at bounding box center [234, 514] width 28 height 25
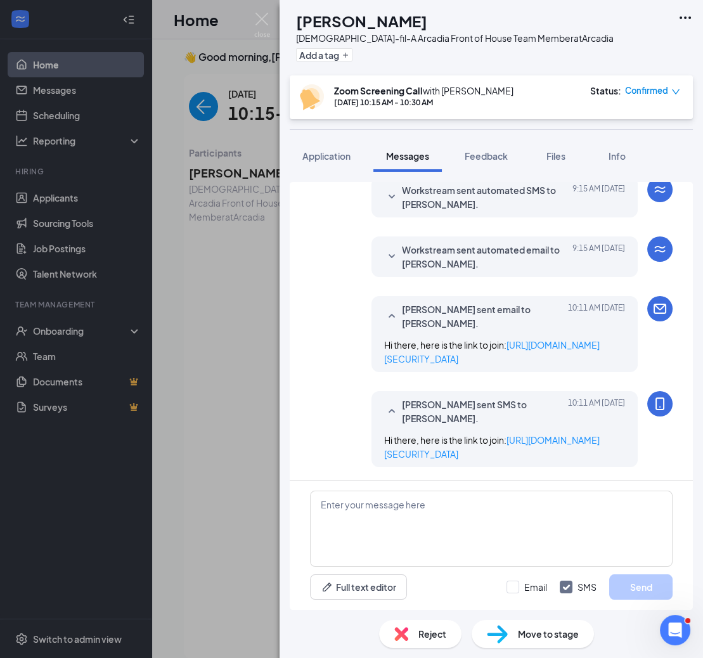
click at [265, 22] on img at bounding box center [262, 25] width 16 height 25
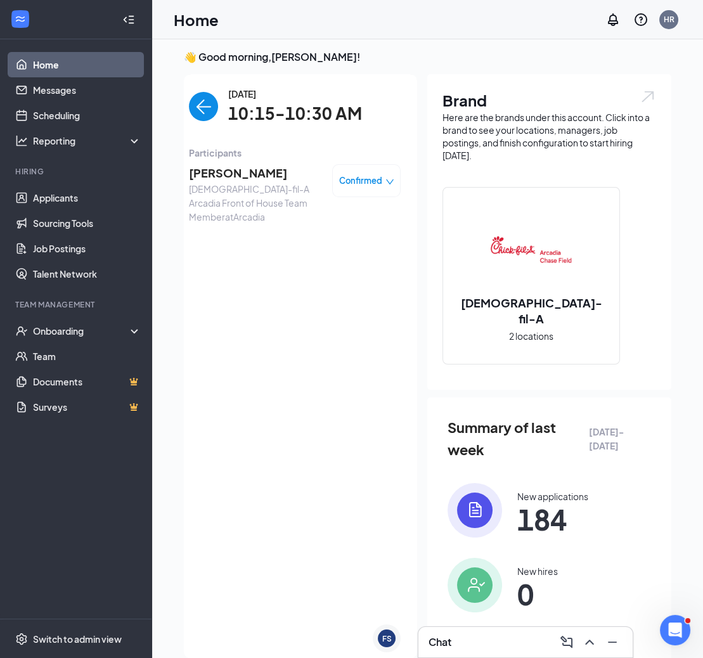
click at [211, 100] on img "back-button" at bounding box center [203, 106] width 29 height 29
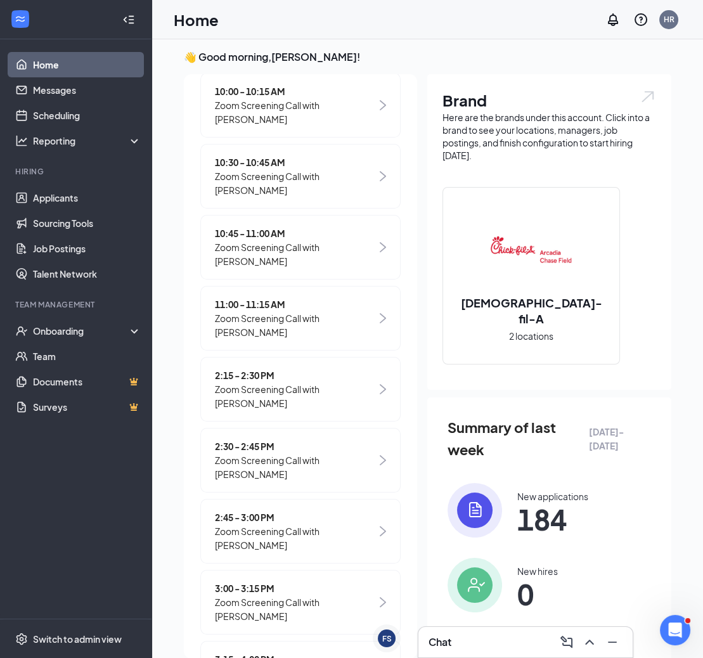
scroll to position [467, 0]
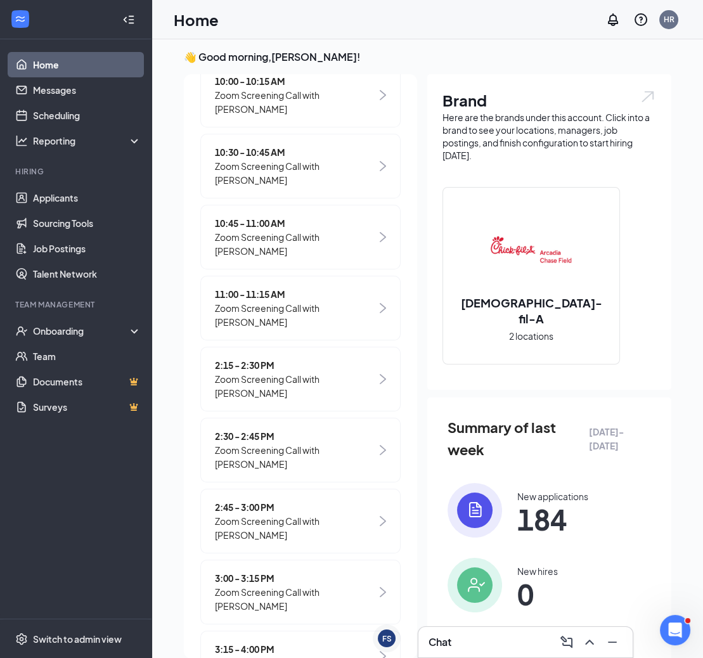
click at [346, 148] on span "10:30 - 10:45 AM" at bounding box center [296, 152] width 162 height 14
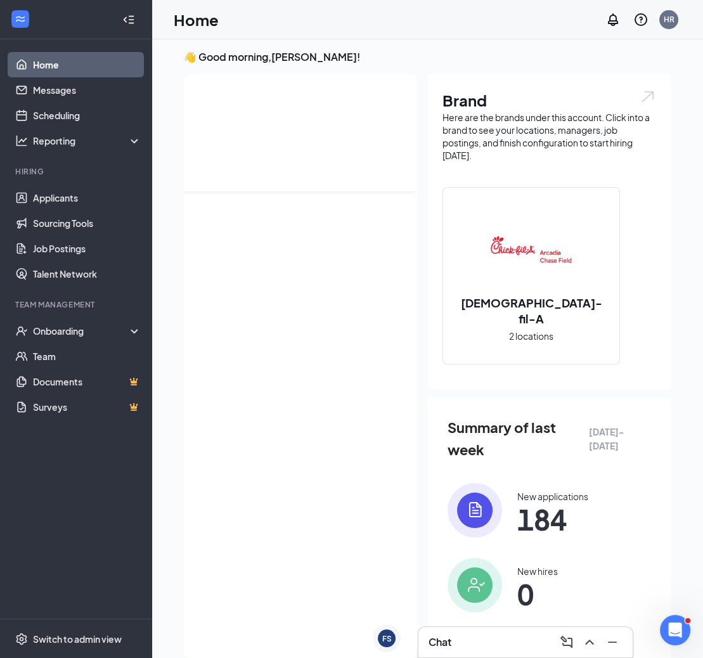
scroll to position [0, 0]
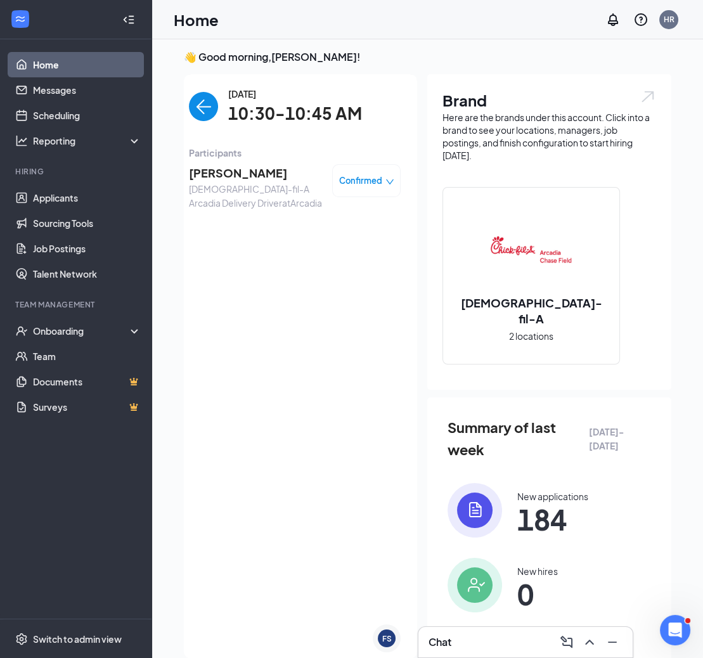
click at [259, 166] on span "[PERSON_NAME]" at bounding box center [255, 173] width 133 height 18
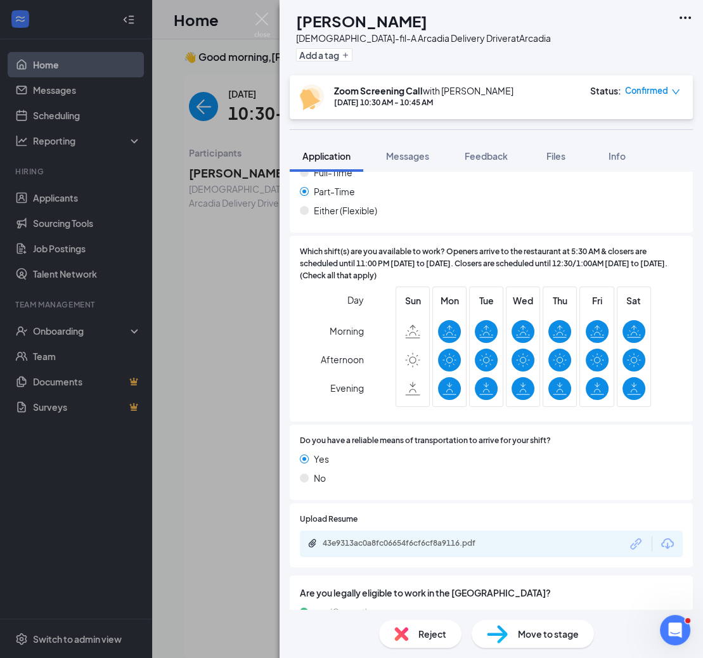
scroll to position [756, 0]
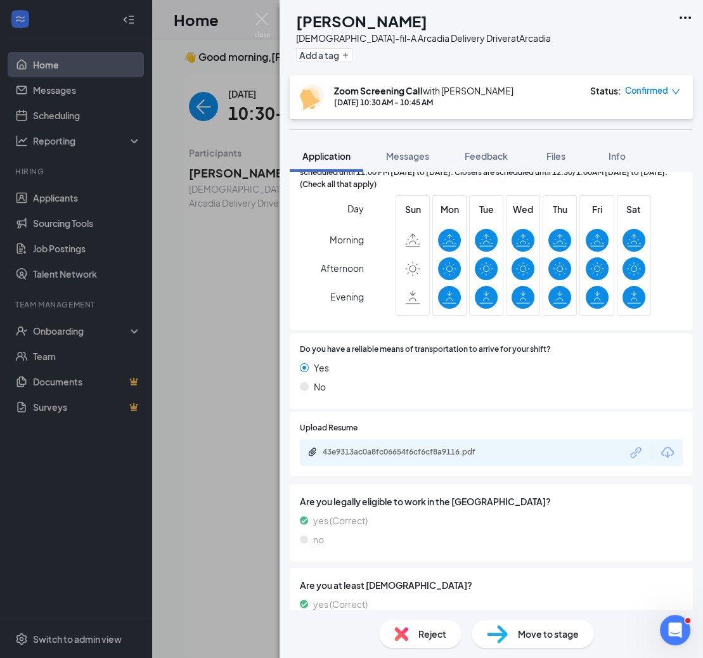
click at [365, 439] on div "43e9313ac0a8fc06654f6cf6cf8a9116.pdf" at bounding box center [491, 452] width 383 height 27
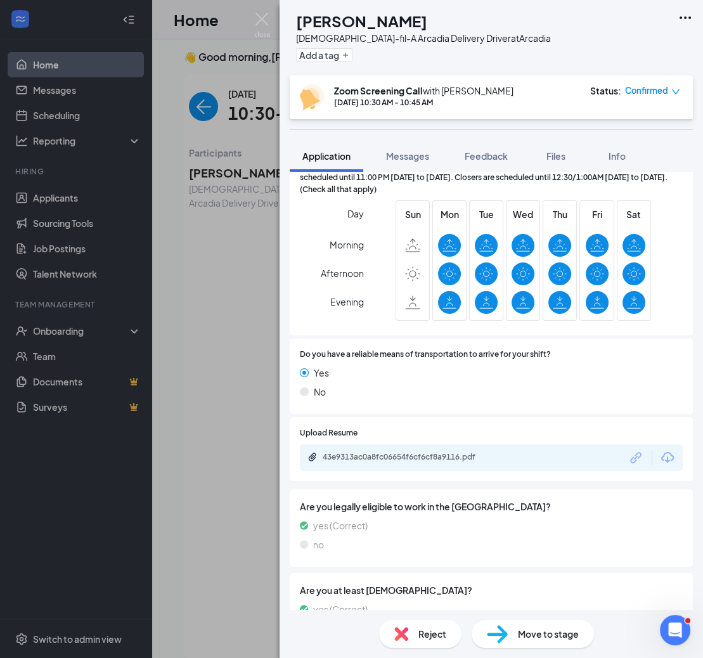
click at [356, 452] on div "43e9313ac0a8fc06654f6cf6cf8a9116.pdf" at bounding box center [412, 457] width 178 height 10
click at [490, 156] on span "Feedback" at bounding box center [486, 155] width 43 height 11
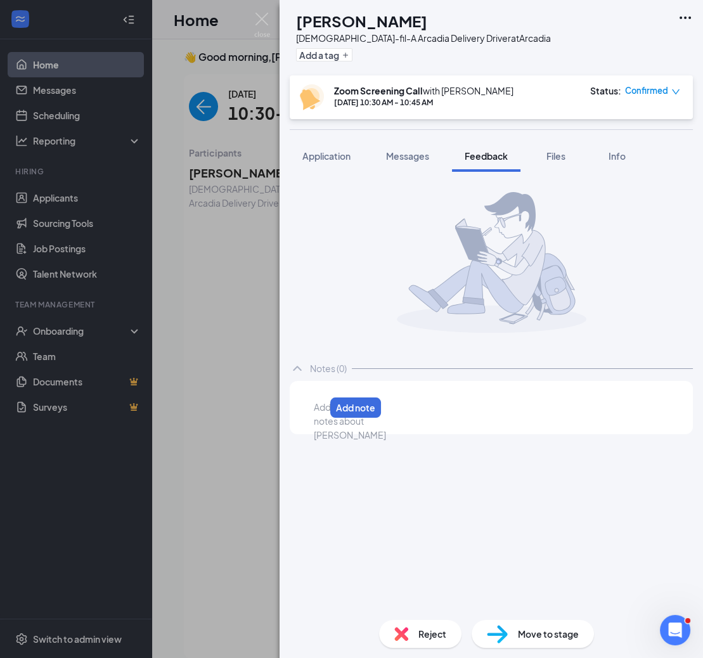
click at [325, 414] on div at bounding box center [320, 407] width 10 height 13
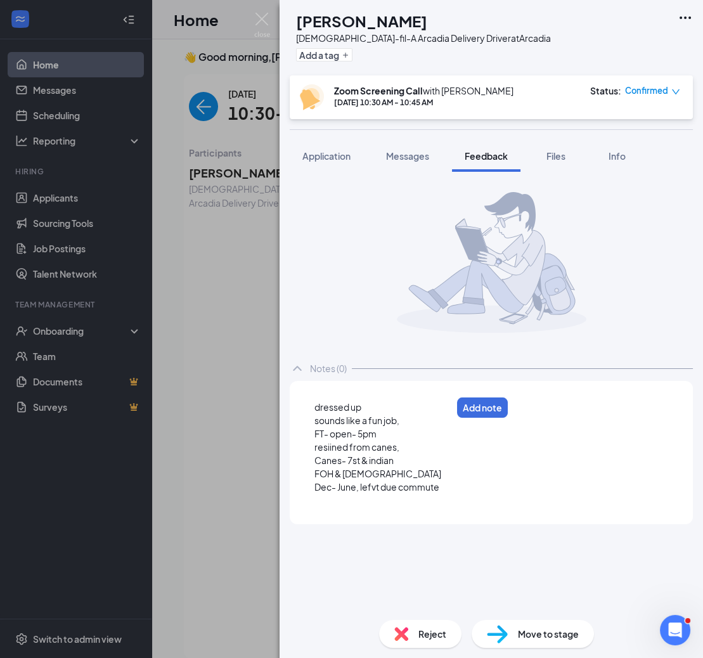
click at [374, 486] on span "Dec- June, lefvt due commute" at bounding box center [377, 486] width 125 height 11
click at [452, 493] on div "Dec- June, left due commute" at bounding box center [383, 487] width 137 height 13
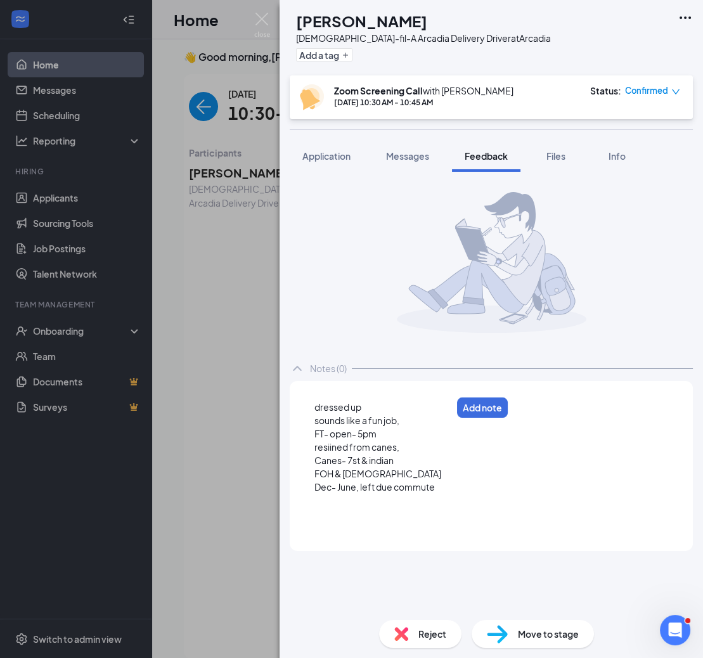
click at [452, 486] on div "Dec- June, left due commute" at bounding box center [383, 487] width 137 height 13
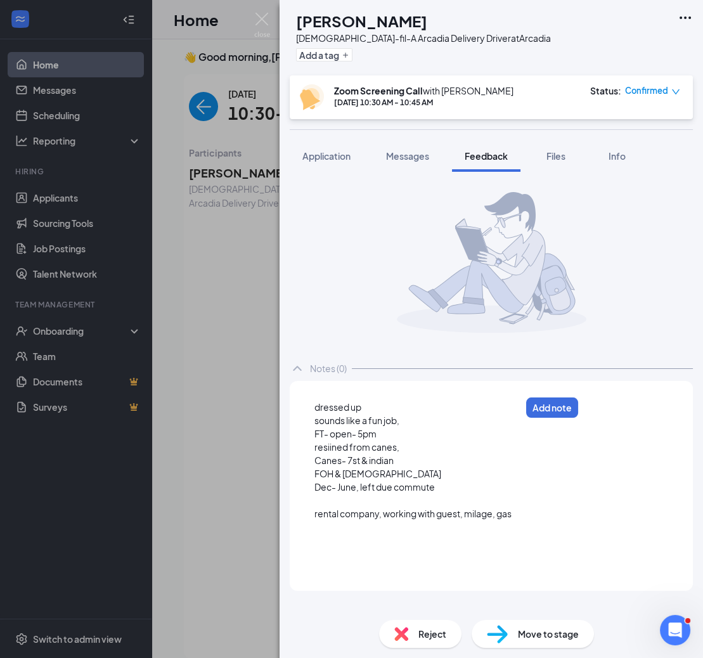
click at [320, 443] on span "resiined from canes," at bounding box center [357, 446] width 85 height 11
click at [316, 452] on div "resiined from canes," at bounding box center [418, 447] width 206 height 13
click at [316, 447] on span "resiined from canes," at bounding box center [357, 446] width 85 height 11
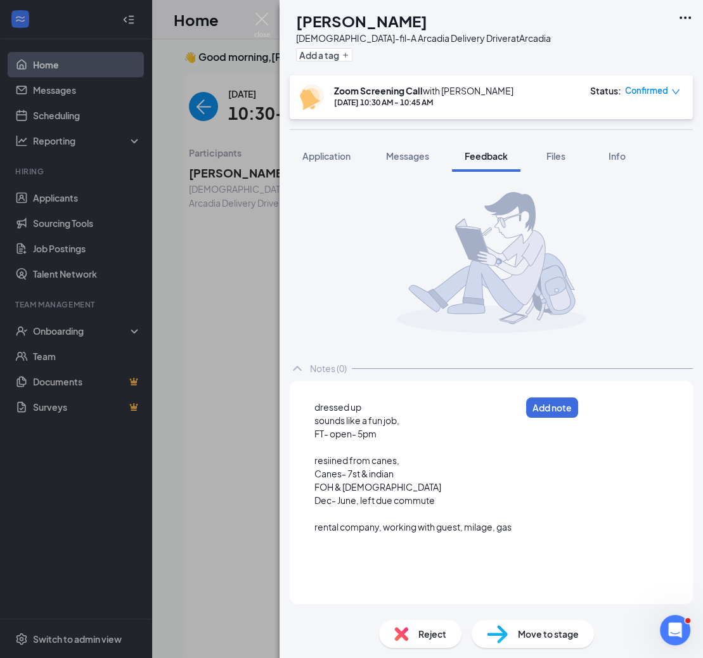
click at [428, 452] on div at bounding box center [418, 447] width 206 height 13
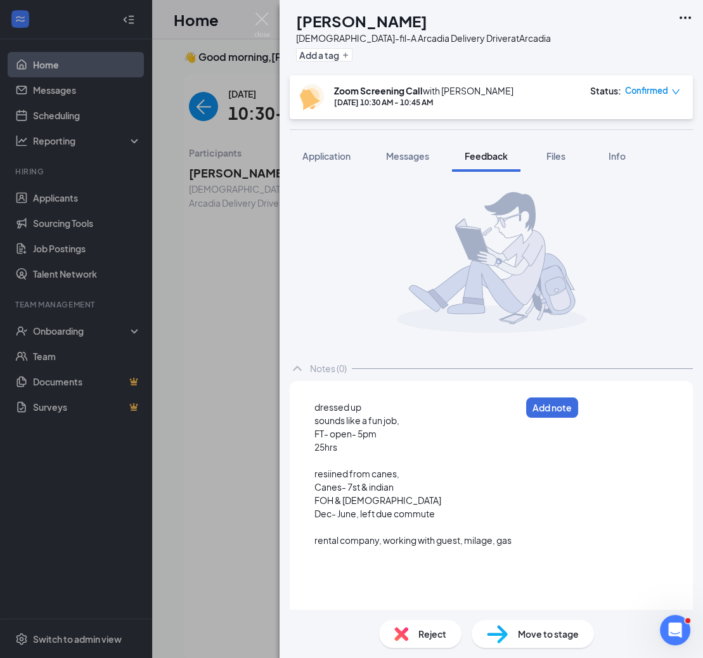
click at [356, 449] on div "25hrs" at bounding box center [418, 447] width 206 height 13
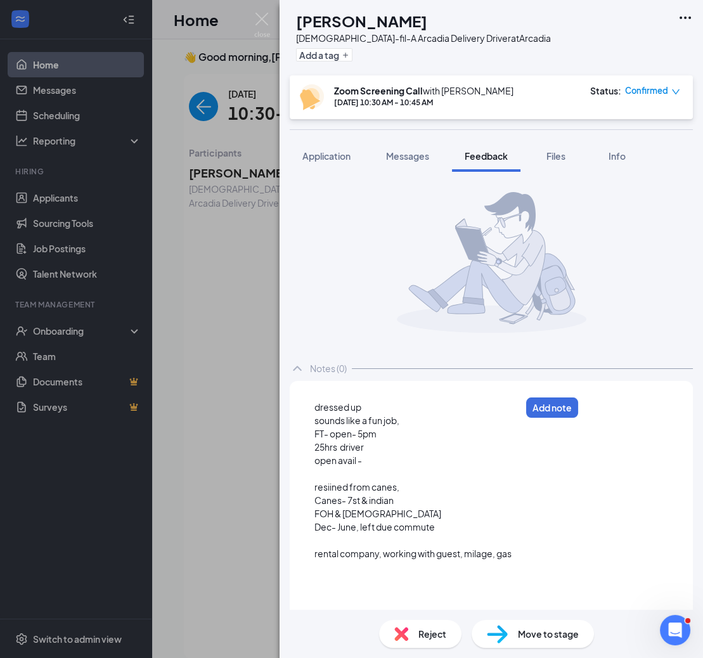
click at [610, 275] on div at bounding box center [491, 262] width 403 height 161
click at [647, 406] on button "Add note" at bounding box center [647, 408] width 54 height 20
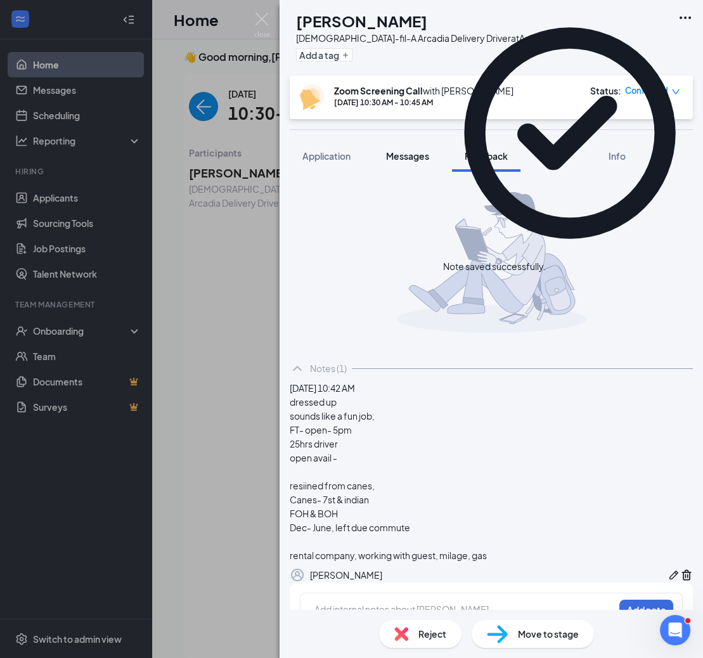
click at [403, 152] on span "Messages" at bounding box center [407, 155] width 43 height 11
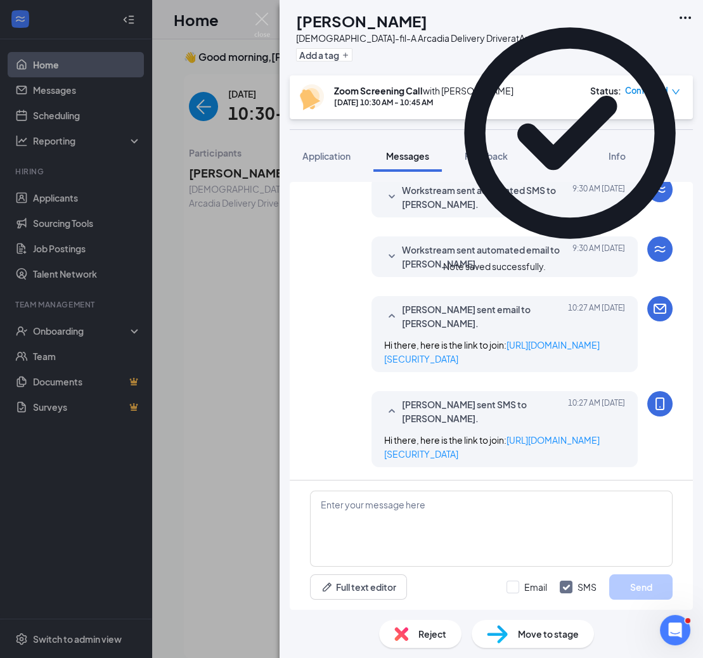
scroll to position [391, 0]
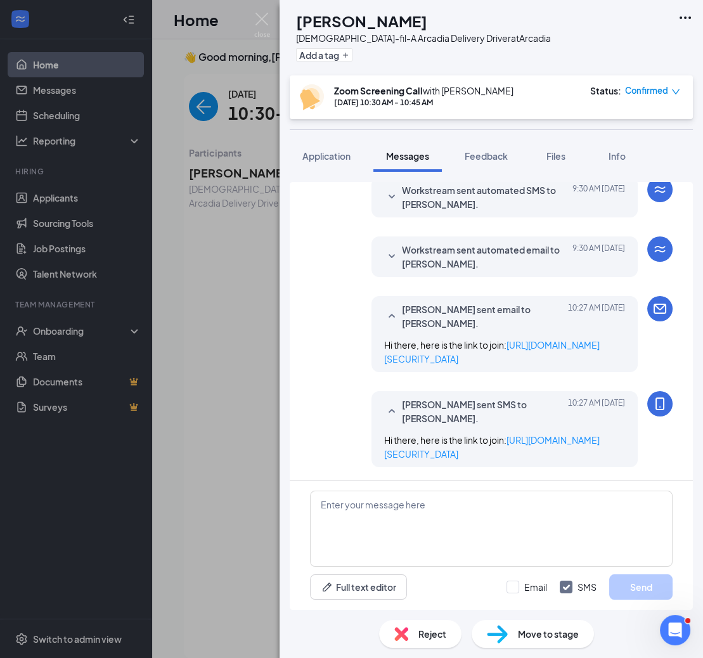
click at [260, 20] on img at bounding box center [262, 25] width 16 height 25
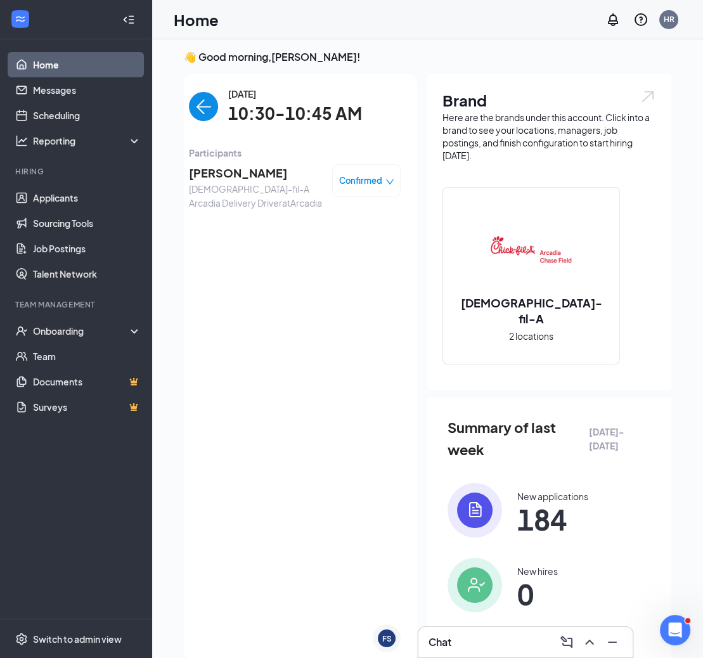
click at [204, 108] on img "back-button" at bounding box center [203, 106] width 29 height 29
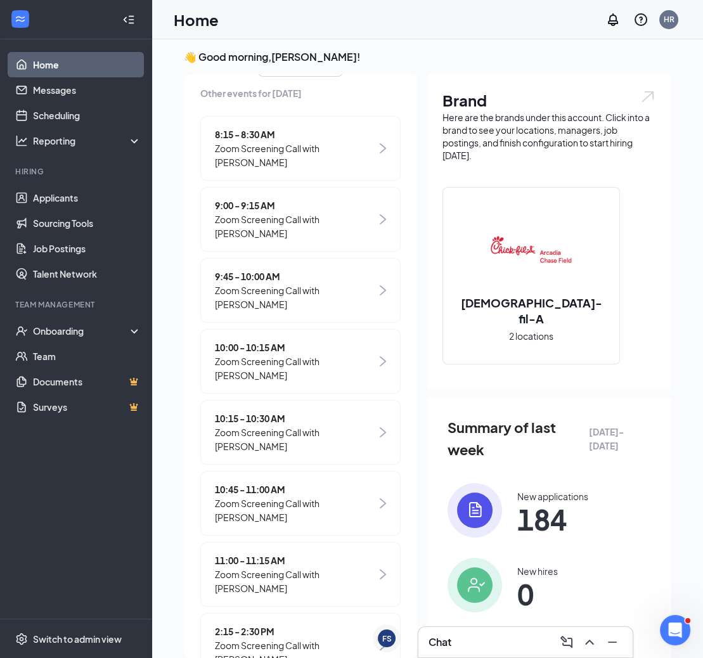
scroll to position [203, 0]
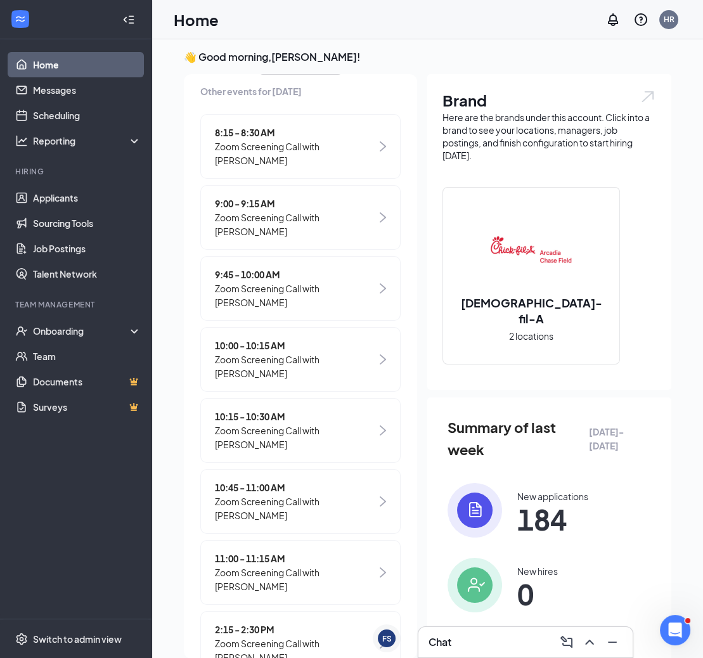
click at [248, 495] on span "10:45 - 11:00 AM" at bounding box center [296, 488] width 162 height 14
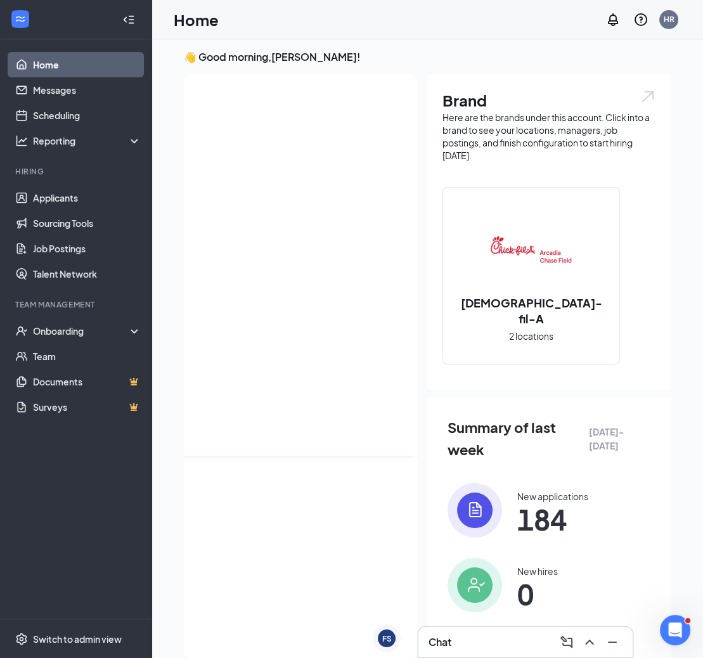
scroll to position [0, 0]
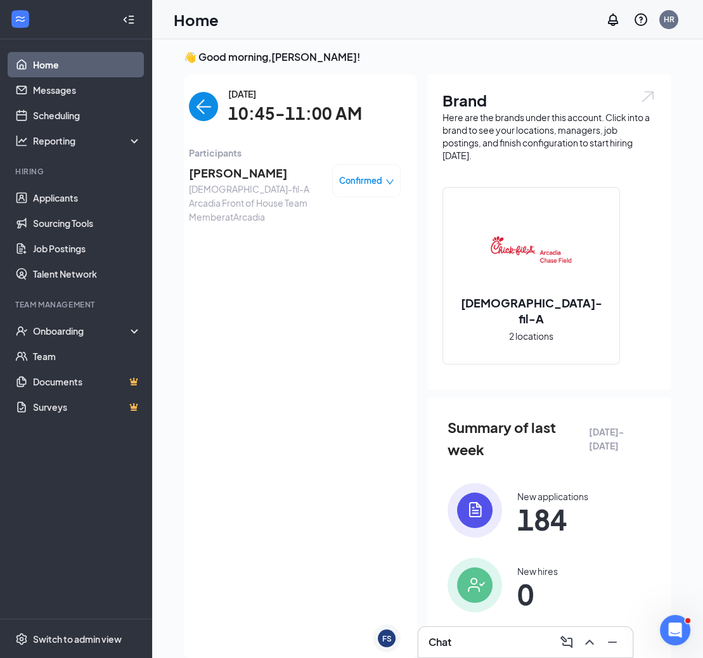
click at [245, 174] on span "[PERSON_NAME]" at bounding box center [255, 173] width 133 height 18
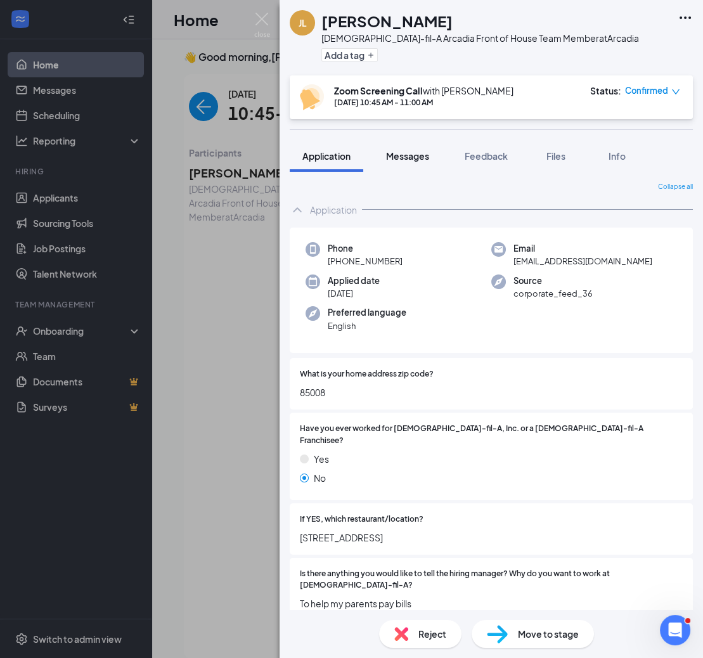
click at [408, 153] on span "Messages" at bounding box center [407, 155] width 43 height 11
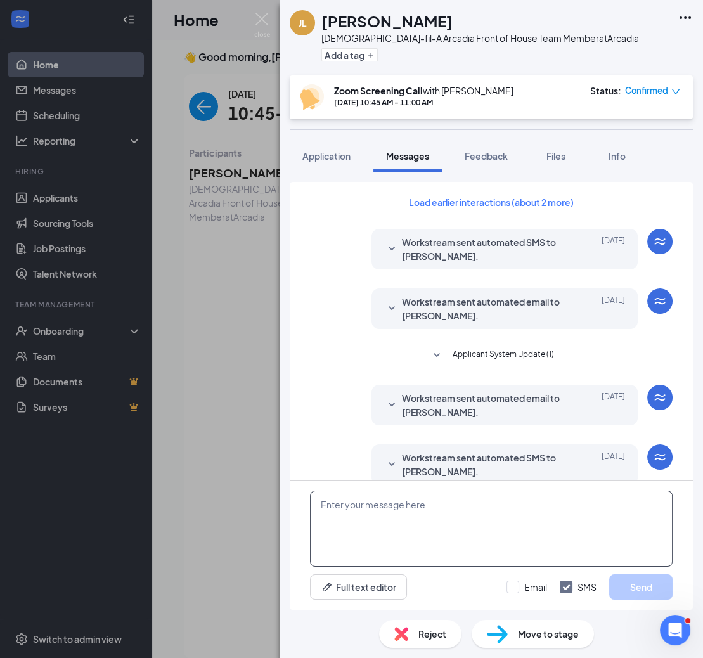
scroll to position [292, 0]
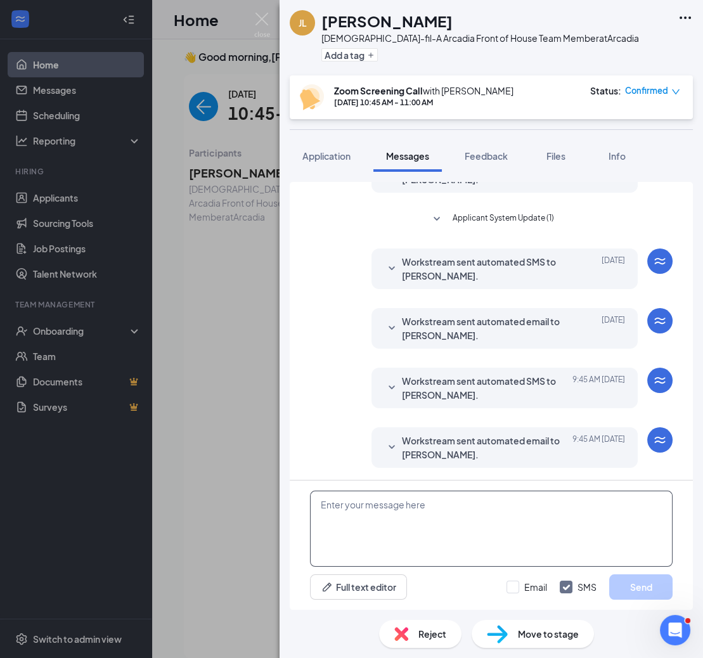
click at [413, 538] on textarea at bounding box center [491, 529] width 363 height 76
paste textarea "[URL][DOMAIN_NAME][SECURITY_DATA]"
type textarea "HI there, here is the link to join [URL][DOMAIN_NAME][SECURITY_DATA]"
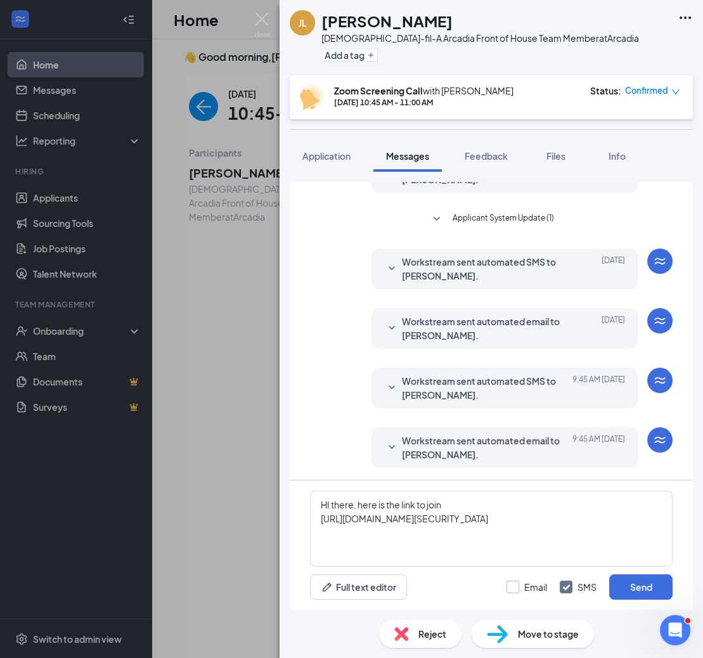
click at [516, 582] on input "Email" at bounding box center [527, 587] width 41 height 13
checkbox input "true"
click at [635, 588] on button "Send" at bounding box center [640, 587] width 63 height 25
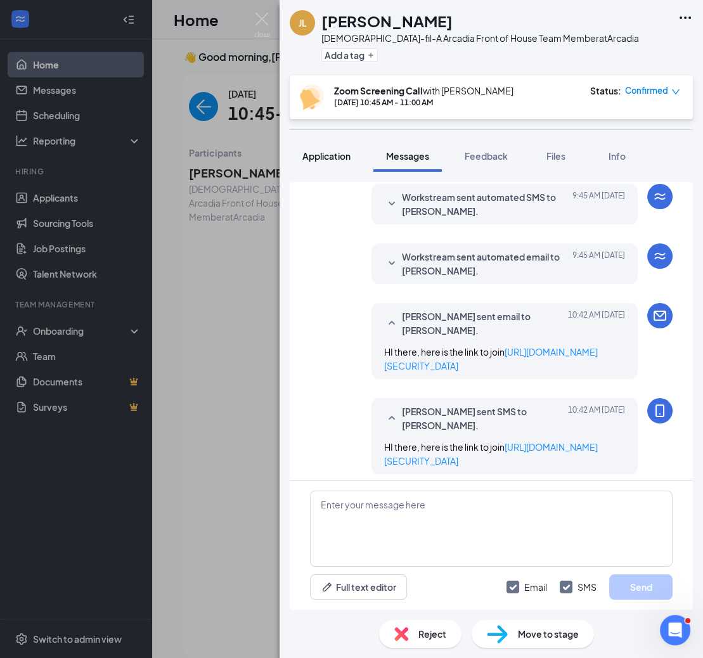
scroll to position [510, 0]
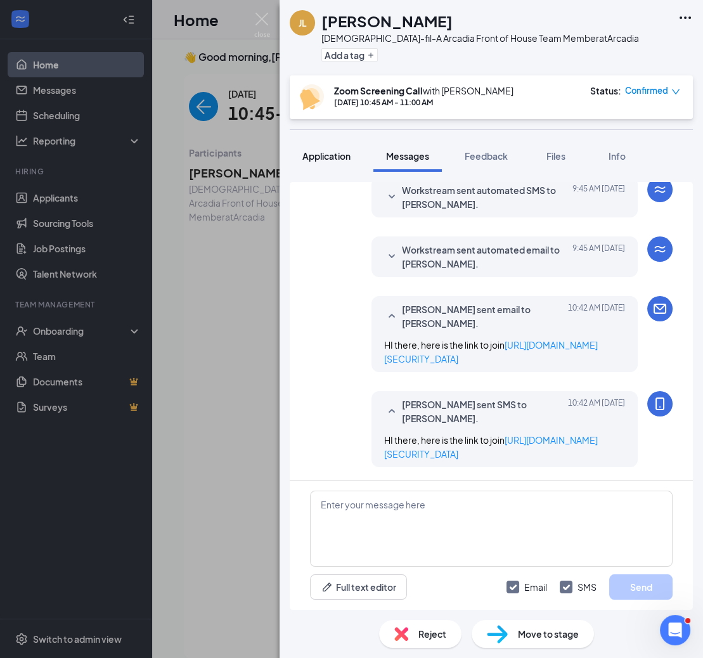
click at [337, 156] on span "Application" at bounding box center [326, 155] width 48 height 11
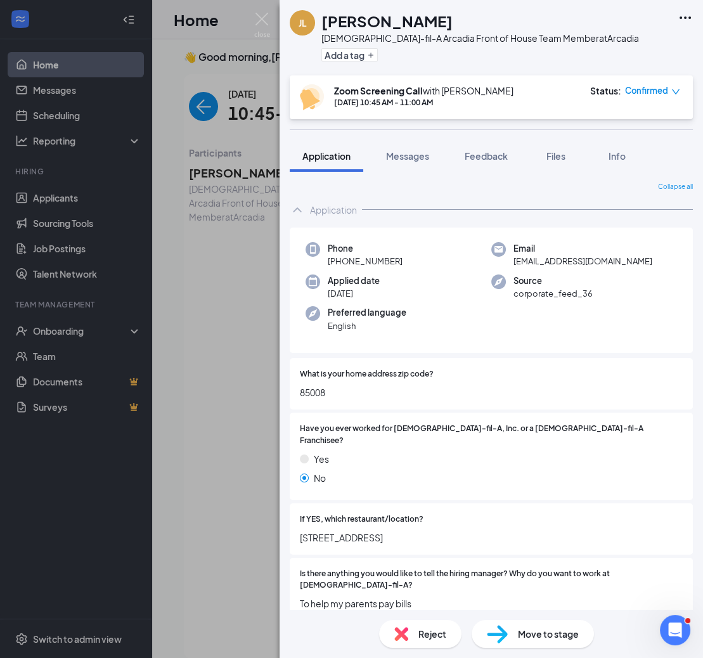
click at [259, 22] on img at bounding box center [262, 25] width 16 height 25
click at [261, 27] on img at bounding box center [262, 25] width 16 height 25
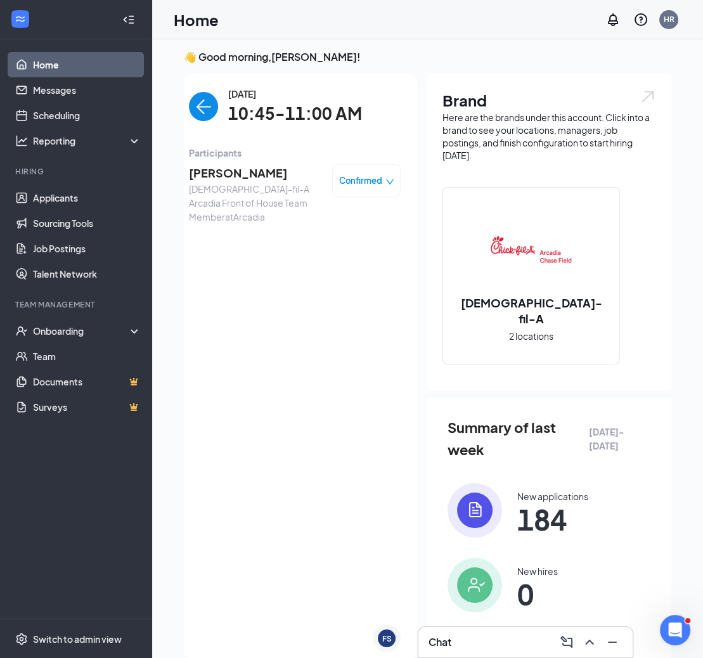
click at [193, 101] on img "back-button" at bounding box center [203, 106] width 29 height 29
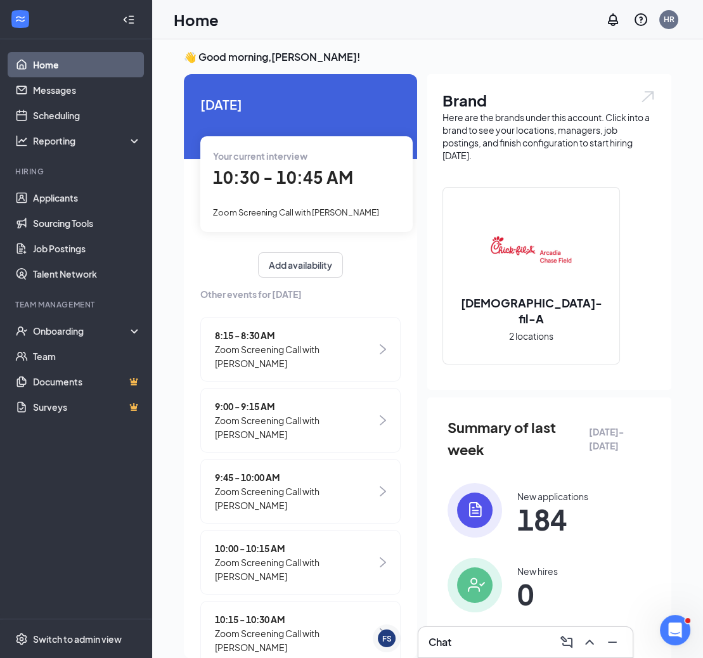
click at [296, 219] on div "Zoom Screening Call with [PERSON_NAME]" at bounding box center [306, 212] width 187 height 14
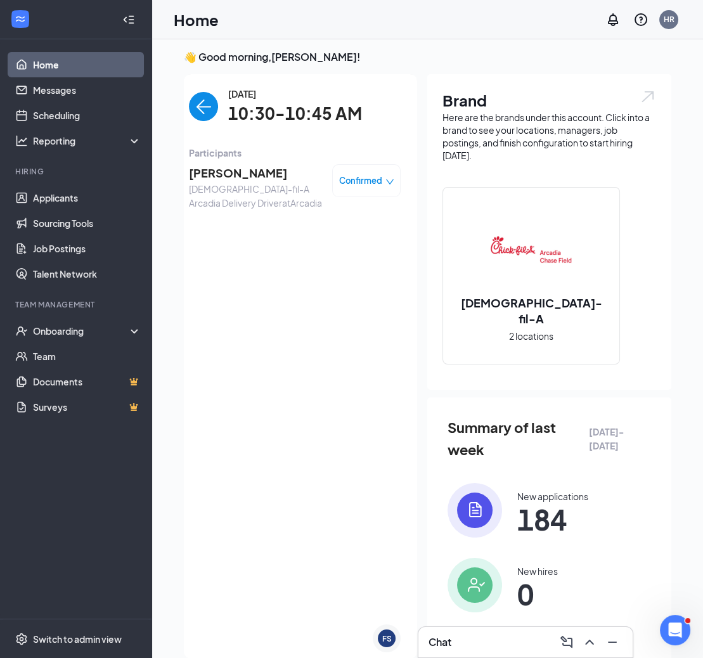
click at [236, 175] on span "[PERSON_NAME]" at bounding box center [255, 173] width 133 height 18
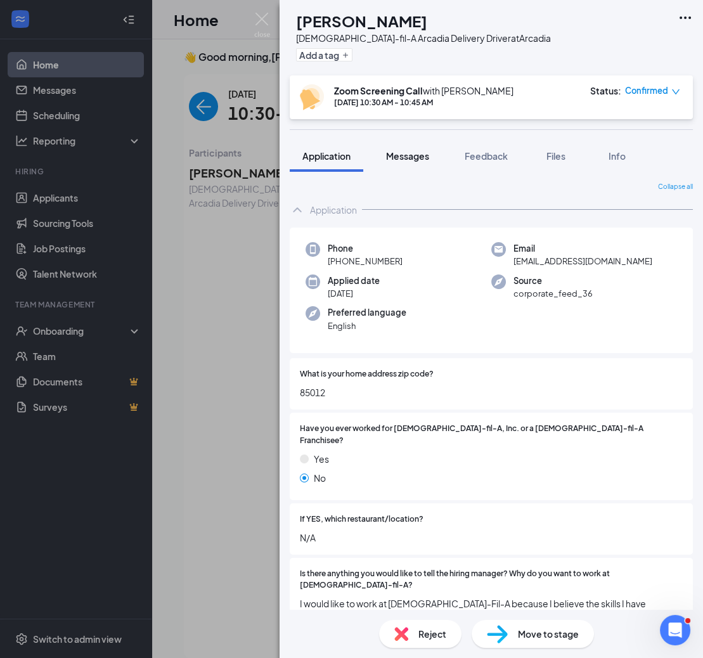
click at [415, 153] on span "Messages" at bounding box center [407, 155] width 43 height 11
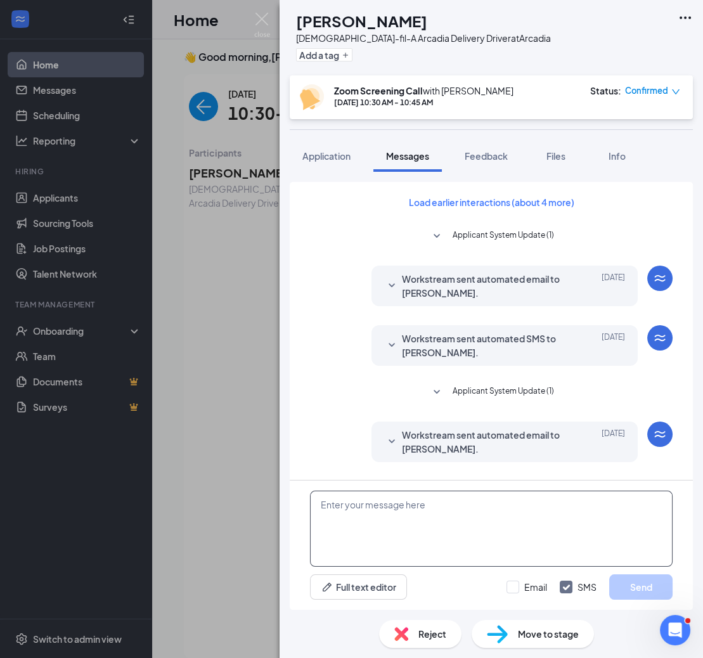
click at [367, 514] on textarea at bounding box center [491, 529] width 363 height 76
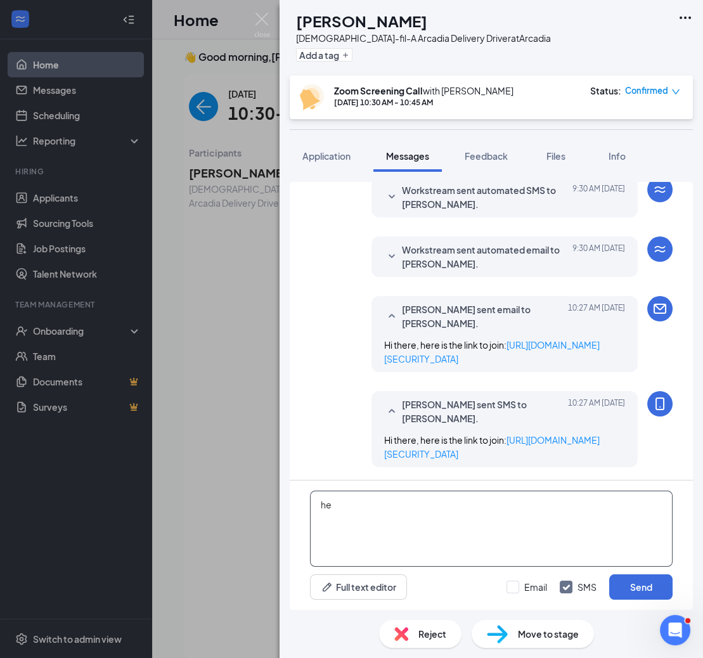
type textarea "h"
paste textarea "[PERSON_NAME][EMAIL_ADDRESS][DOMAIN_NAME]"
type textarea "Here is my email: [PERSON_NAME][EMAIL_ADDRESS][DOMAIN_NAME]"
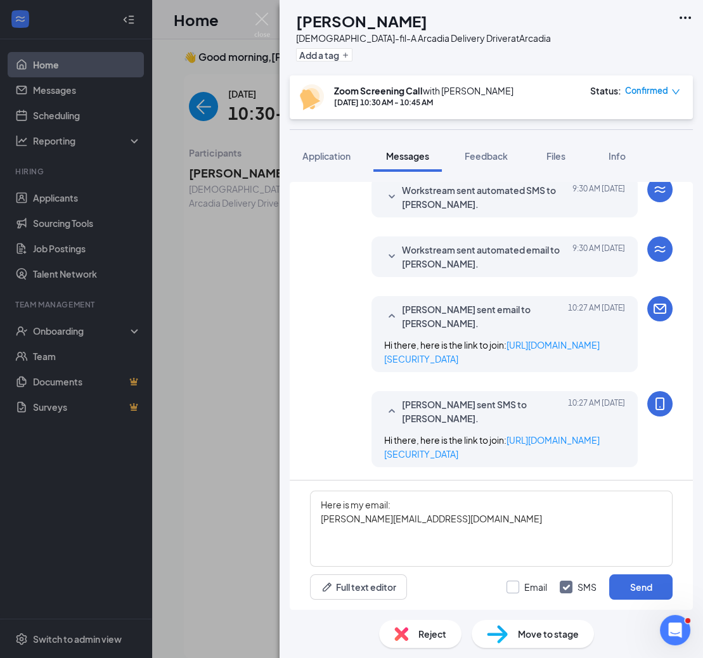
click at [530, 589] on input "Email" at bounding box center [527, 587] width 41 height 13
checkbox input "true"
click at [645, 590] on button "Send" at bounding box center [640, 587] width 63 height 25
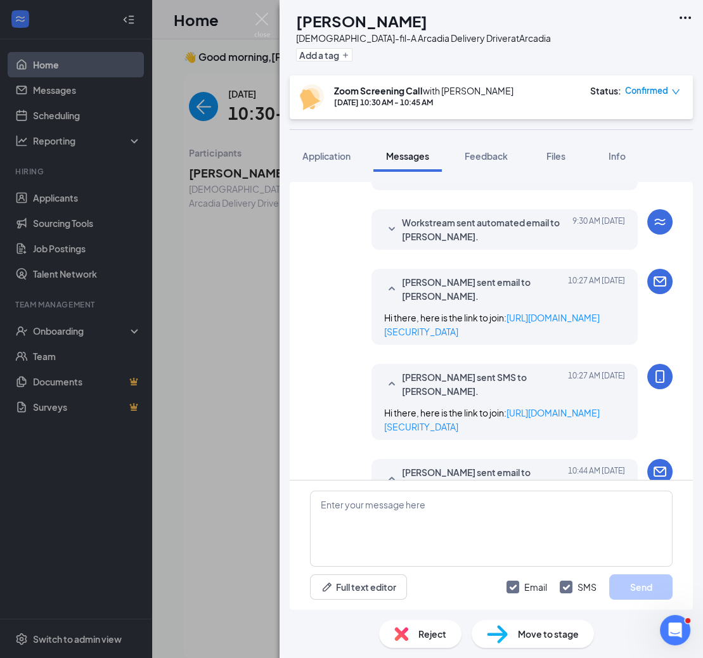
scroll to position [582, 0]
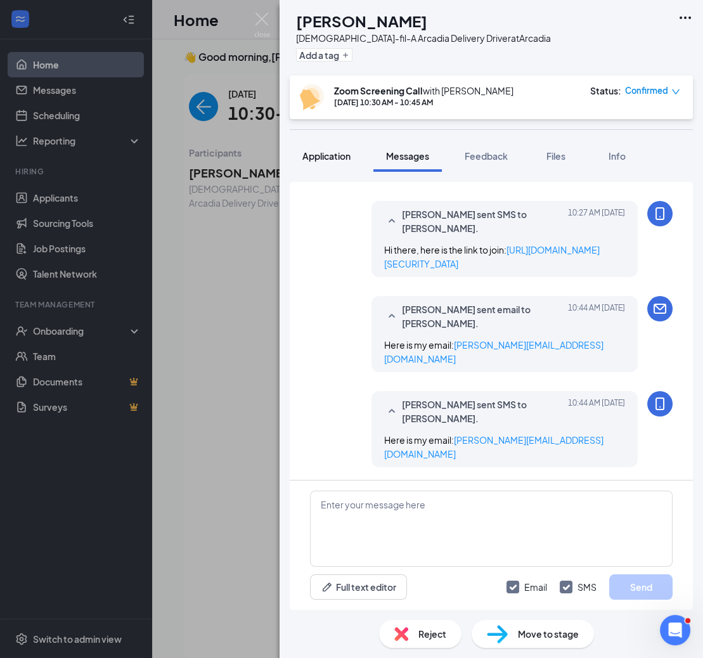
click at [317, 151] on span "Application" at bounding box center [326, 155] width 48 height 11
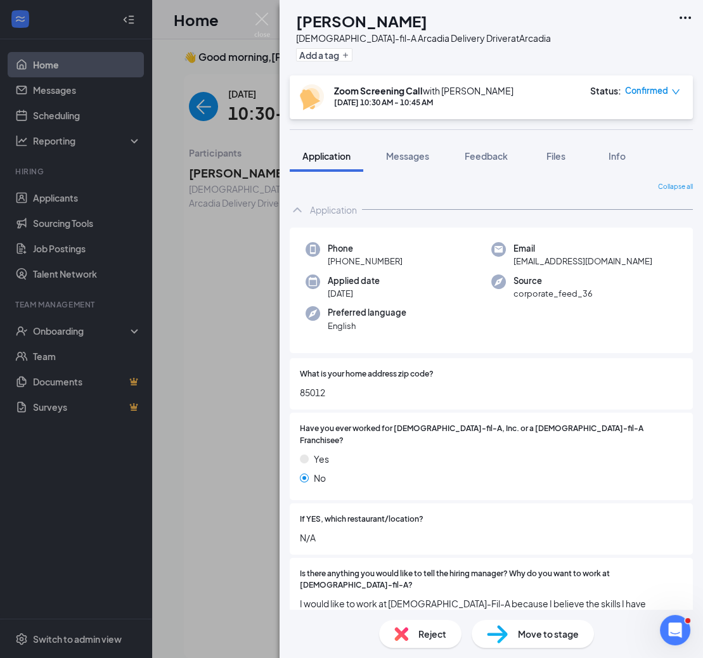
click at [339, 62] on div "Add a tag" at bounding box center [423, 54] width 255 height 21
click at [339, 56] on button "Add a tag" at bounding box center [324, 54] width 56 height 13
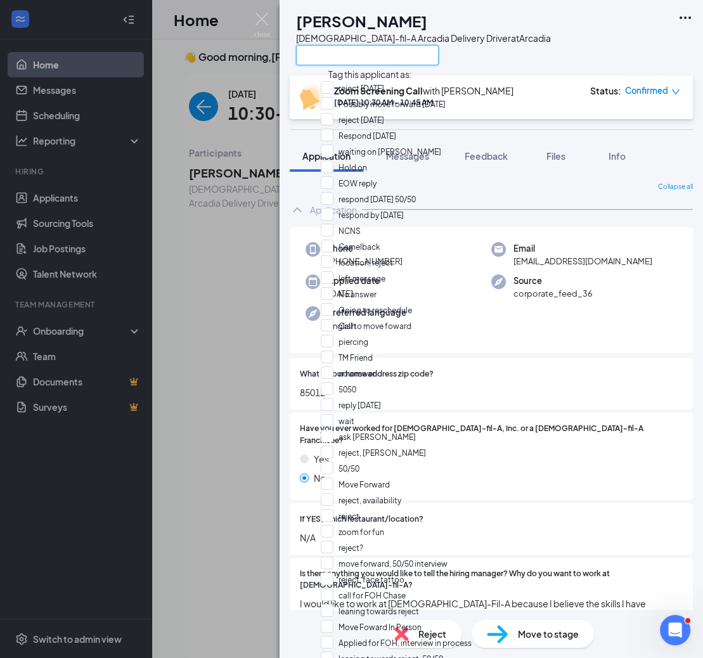
click at [351, 60] on input "text" at bounding box center [367, 55] width 143 height 20
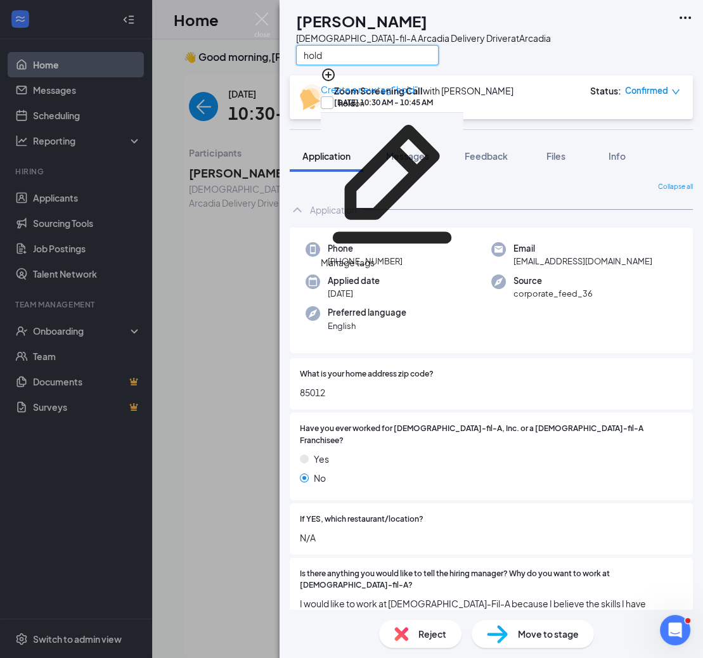
type input "hold"
click at [365, 104] on input "hold on" at bounding box center [343, 103] width 44 height 14
checkbox input "true"
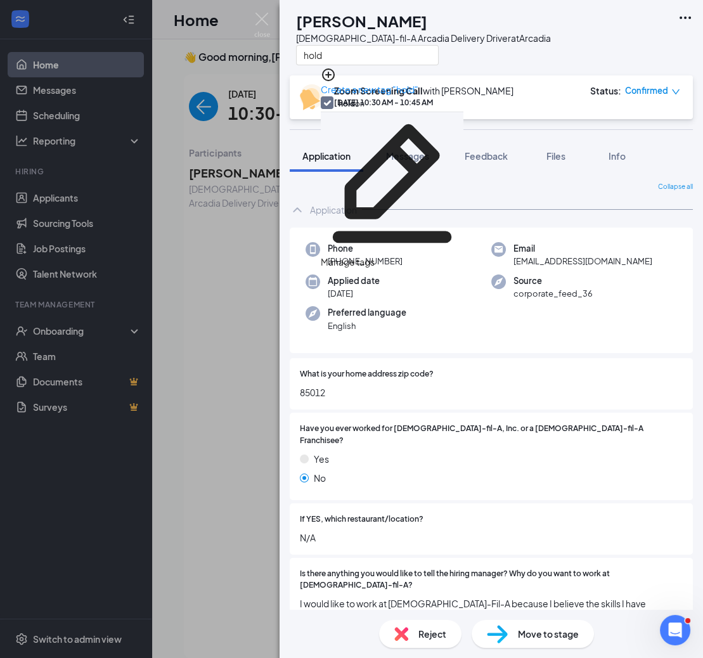
click at [528, 58] on div "GA [PERSON_NAME][DEMOGRAPHIC_DATA]-fil-A Arcadia Delivery Driver at [GEOGRAPHIC…" at bounding box center [492, 37] width 424 height 75
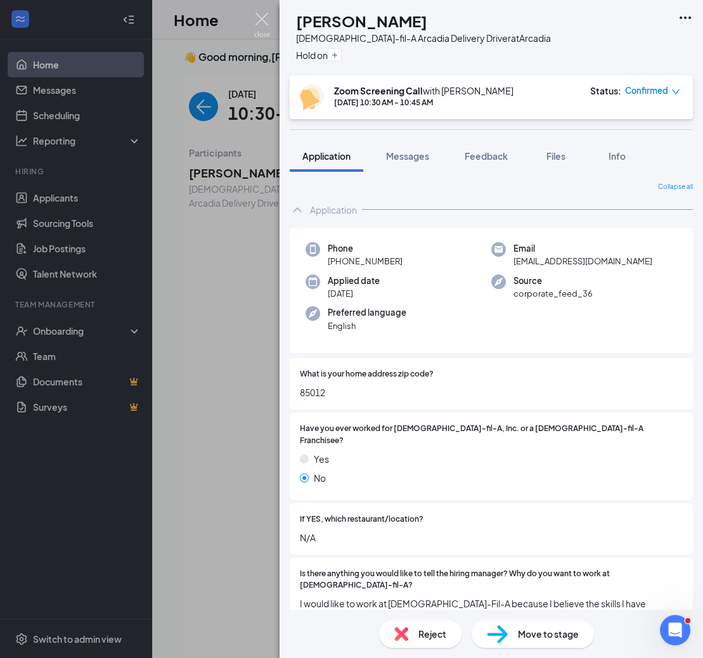
click at [261, 23] on img at bounding box center [262, 25] width 16 height 25
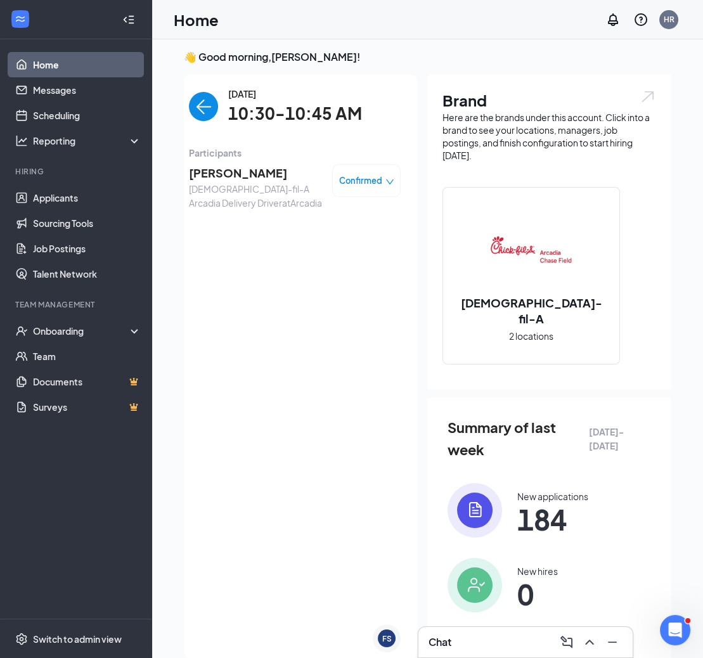
click at [208, 111] on img "back-button" at bounding box center [203, 106] width 29 height 29
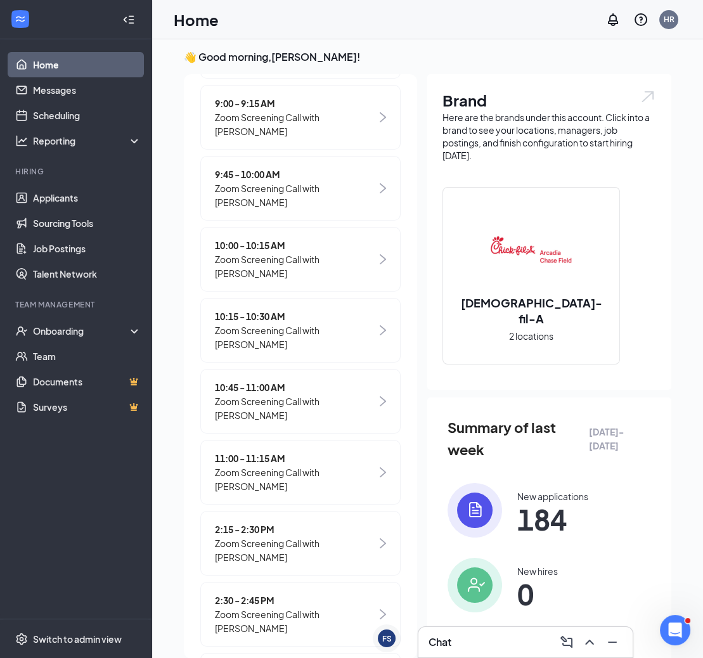
scroll to position [334, 0]
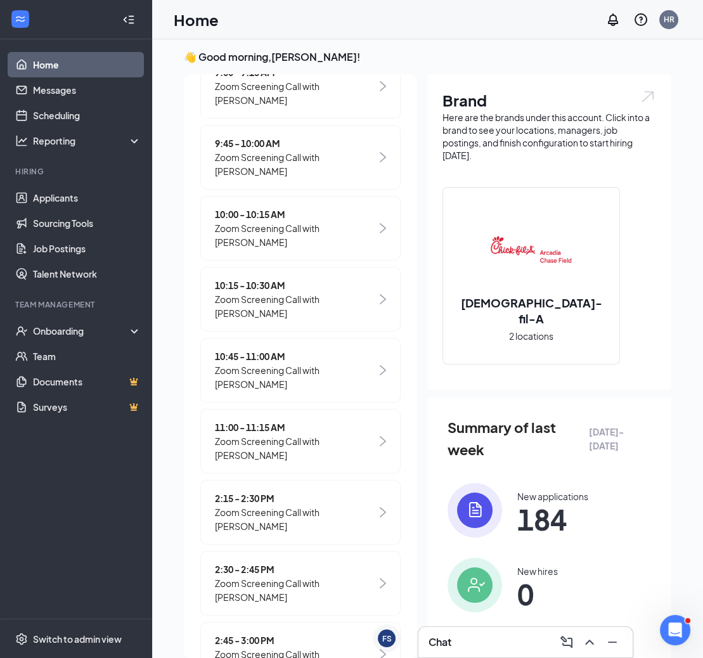
click at [235, 379] on span "Zoom Screening Call with [PERSON_NAME]" at bounding box center [296, 377] width 162 height 28
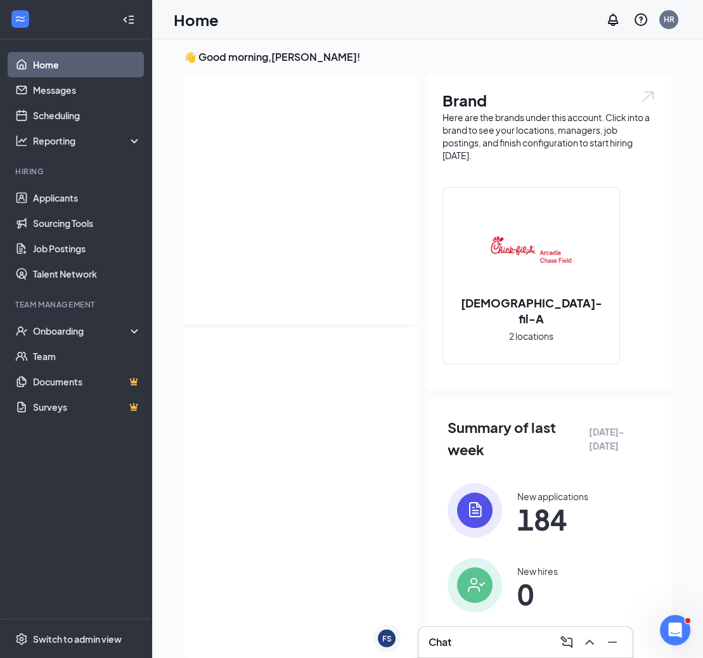
scroll to position [0, 0]
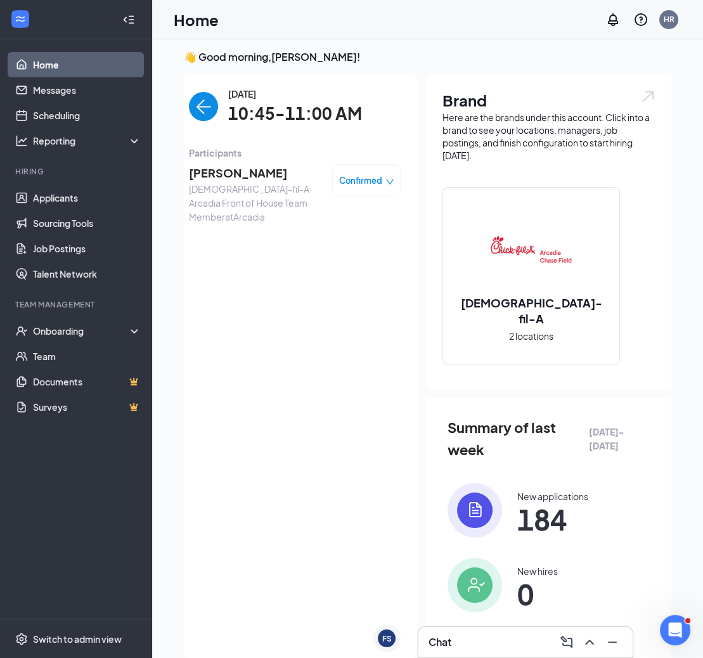
click at [238, 167] on span "[PERSON_NAME]" at bounding box center [255, 173] width 133 height 18
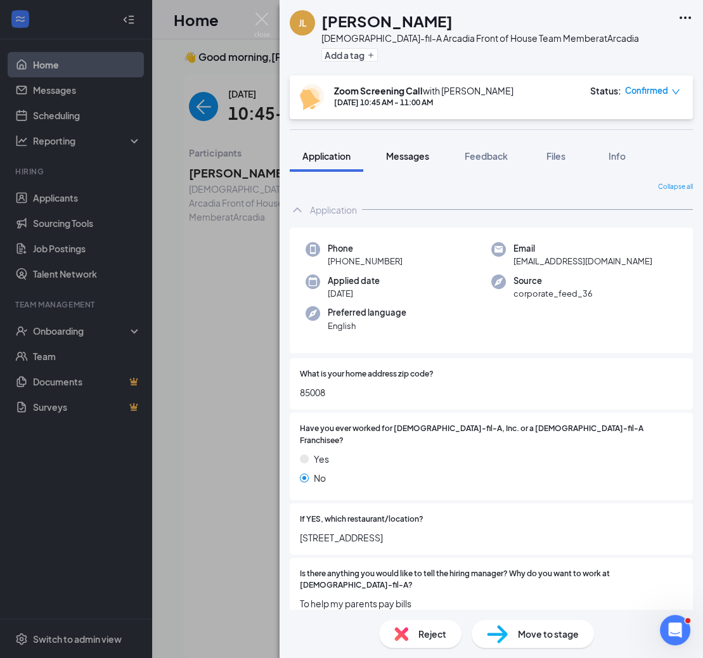
click at [409, 155] on span "Messages" at bounding box center [407, 155] width 43 height 11
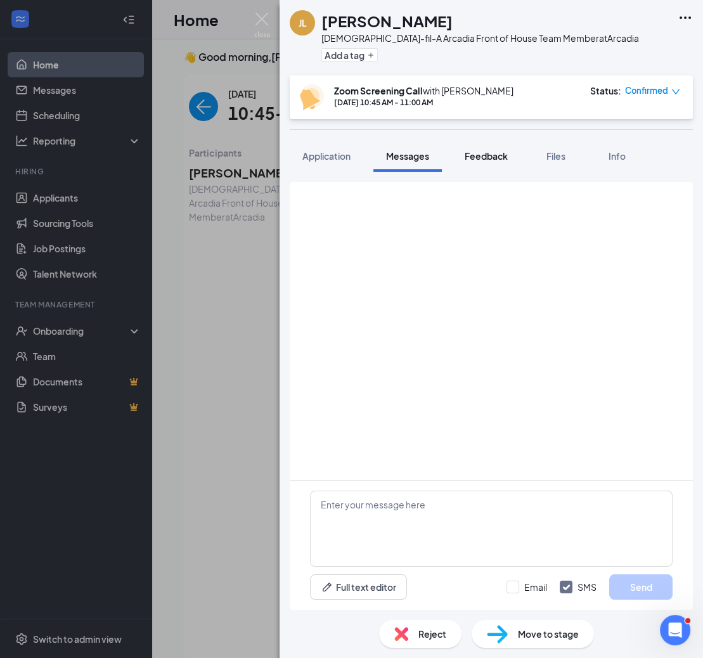
click at [490, 158] on span "Feedback" at bounding box center [486, 155] width 43 height 11
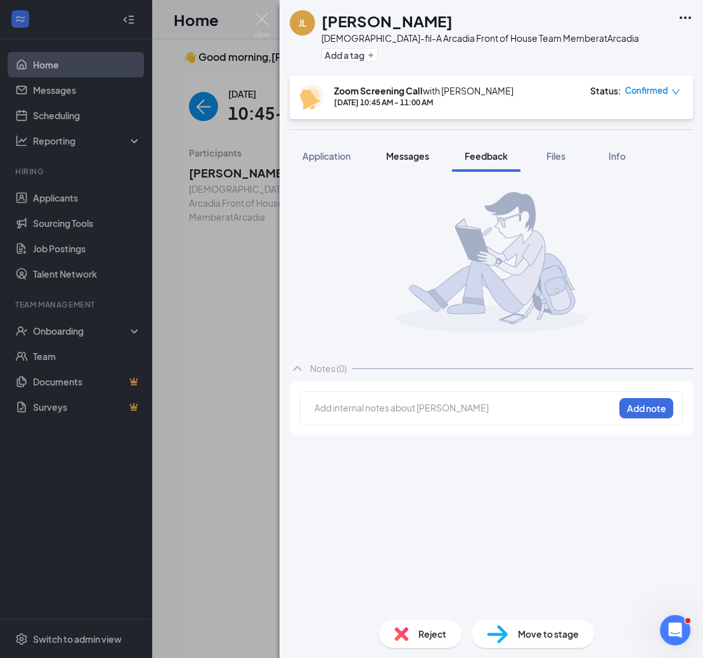
click at [405, 162] on button "Messages" at bounding box center [408, 156] width 68 height 32
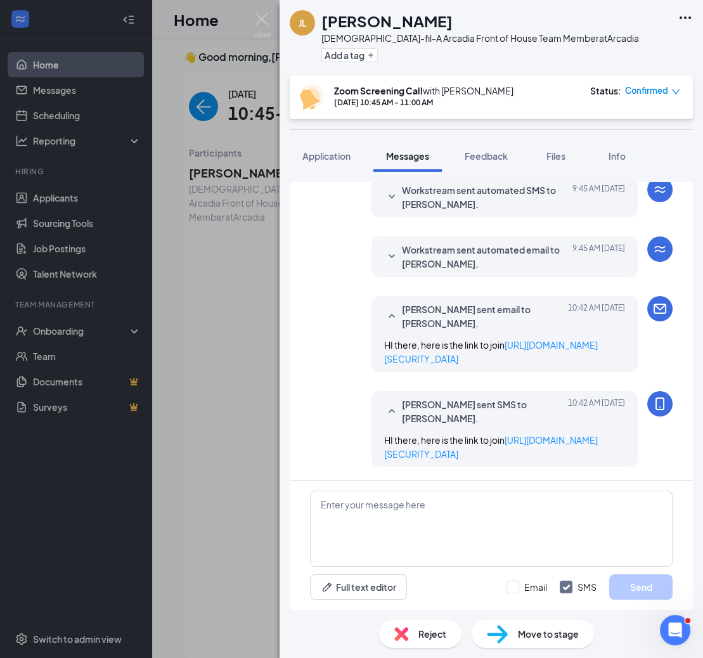
scroll to position [391, 0]
click at [330, 160] on span "Application" at bounding box center [326, 155] width 48 height 11
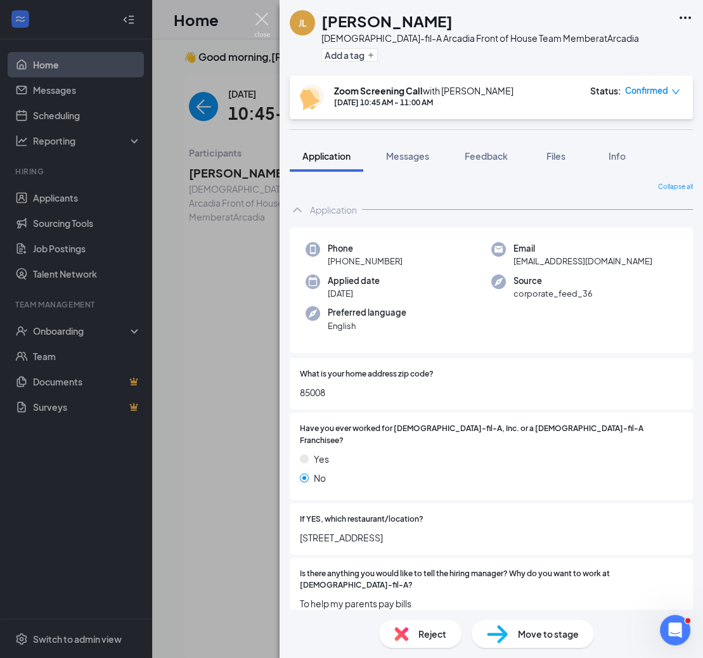
click at [265, 16] on img at bounding box center [262, 25] width 16 height 25
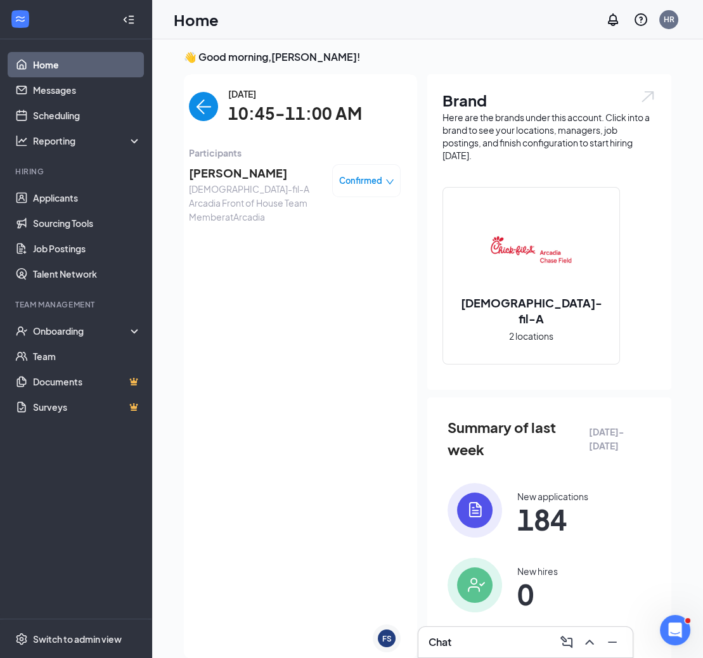
click at [194, 115] on img "back-button" at bounding box center [203, 106] width 29 height 29
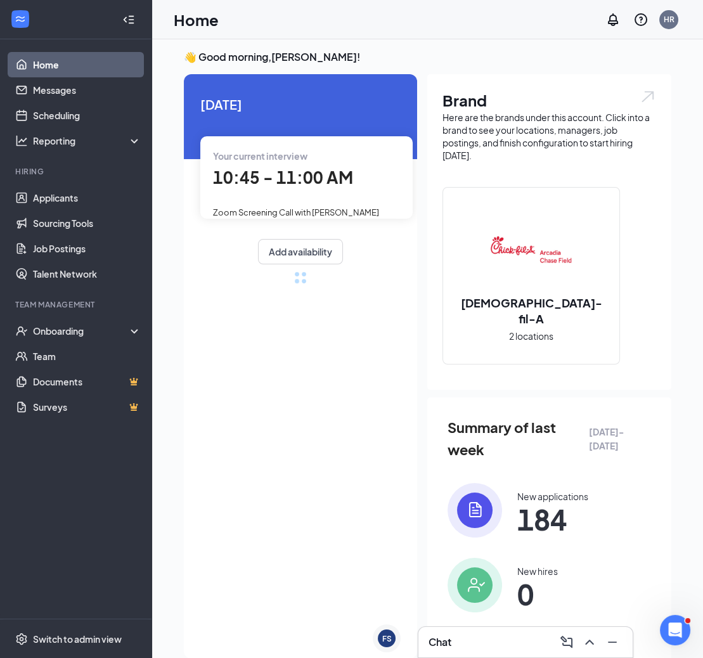
click at [200, 112] on div "[DATE] Your current interview 10:45 - 11:00 AM Zoom Screening Call with [PERSON…" at bounding box center [300, 366] width 233 height 585
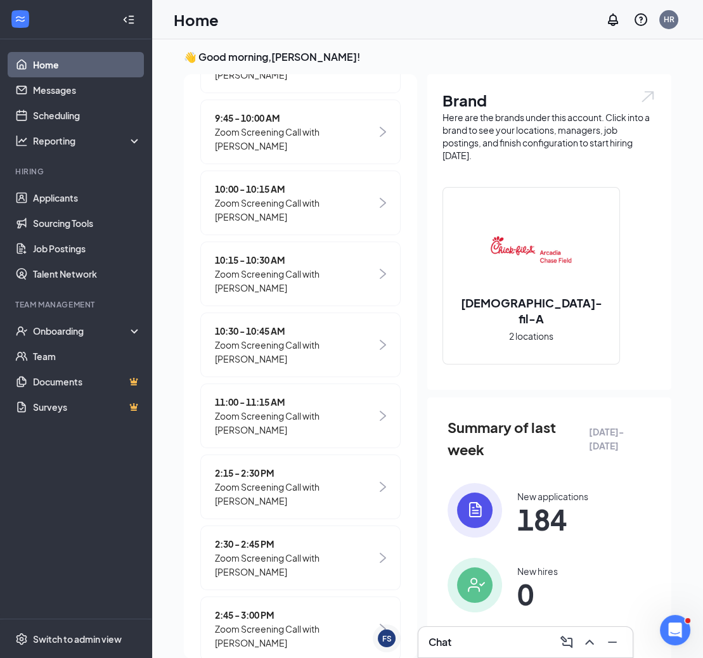
scroll to position [365, 0]
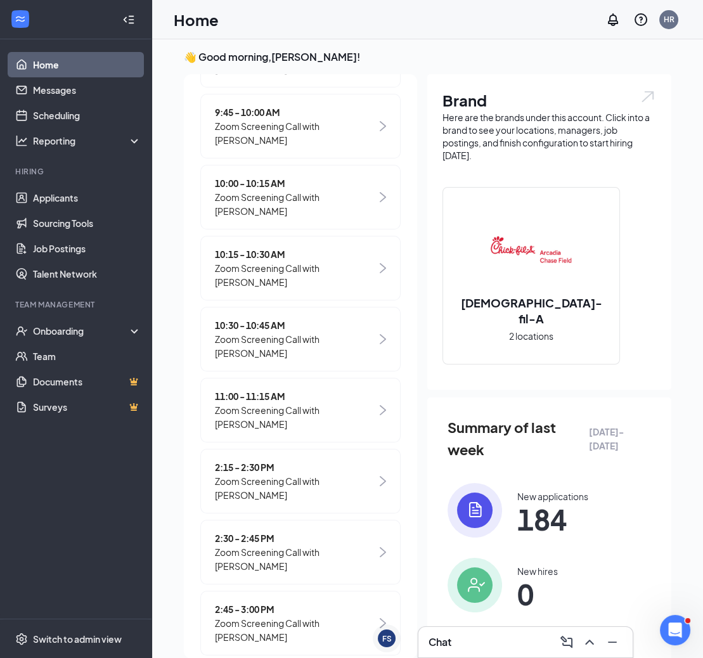
click at [290, 407] on span "Zoom Screening Call with [PERSON_NAME]" at bounding box center [296, 417] width 162 height 28
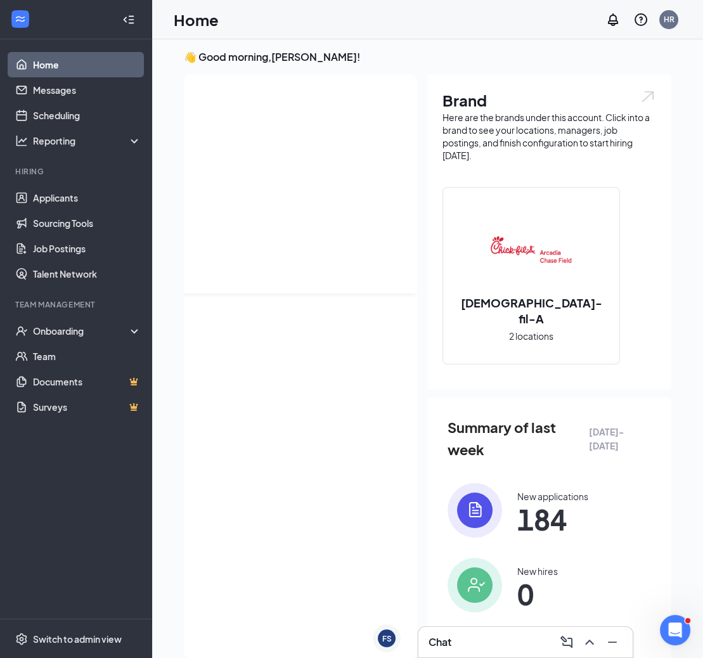
scroll to position [0, 0]
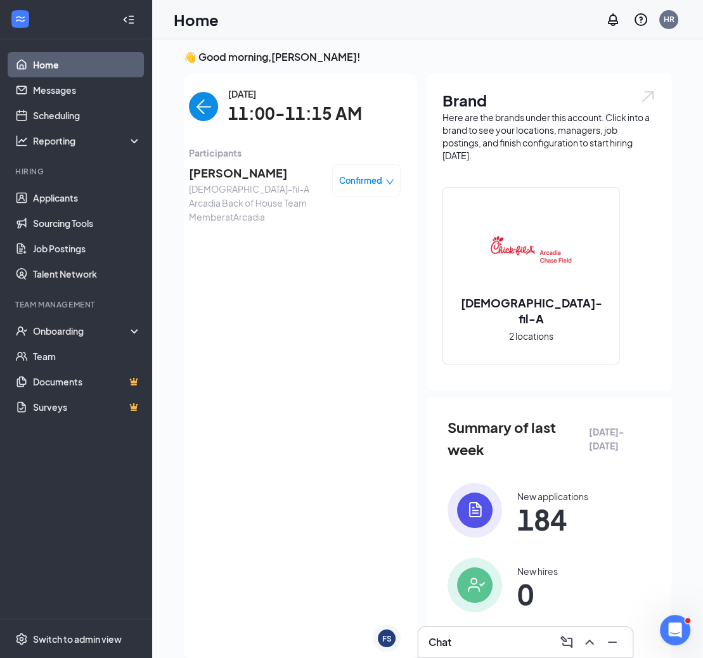
click at [205, 105] on img "back-button" at bounding box center [203, 106] width 29 height 29
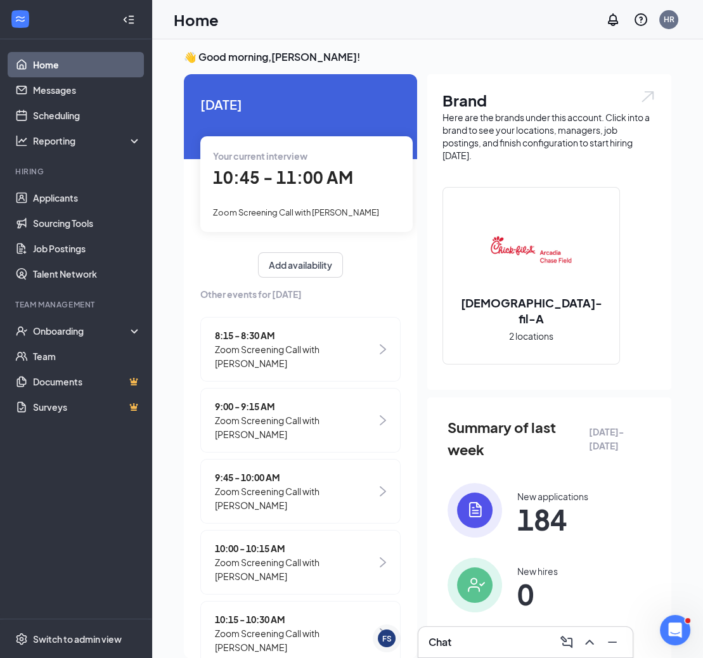
click at [280, 207] on span "Zoom Screening Call with [PERSON_NAME]" at bounding box center [296, 212] width 166 height 10
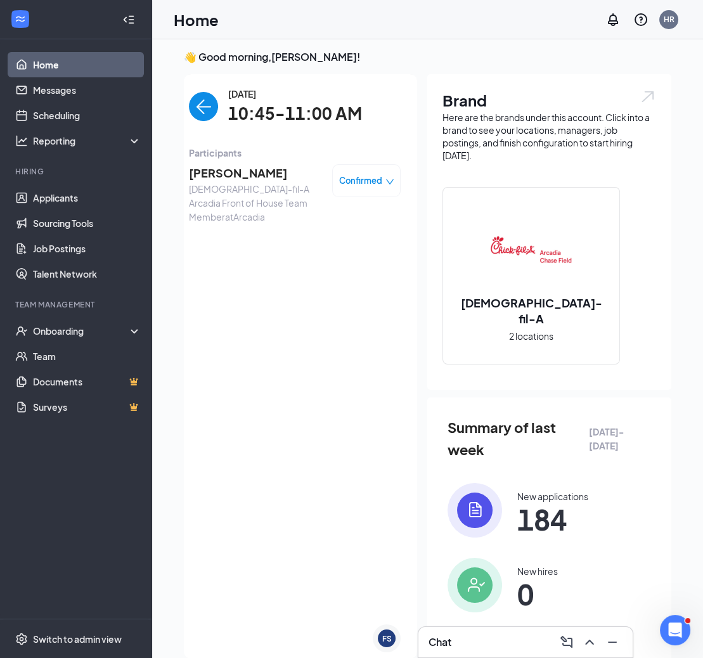
click at [249, 172] on span "[PERSON_NAME]" at bounding box center [255, 173] width 133 height 18
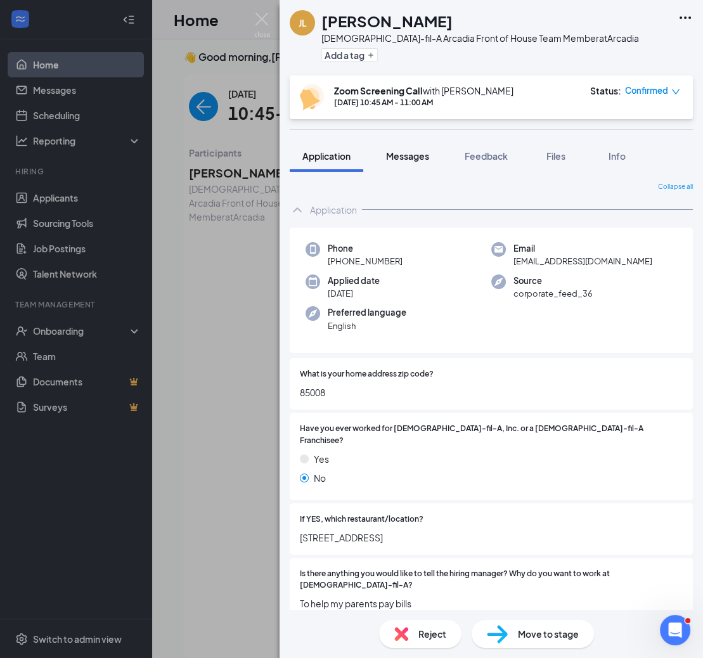
click at [411, 159] on span "Messages" at bounding box center [407, 155] width 43 height 11
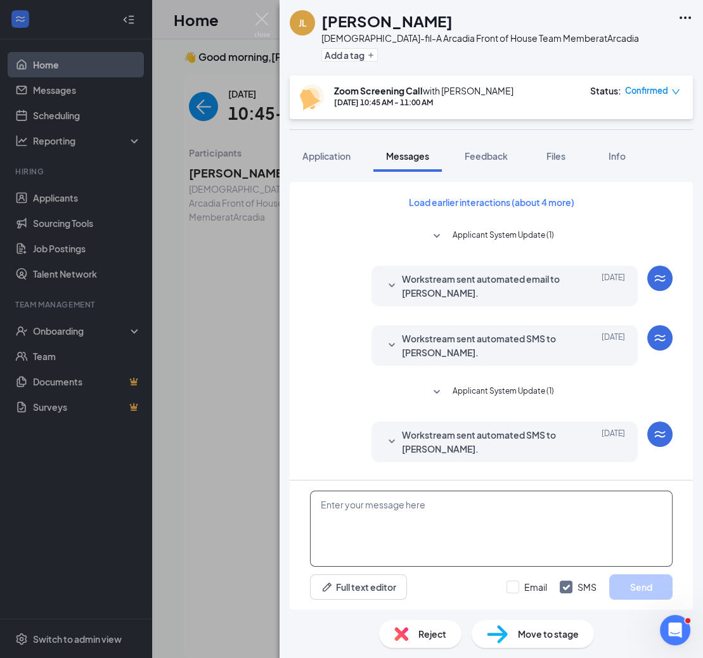
scroll to position [391, 0]
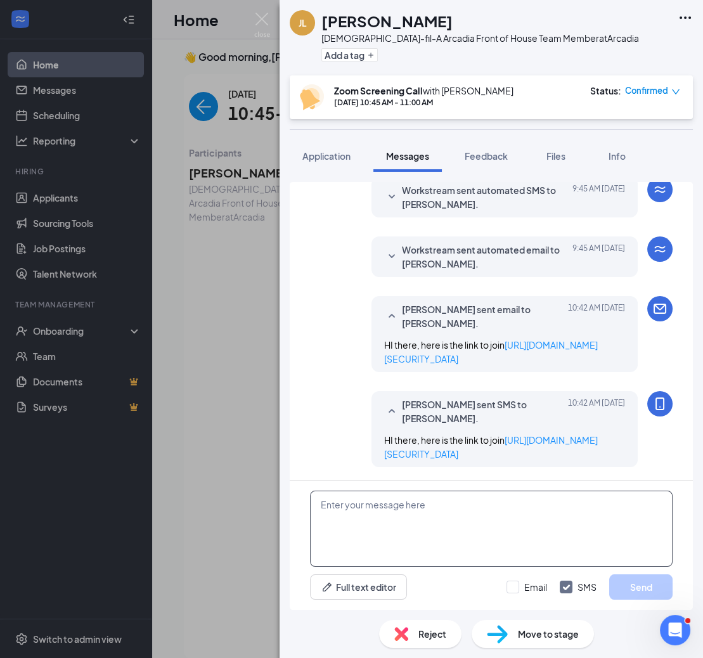
click at [414, 521] on textarea at bounding box center [491, 529] width 363 height 76
type textarea "r"
type textarea "R"
click at [363, 512] on textarea "No confendint PT- M-thurs 8-4pm" at bounding box center [491, 529] width 363 height 76
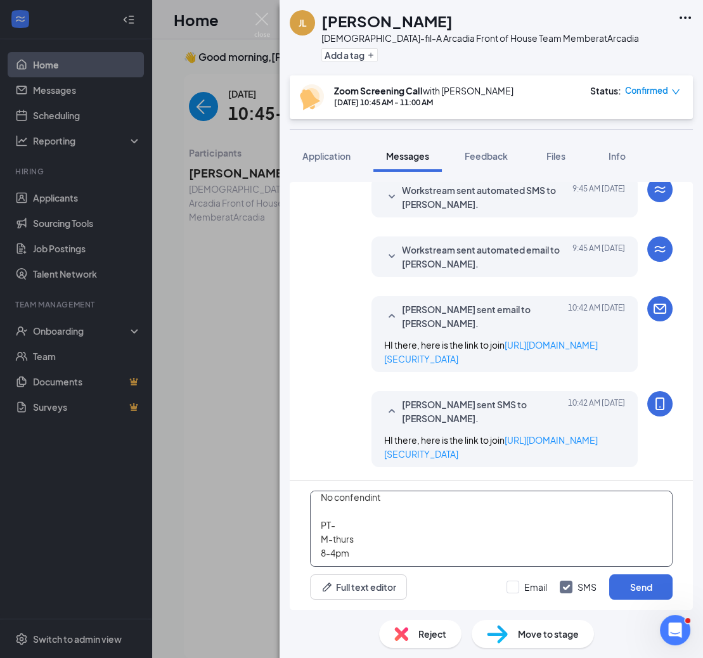
scroll to position [20, 0]
click at [340, 509] on textarea "No confendint PT- M-thurs 8-4pm" at bounding box center [491, 529] width 363 height 76
click at [358, 547] on textarea "No confendint PT- M-thurs 8-4pm" at bounding box center [491, 529] width 363 height 76
click at [352, 550] on textarea "No confendint PT- M-thurs 8-4pm Taco-" at bounding box center [491, 529] width 363 height 76
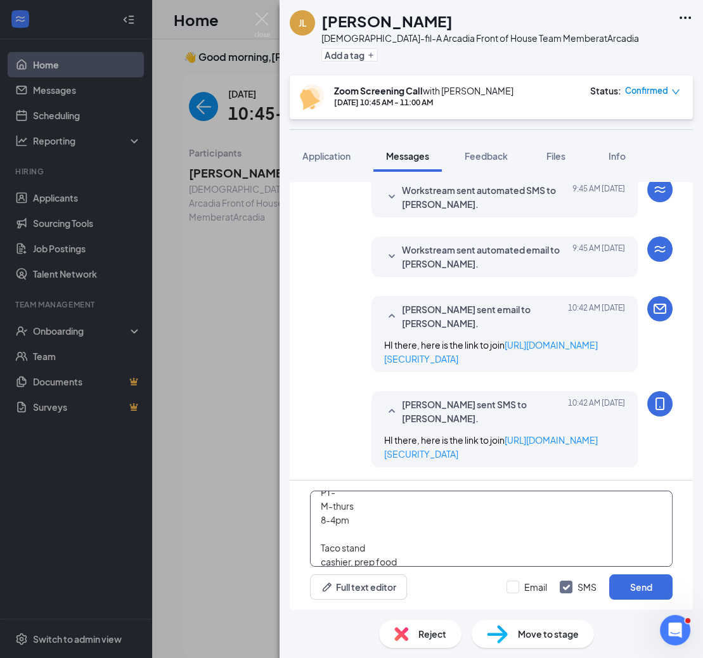
click at [380, 526] on textarea "No confendint PT- M-thurs 8-4pm Taco stand cashier, prep food" at bounding box center [491, 529] width 363 height 76
click at [389, 504] on textarea "No confendint PT- M-thurs 8-4pm Taco stand cashier, prep food" at bounding box center [491, 529] width 363 height 76
click at [390, 526] on textarea "PT- M-thurs 8-4pm Taco stand cashier, prep food" at bounding box center [491, 529] width 363 height 76
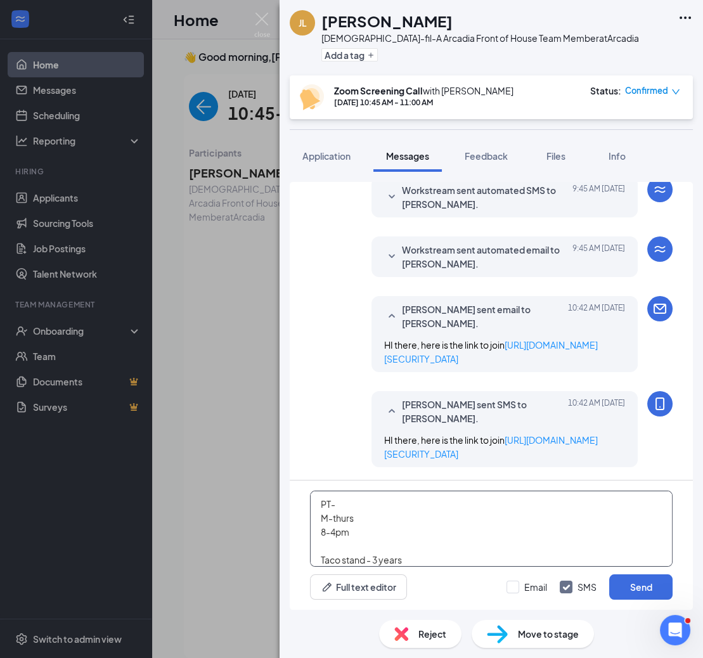
scroll to position [0, 0]
click at [335, 502] on textarea "PT- M-thurs 8-4pm Taco stand - 3 years cashier, prep food" at bounding box center [491, 529] width 363 height 76
click at [415, 547] on textarea "Not confident , slow at processing PT- M-thurs 8-4pm Taco stand - 3 years cashi…" at bounding box center [491, 529] width 363 height 76
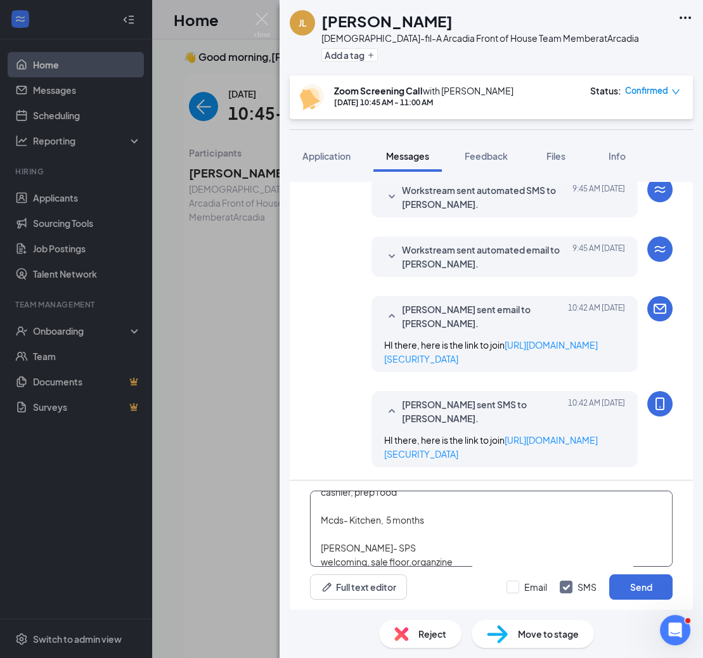
click at [412, 560] on textarea "Not confident , slow at processing PT- M-thurs 8-4pm Taco stand - 3 years cashi…" at bounding box center [491, 529] width 363 height 76
click at [462, 562] on textarea "Not confident , slow at processing PT- M-thurs 8-4pm Taco stand - 3 years cashi…" at bounding box center [491, 529] width 363 height 76
click at [381, 545] on textarea "Not confident , slow at processing PT- M-thurs 8-4pm Taco stand - 3 years cashi…" at bounding box center [491, 529] width 363 height 76
click at [341, 530] on textarea "Not confident , slow at processing PT- M-thurs 8-4pm Taco stand - 3 years cashi…" at bounding box center [491, 529] width 363 height 76
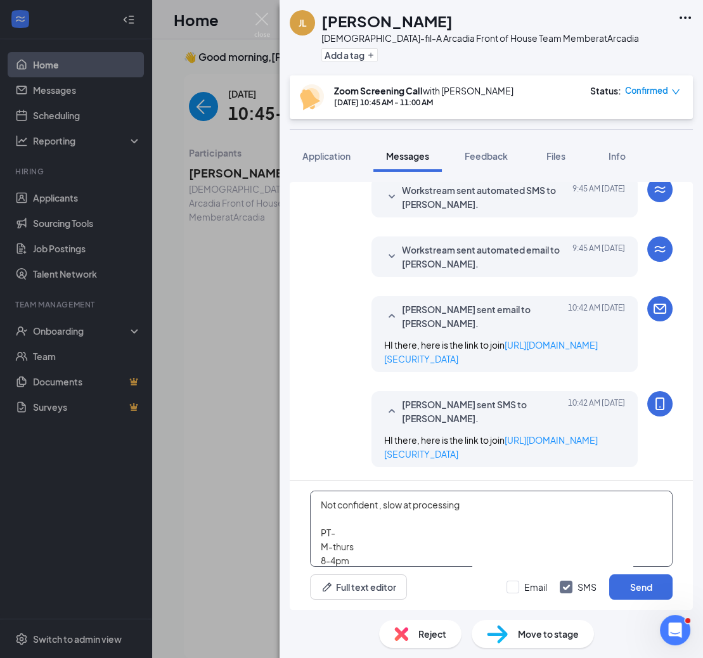
drag, startPoint x: 464, startPoint y: 553, endPoint x: 283, endPoint y: 471, distance: 198.6
click at [285, 469] on div "Load earlier interactions (about 4 more) Applicant System Update (1) Workstream…" at bounding box center [492, 391] width 424 height 438
type textarea "Not confident , slow at processing PT- M-thurs 8-4pm Taco stand - 3 years cashi…"
click at [493, 156] on span "Feedback" at bounding box center [486, 155] width 43 height 11
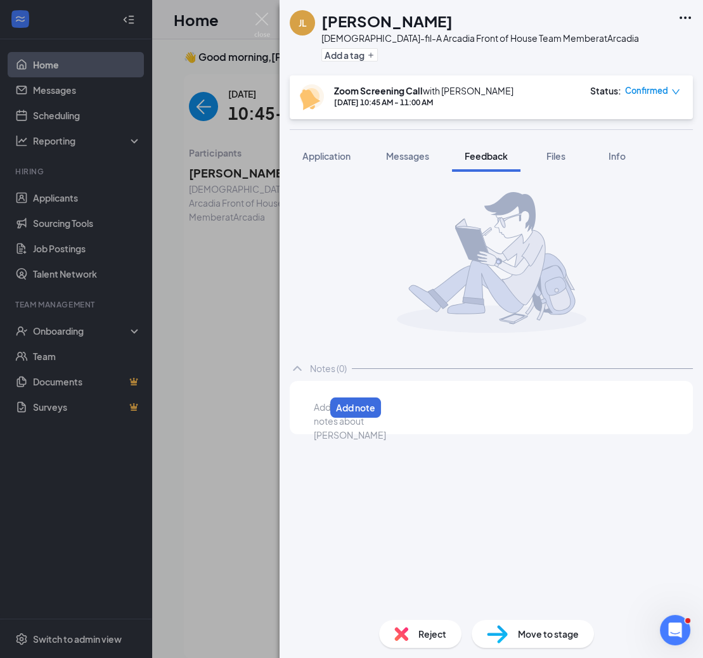
click at [325, 408] on div at bounding box center [320, 407] width 10 height 13
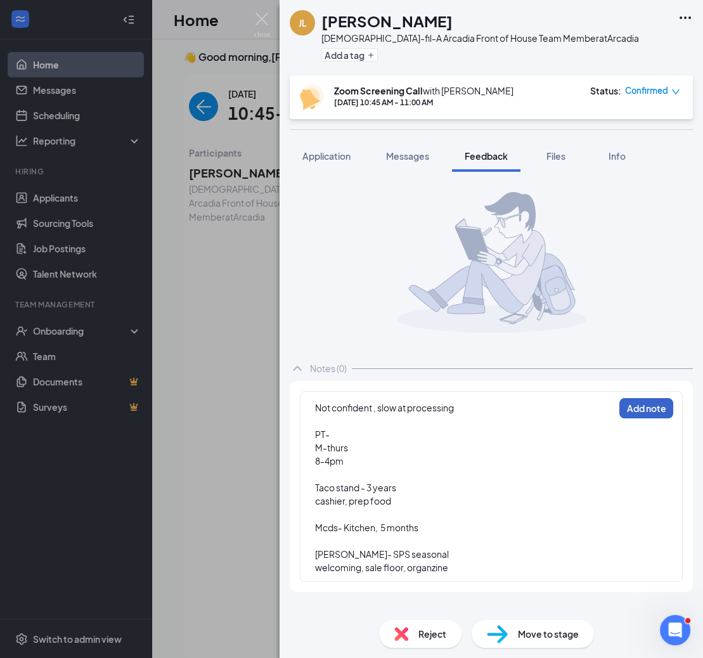
click at [645, 407] on button "Add note" at bounding box center [647, 408] width 54 height 20
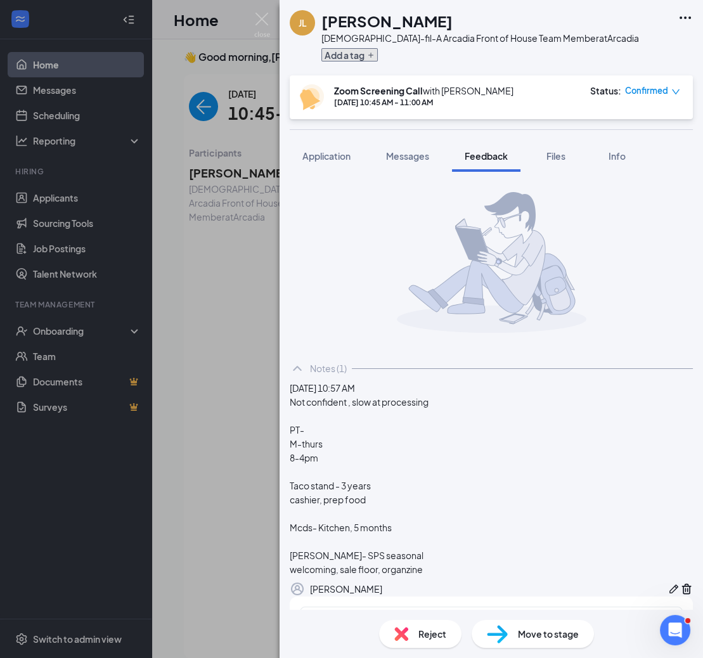
click at [346, 55] on button "Add a tag" at bounding box center [350, 54] width 56 height 13
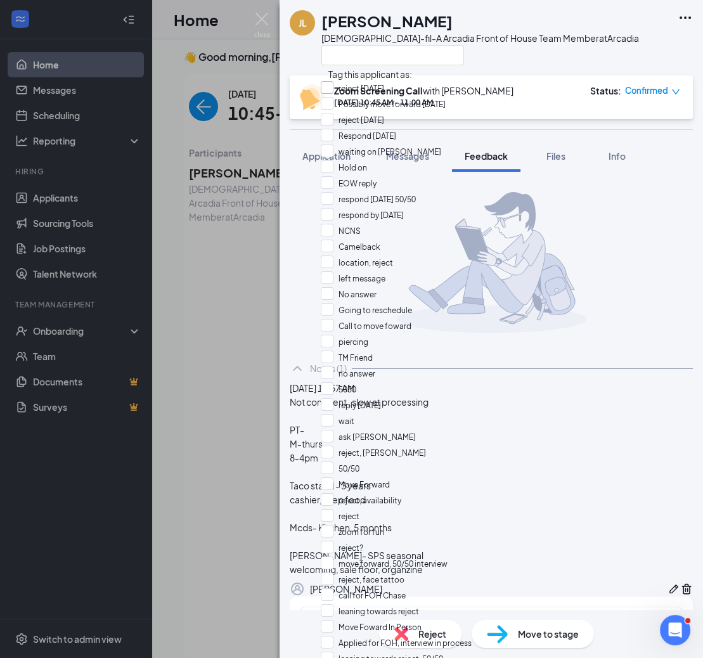
click at [360, 95] on input "reject [DATE]" at bounding box center [352, 88] width 63 height 14
checkbox input "true"
click at [521, 53] on div at bounding box center [481, 54] width 318 height 21
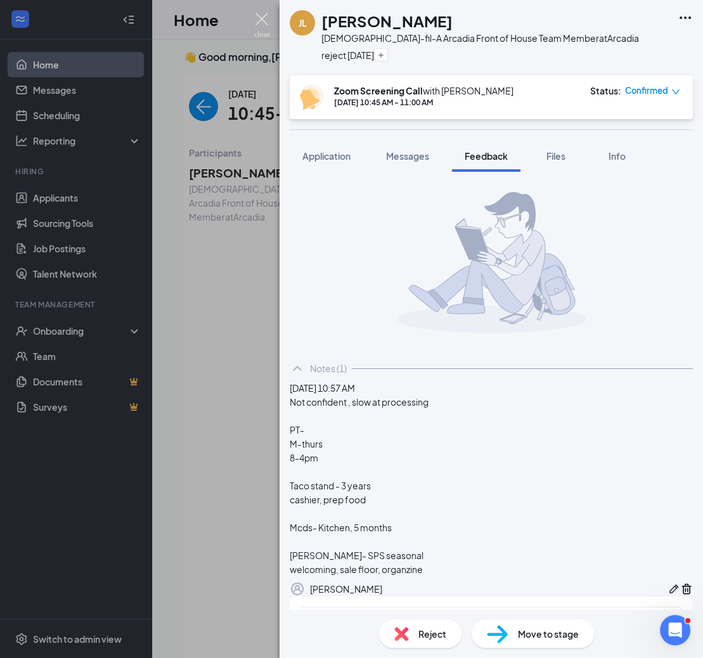
click at [265, 24] on img at bounding box center [262, 25] width 16 height 25
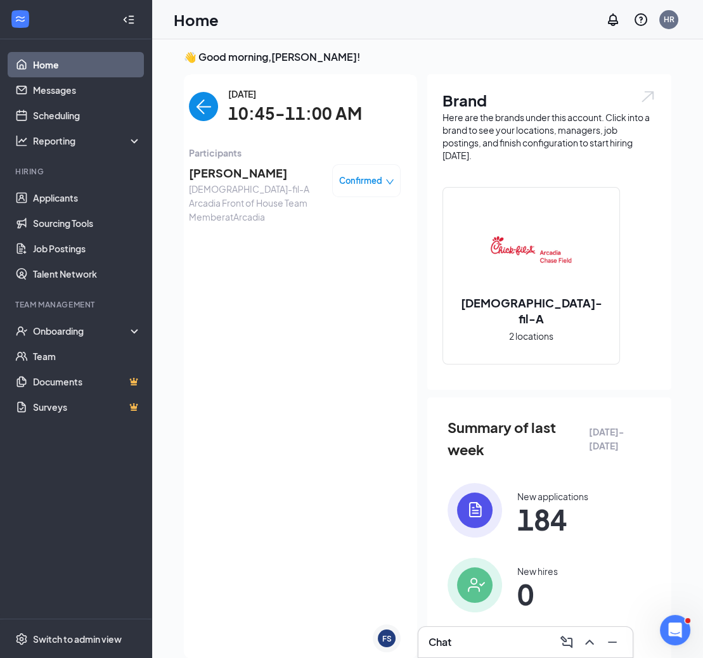
click at [204, 102] on img "back-button" at bounding box center [203, 106] width 29 height 29
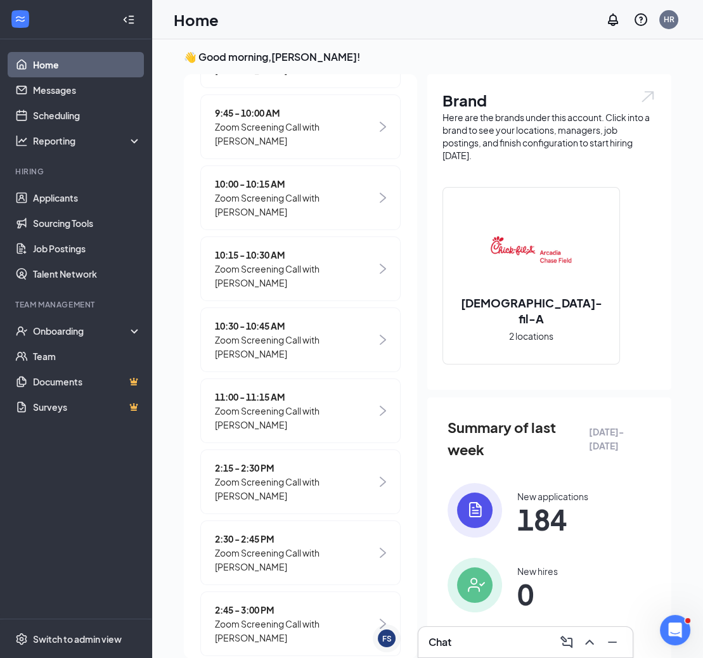
scroll to position [365, 0]
click at [257, 403] on span "Zoom Screening Call with [PERSON_NAME]" at bounding box center [296, 417] width 162 height 28
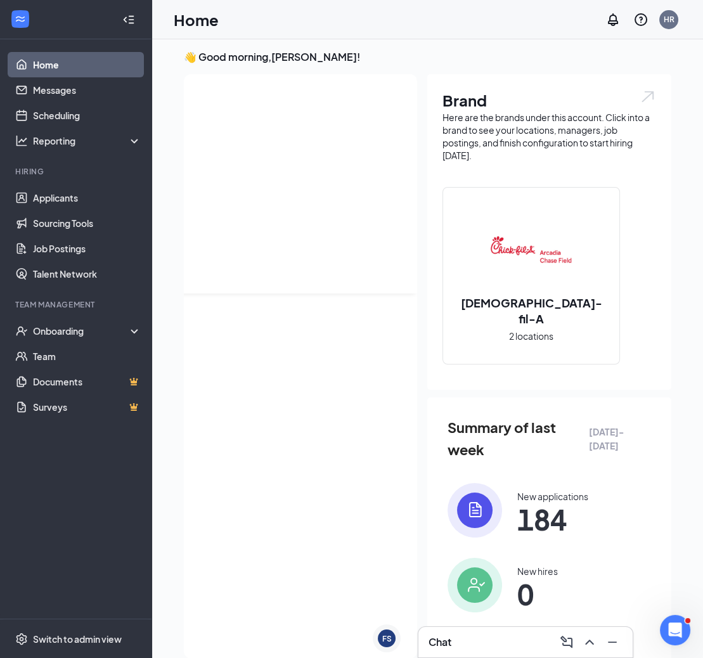
scroll to position [0, 0]
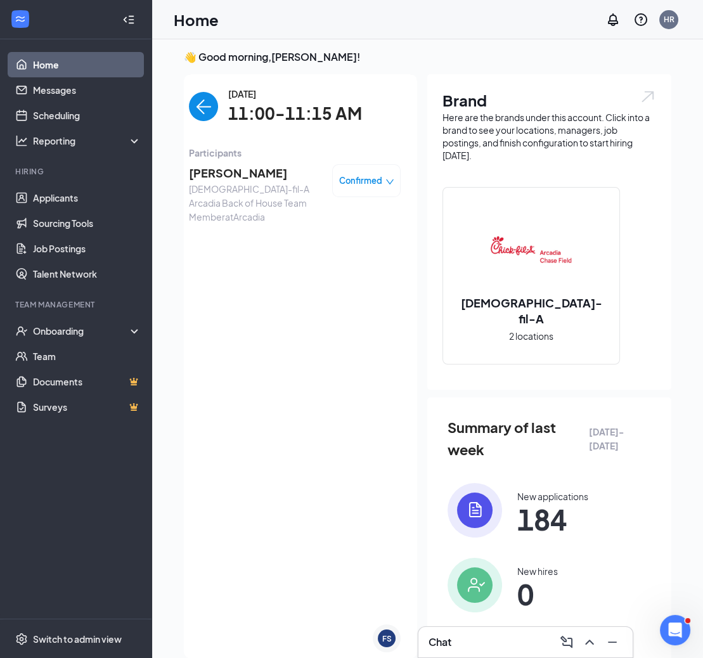
click at [244, 171] on span "[PERSON_NAME]" at bounding box center [255, 173] width 133 height 18
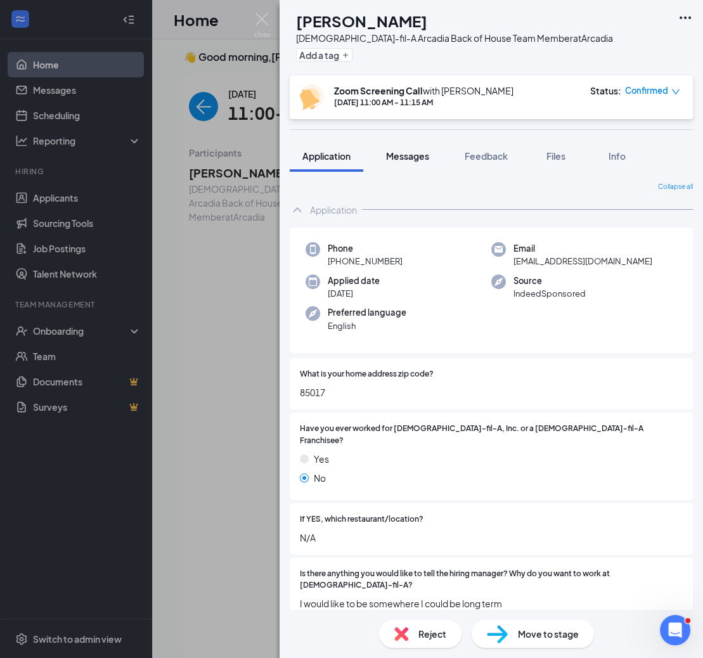
click at [412, 161] on div "Messages" at bounding box center [407, 156] width 43 height 13
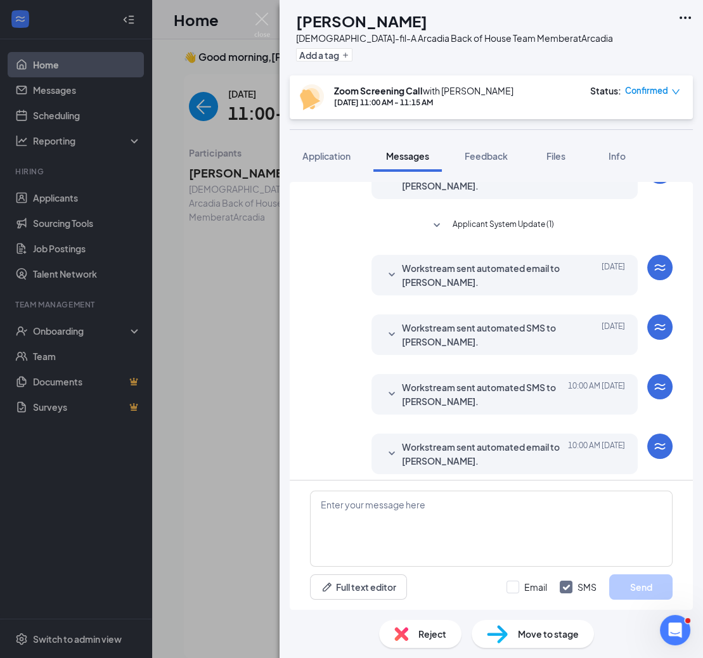
scroll to position [315, 0]
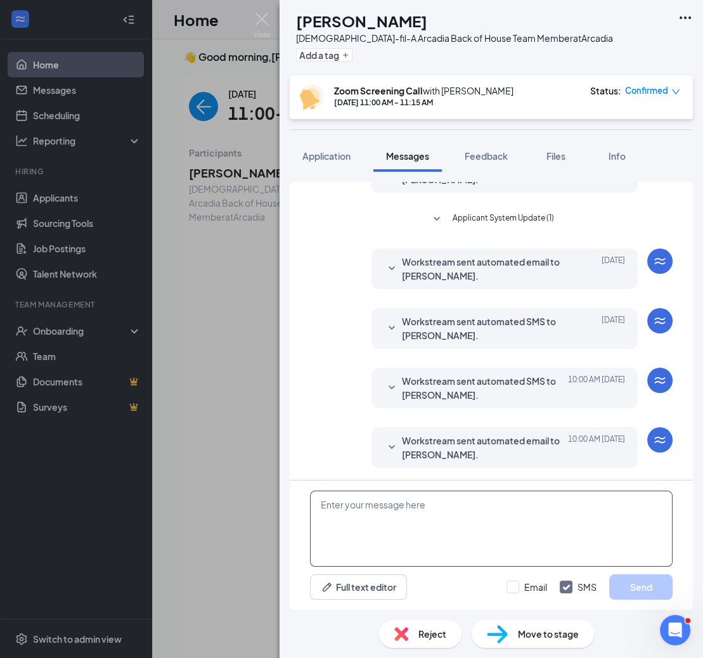
click at [360, 520] on textarea at bounding box center [491, 529] width 363 height 76
type textarea "h"
paste textarea "[URL][DOMAIN_NAME][SECURITY_DATA]"
type textarea "Here is the link to join: [URL][DOMAIN_NAME][SECURITY_DATA]"
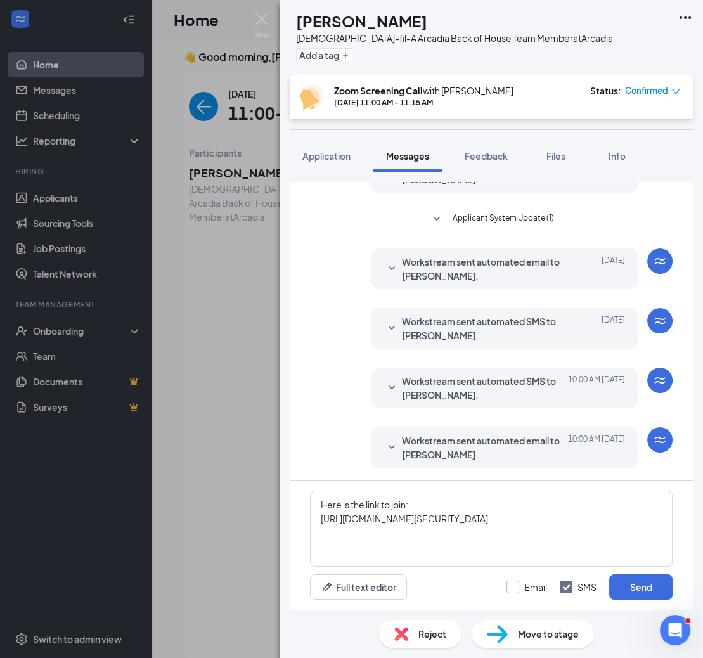
click at [512, 590] on input "Email" at bounding box center [527, 587] width 41 height 13
checkbox input "true"
click at [647, 587] on button "Send" at bounding box center [640, 587] width 63 height 25
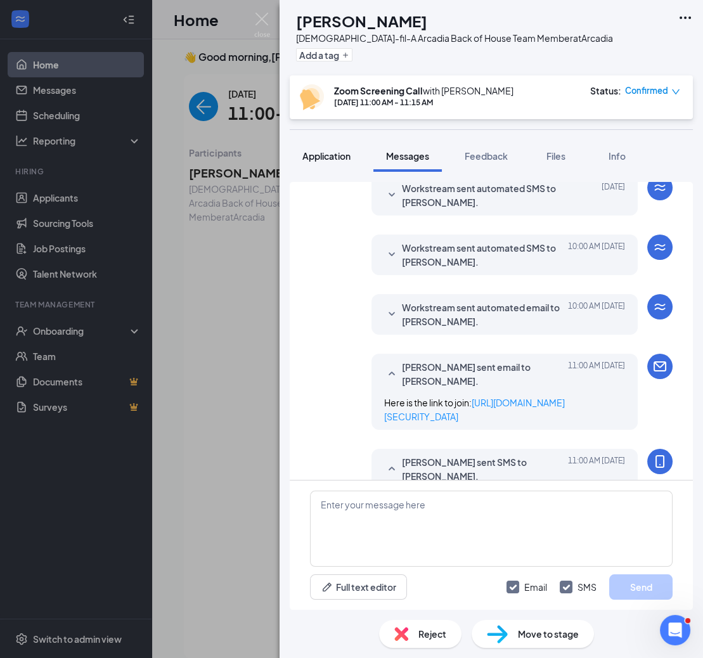
scroll to position [533, 0]
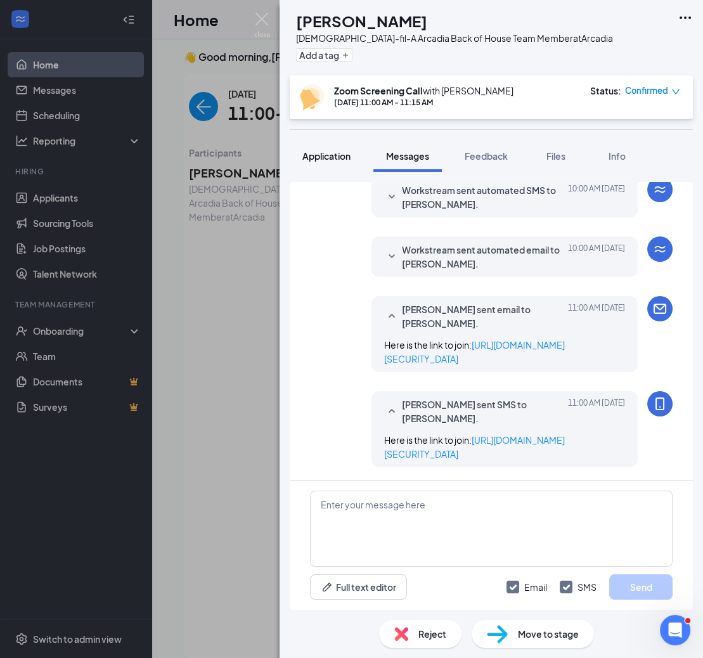
click at [342, 156] on span "Application" at bounding box center [326, 155] width 48 height 11
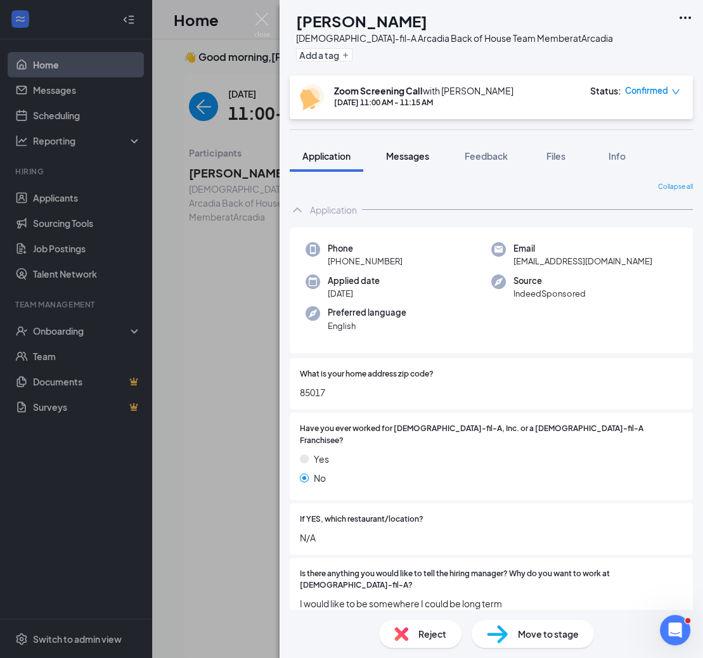
click at [400, 155] on span "Messages" at bounding box center [407, 155] width 43 height 11
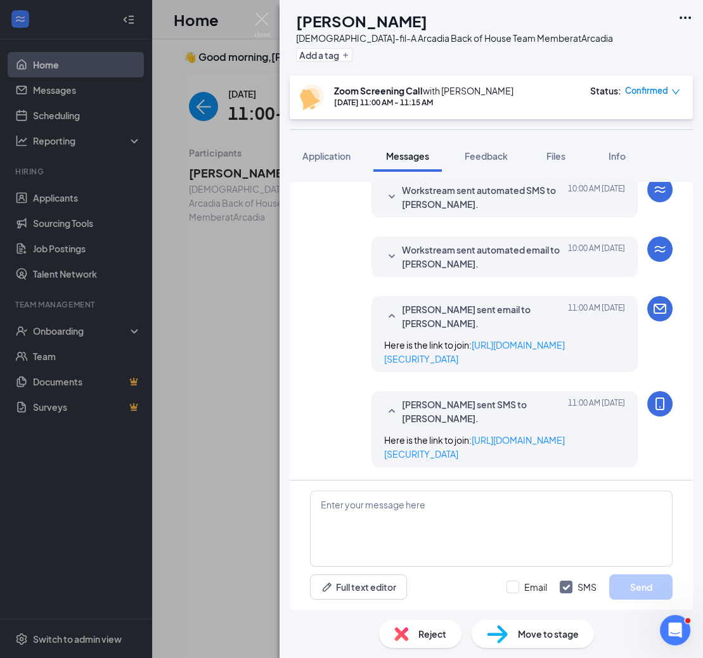
scroll to position [414, 0]
click at [330, 159] on span "Application" at bounding box center [326, 155] width 48 height 11
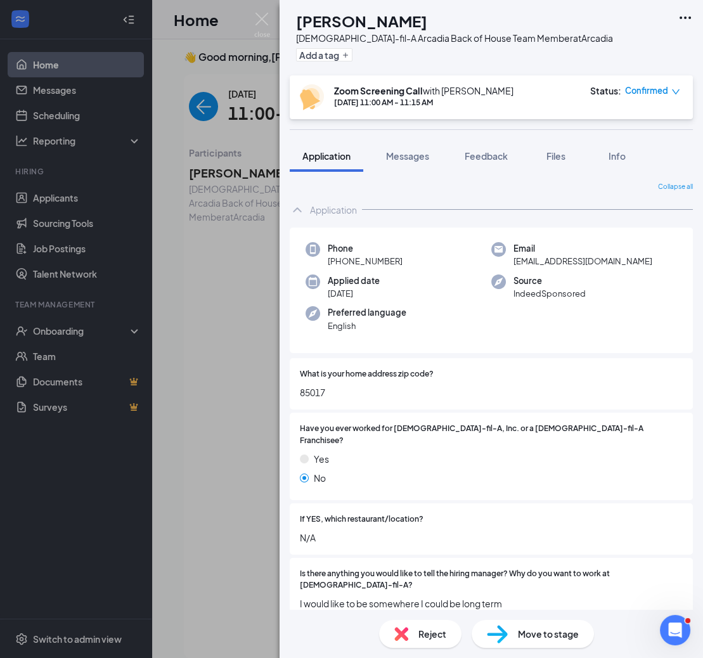
click at [411, 638] on div "Reject" at bounding box center [420, 634] width 82 height 28
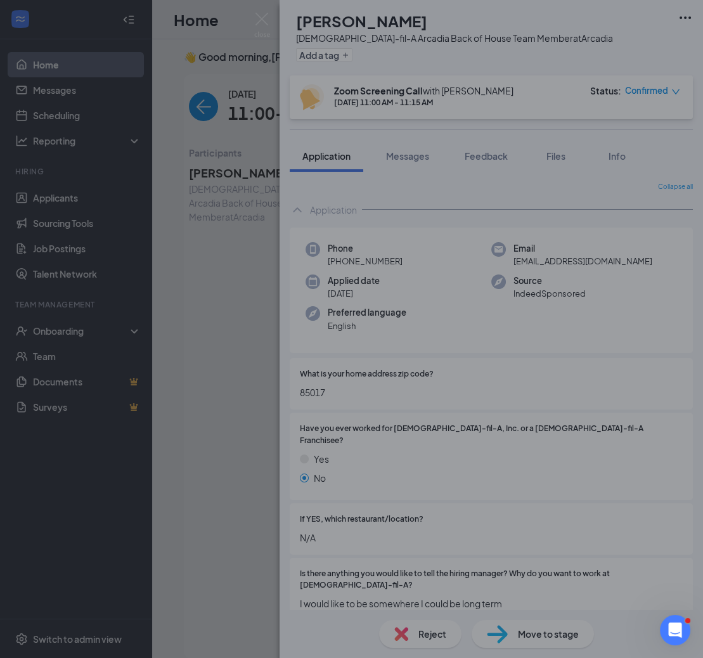
click at [411, 638] on div "Reject applicant [PERSON_NAME] Applied on [DATE] Reasons for rejection Rejectio…" at bounding box center [351, 329] width 703 height 658
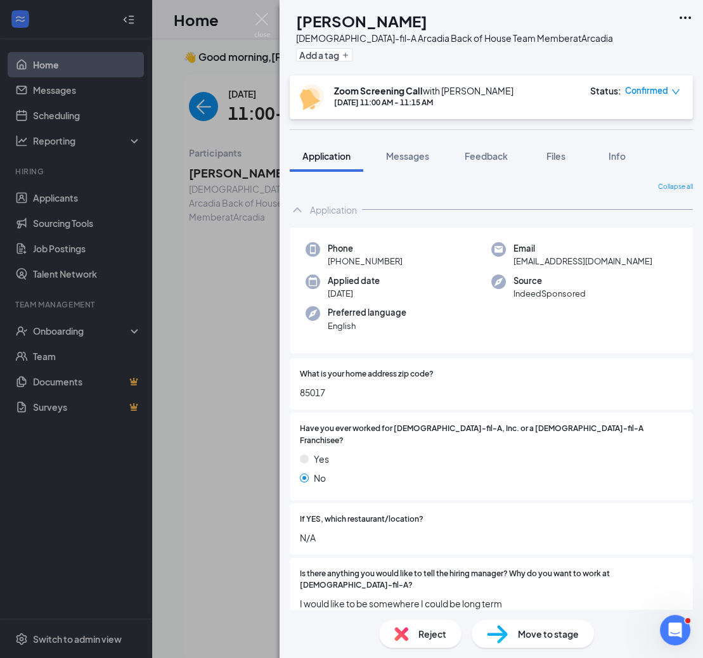
click at [421, 637] on span "Reject" at bounding box center [433, 634] width 28 height 14
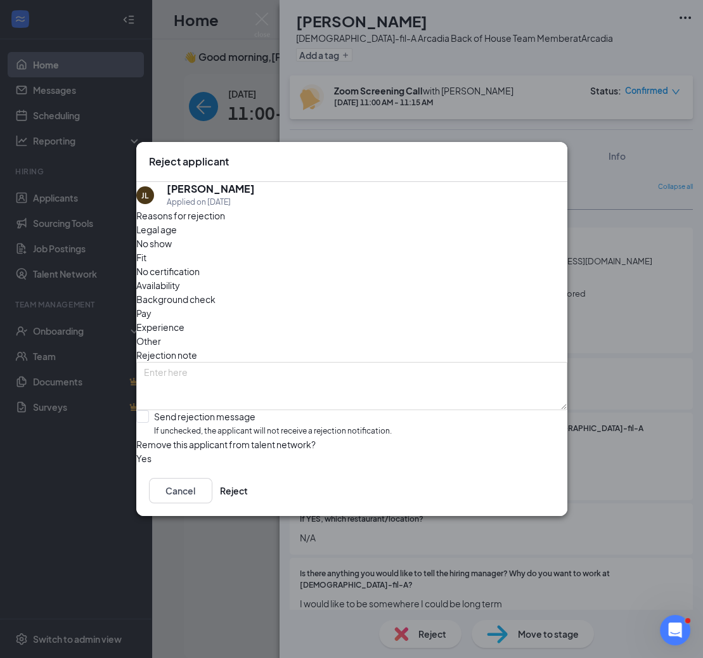
click at [172, 249] on span "No show" at bounding box center [154, 244] width 36 height 14
click at [155, 410] on input "Send rejection message If unchecked, the applicant will not receive a rejection…" at bounding box center [264, 423] width 256 height 27
checkbox input "true"
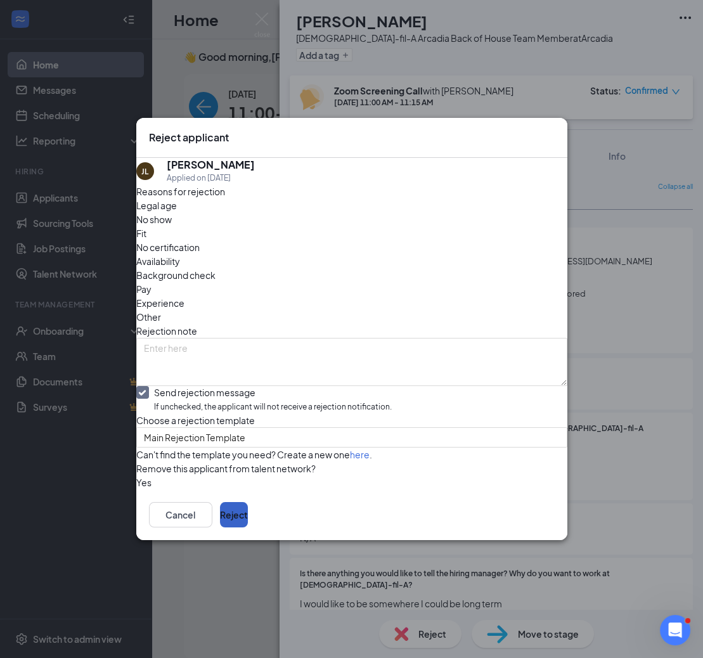
click at [248, 528] on button "Reject" at bounding box center [234, 514] width 28 height 25
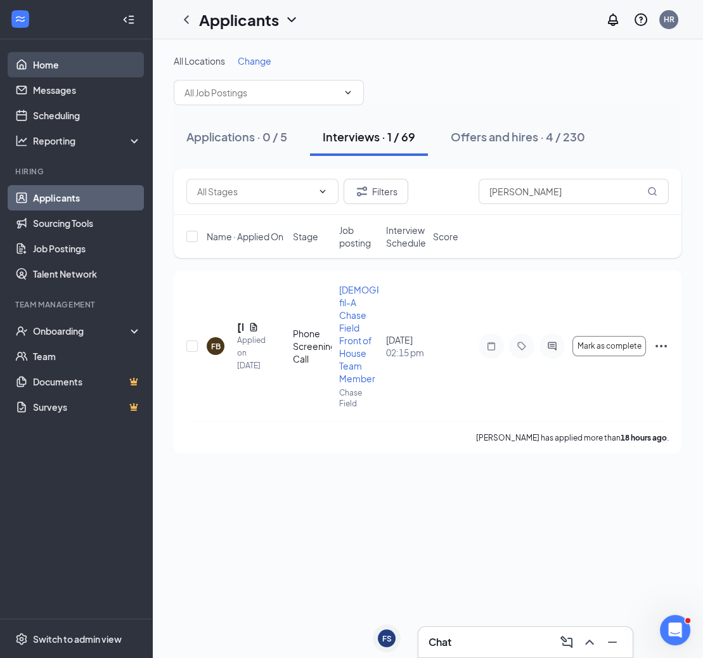
click at [89, 75] on link "Home" at bounding box center [87, 64] width 108 height 25
